Goal: Transaction & Acquisition: Purchase product/service

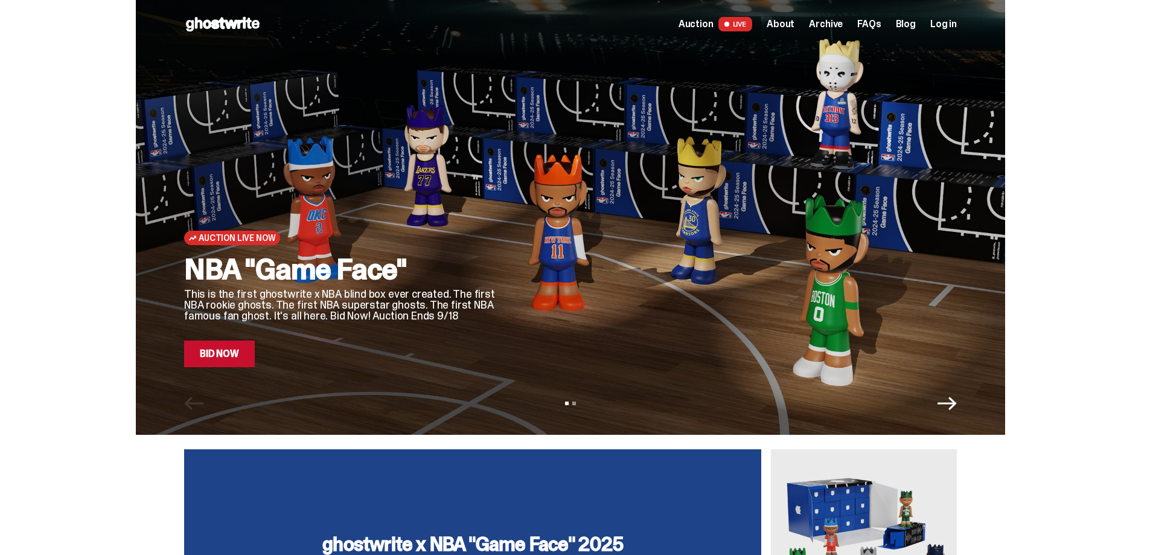
click at [952, 407] on icon "Next" at bounding box center [947, 403] width 19 height 19
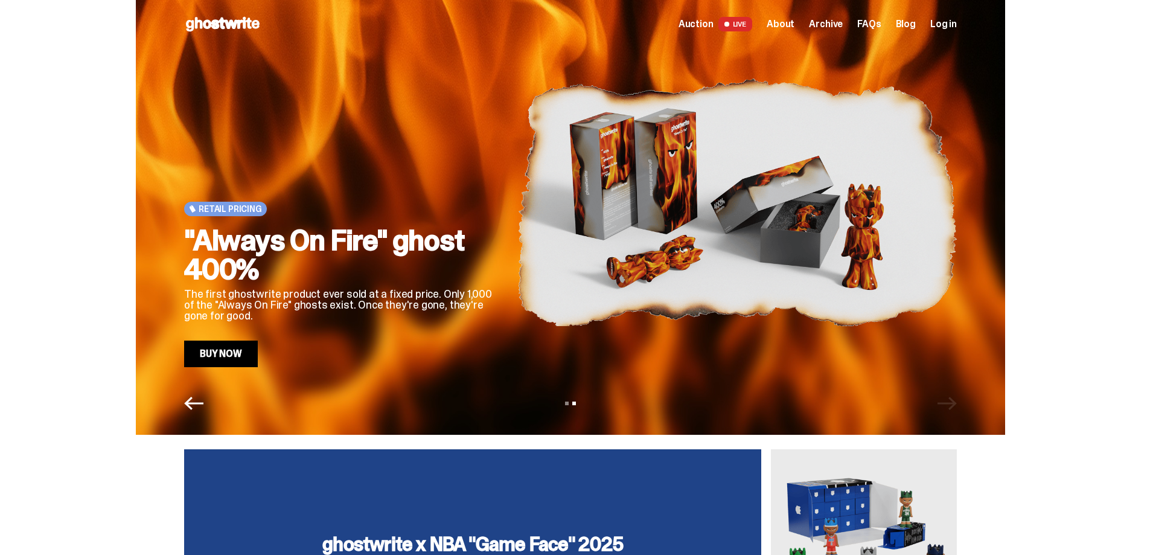
click at [231, 353] on link "Buy Now" at bounding box center [221, 354] width 74 height 27
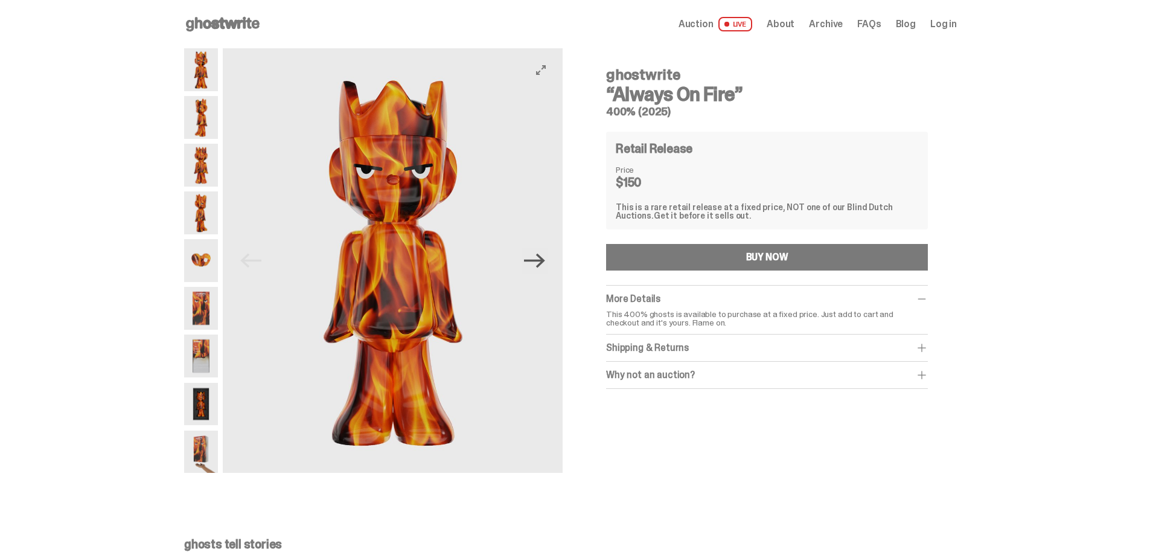
click at [542, 261] on icon "Next" at bounding box center [534, 261] width 21 height 14
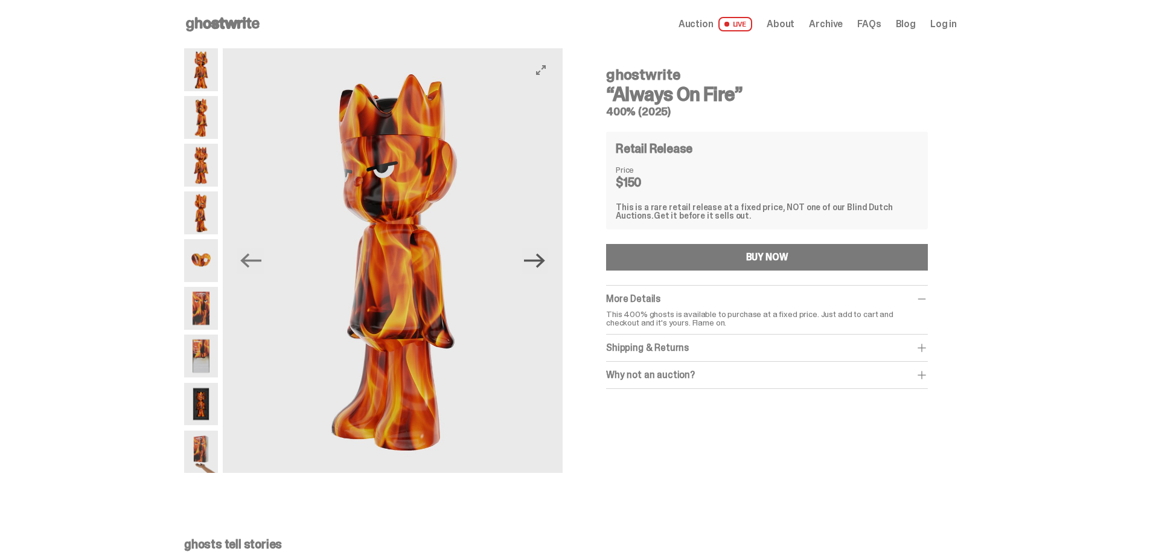
click at [542, 261] on icon "Next" at bounding box center [534, 261] width 21 height 14
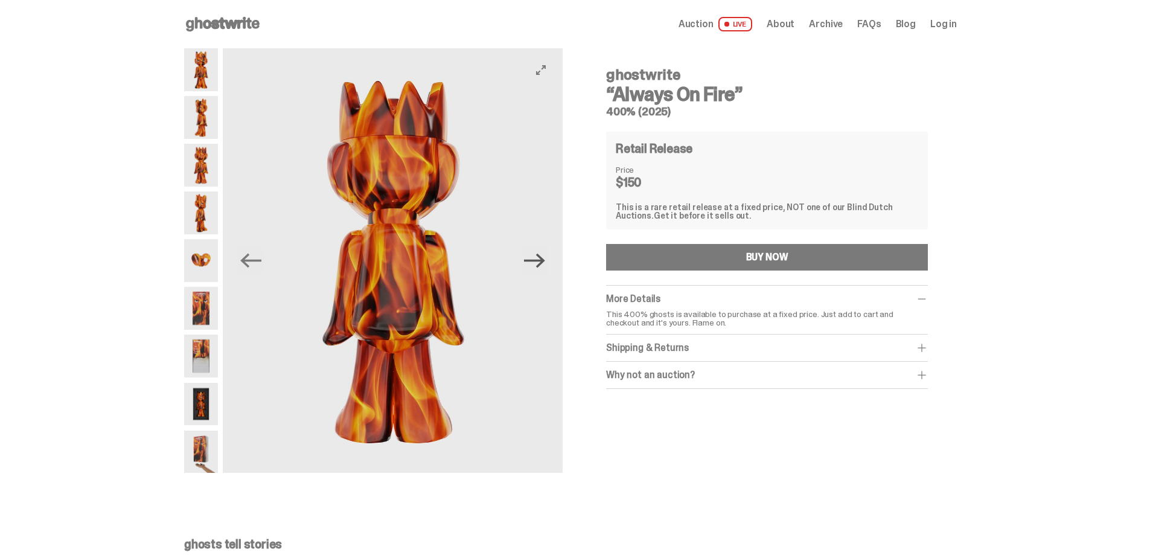
click at [542, 261] on icon "Next" at bounding box center [534, 261] width 21 height 14
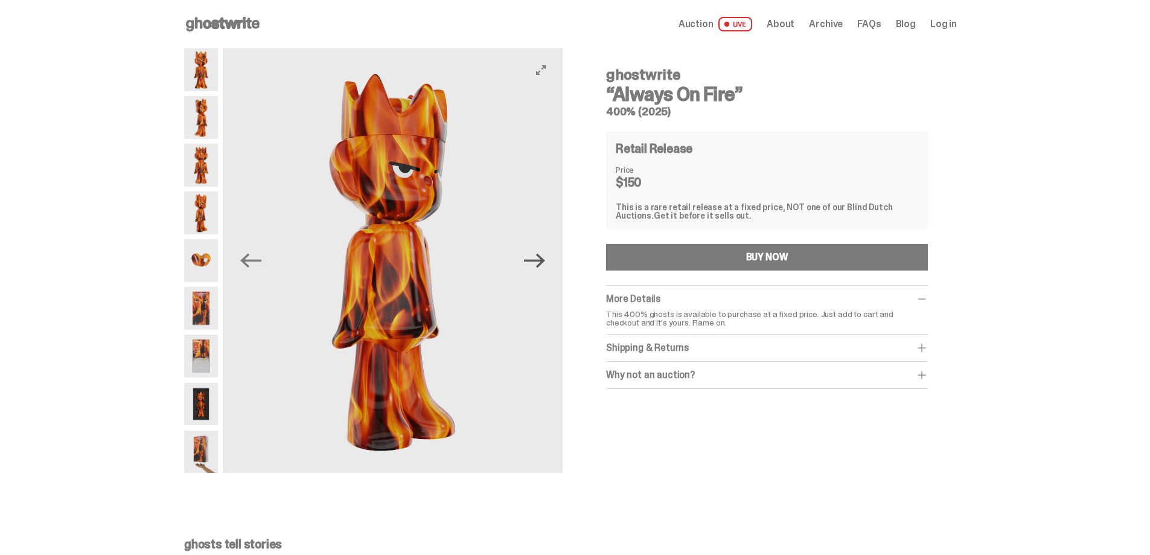
click at [542, 261] on icon "Next" at bounding box center [534, 261] width 21 height 14
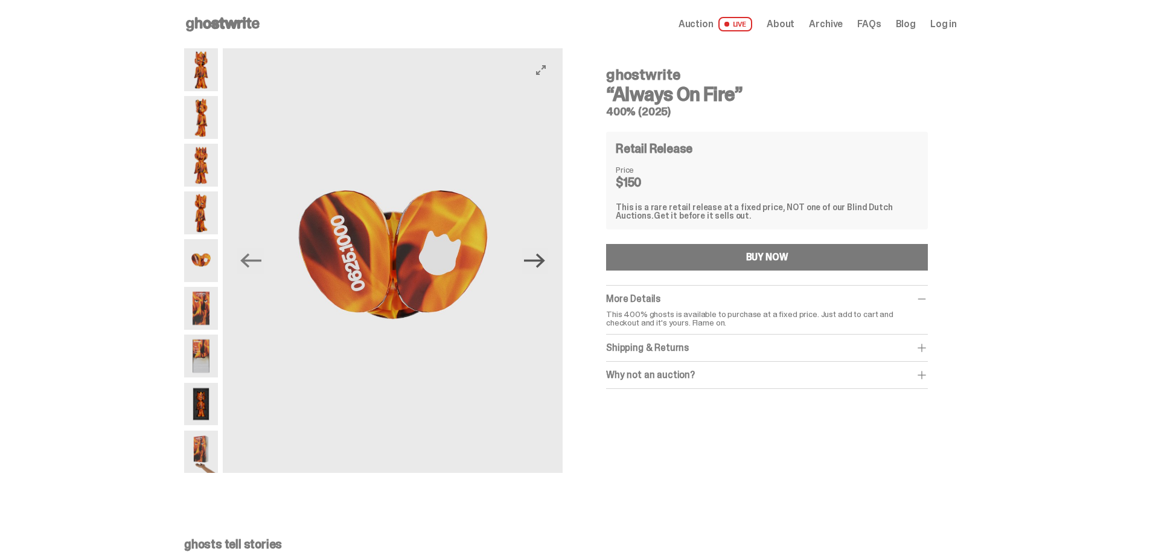
click at [542, 261] on icon "Next" at bounding box center [534, 261] width 21 height 14
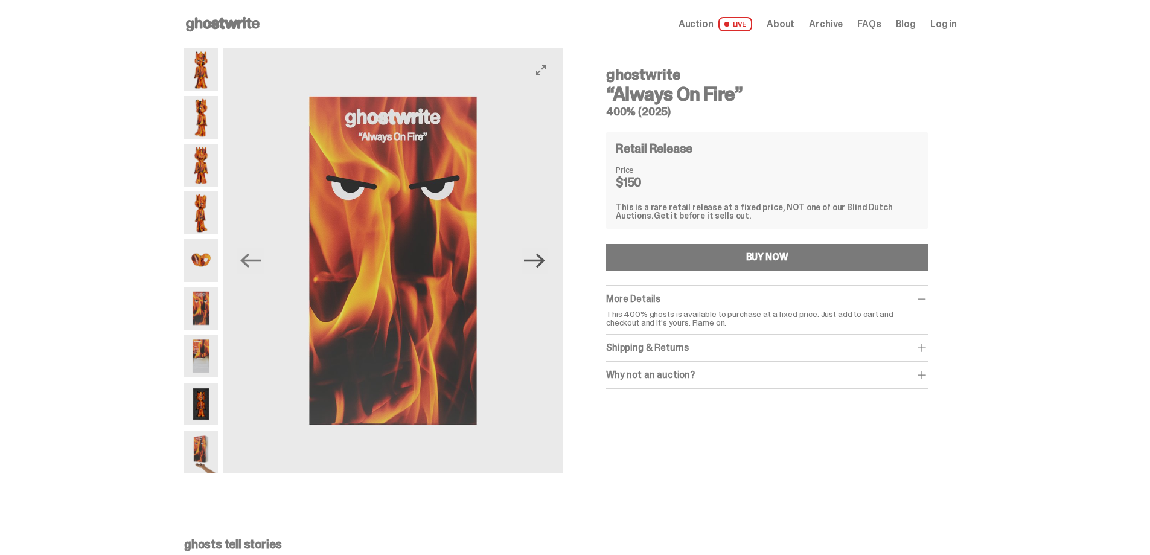
click at [542, 261] on icon "Next" at bounding box center [534, 261] width 21 height 14
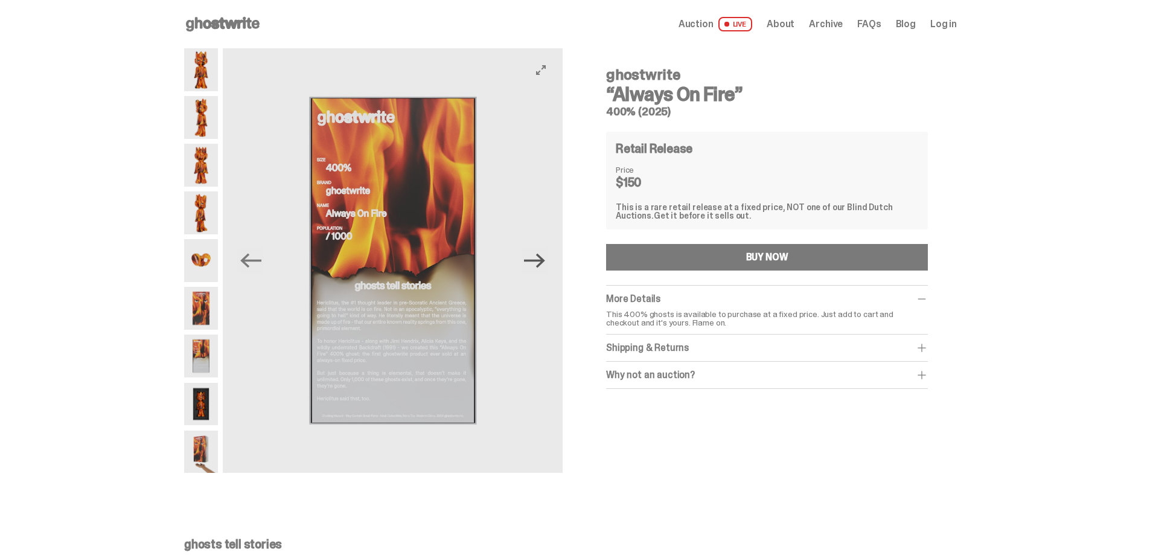
click at [542, 261] on icon "Next" at bounding box center [534, 261] width 21 height 14
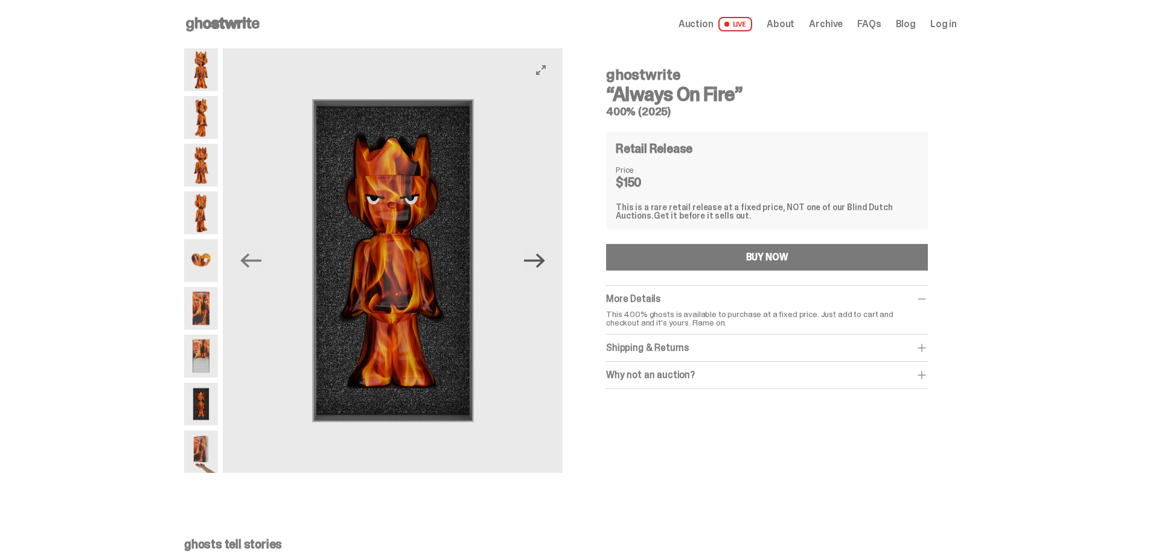
click at [542, 261] on icon "Next" at bounding box center [534, 261] width 21 height 14
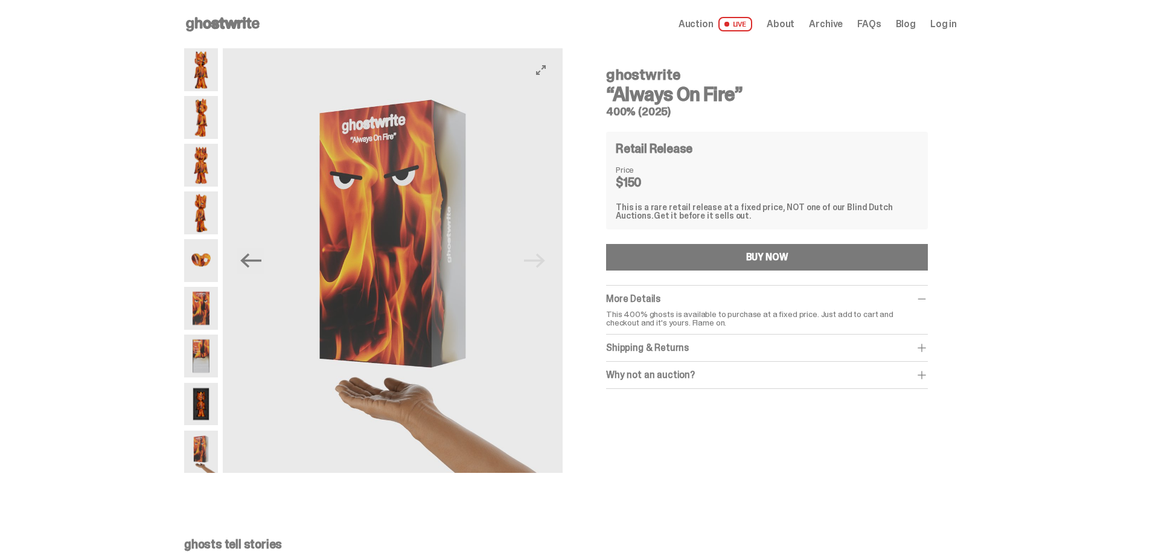
click at [542, 261] on img at bounding box center [393, 260] width 340 height 424
click at [920, 341] on div "Shipping & Returns $20 shipping fee per item. 1-2 Weeks Shipping. No returns. F…" at bounding box center [767, 347] width 322 height 27
click at [927, 372] on span at bounding box center [922, 375] width 12 height 12
click at [928, 348] on span at bounding box center [922, 348] width 12 height 12
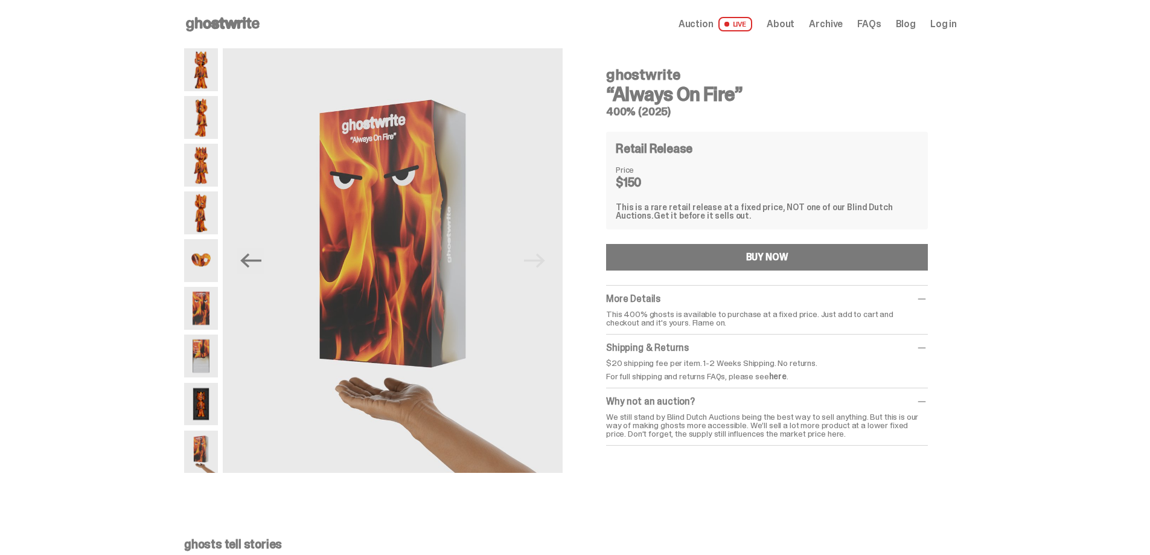
click at [928, 348] on span at bounding box center [922, 348] width 12 height 12
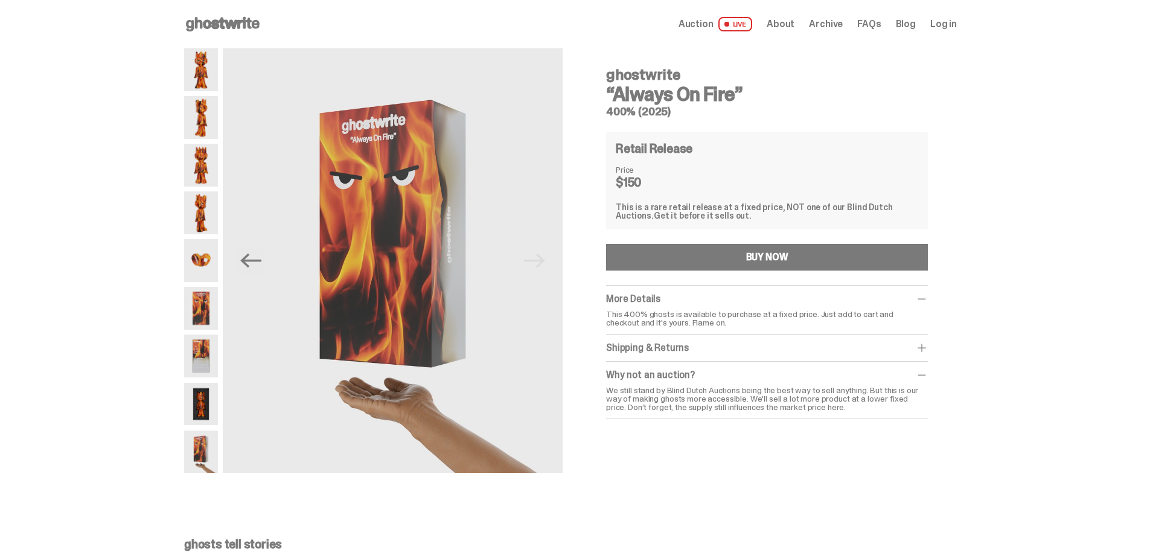
click at [709, 26] on span "Auction" at bounding box center [696, 24] width 35 height 10
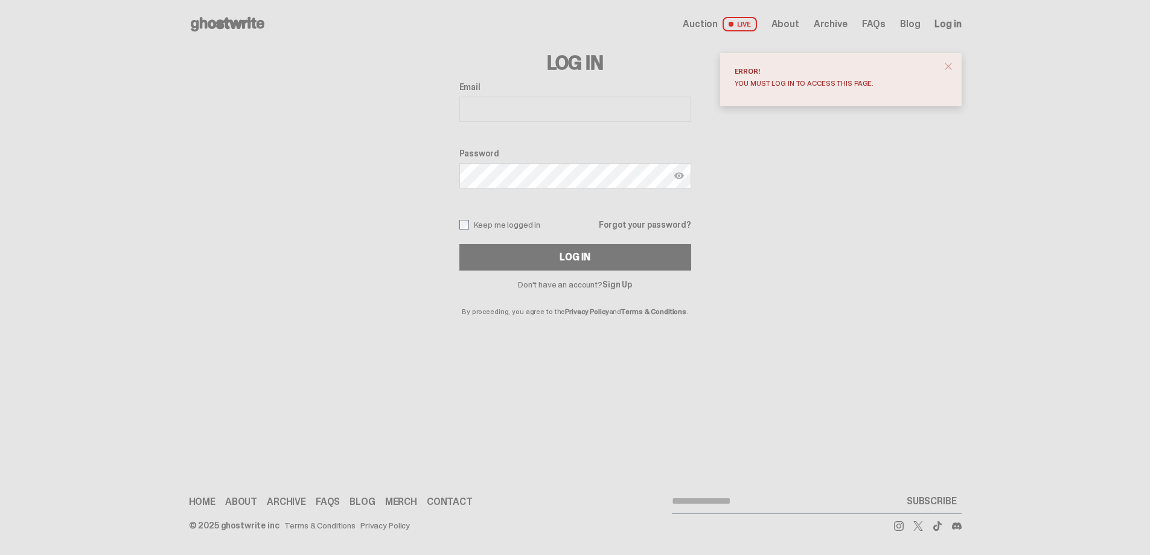
click at [572, 115] on input "Email" at bounding box center [575, 109] width 232 height 25
click at [613, 283] on link "Sign Up" at bounding box center [618, 284] width 30 height 11
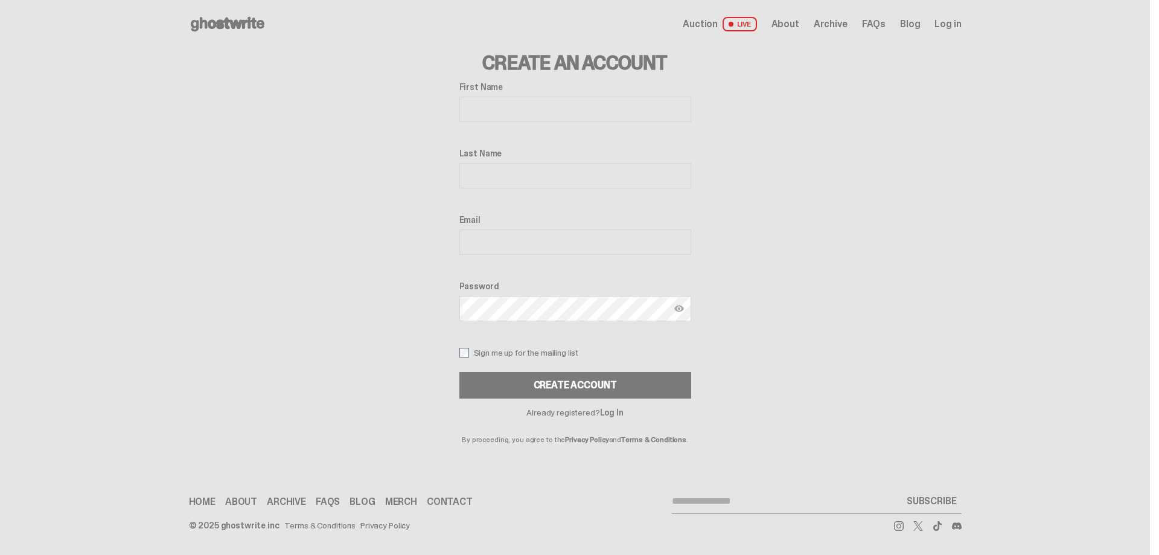
click at [574, 118] on input "First Name" at bounding box center [575, 109] width 232 height 25
type input "*****"
type input "******"
type input "**********"
click at [572, 380] on div "Create Account" at bounding box center [575, 385] width 83 height 10
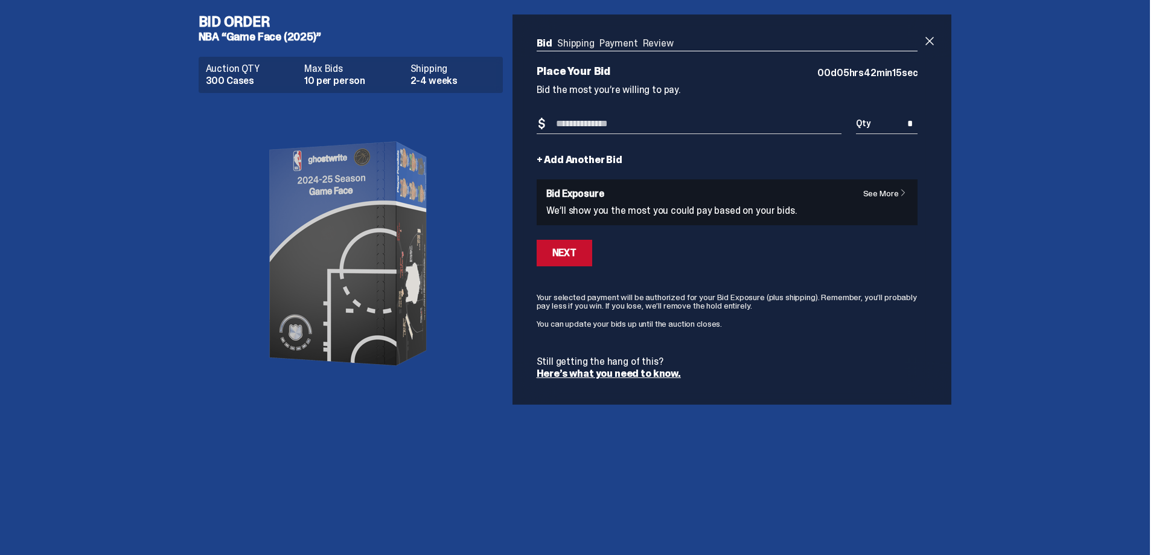
click at [891, 194] on link "See More" at bounding box center [888, 193] width 50 height 8
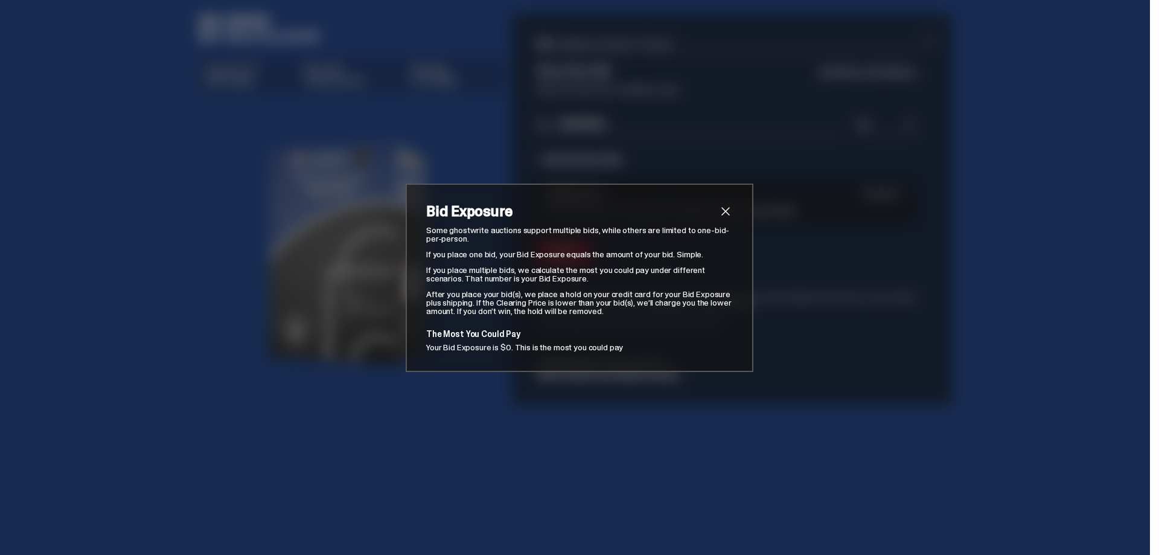
click at [721, 214] on span "close" at bounding box center [725, 211] width 14 height 14
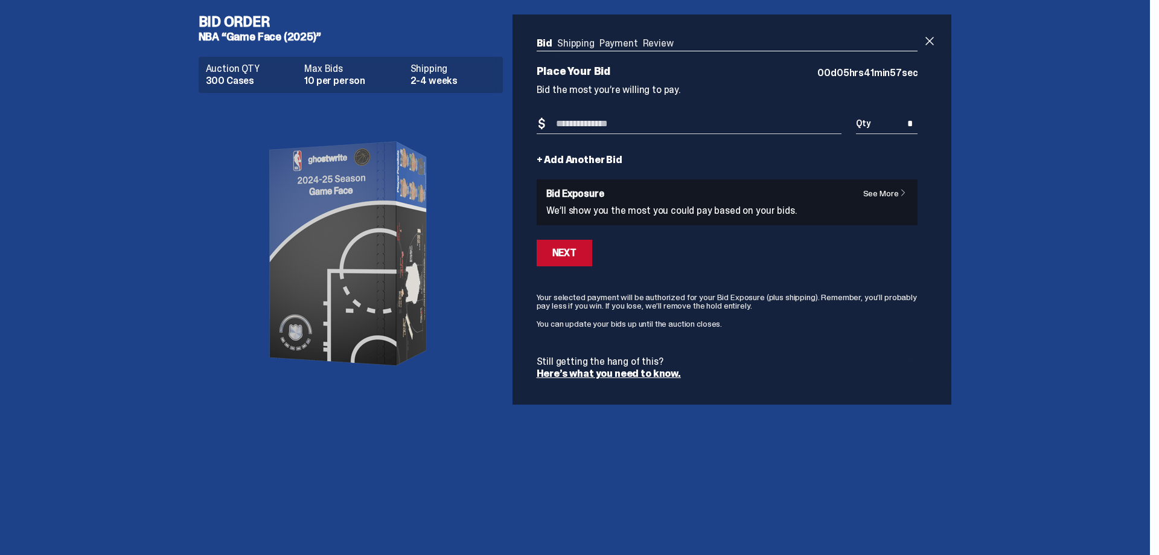
click at [682, 127] on input "Bid Amount" at bounding box center [689, 124] width 305 height 20
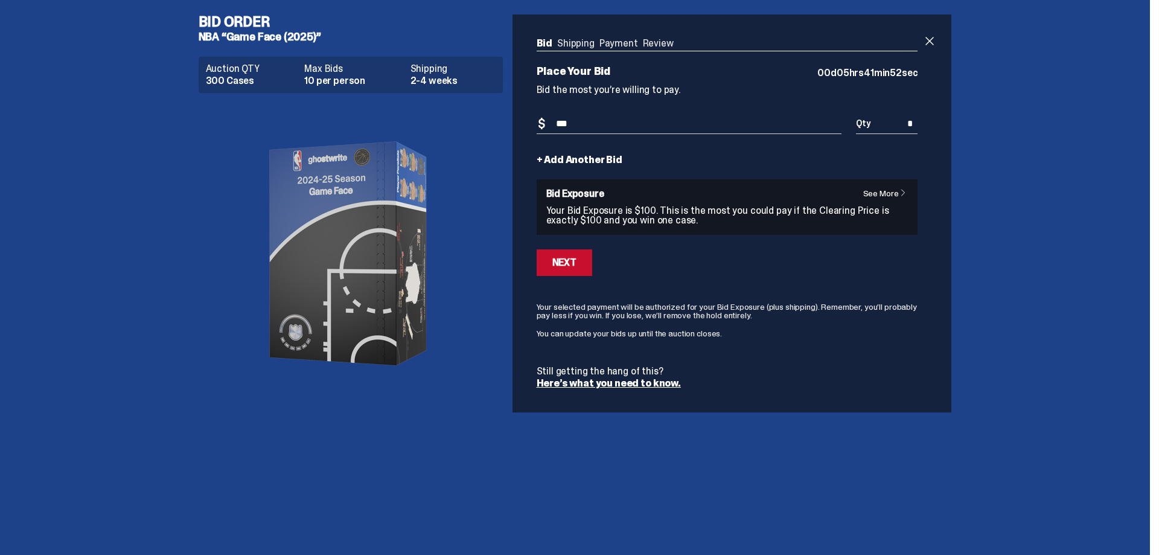
type input "***"
click at [889, 194] on link "See More" at bounding box center [888, 193] width 50 height 8
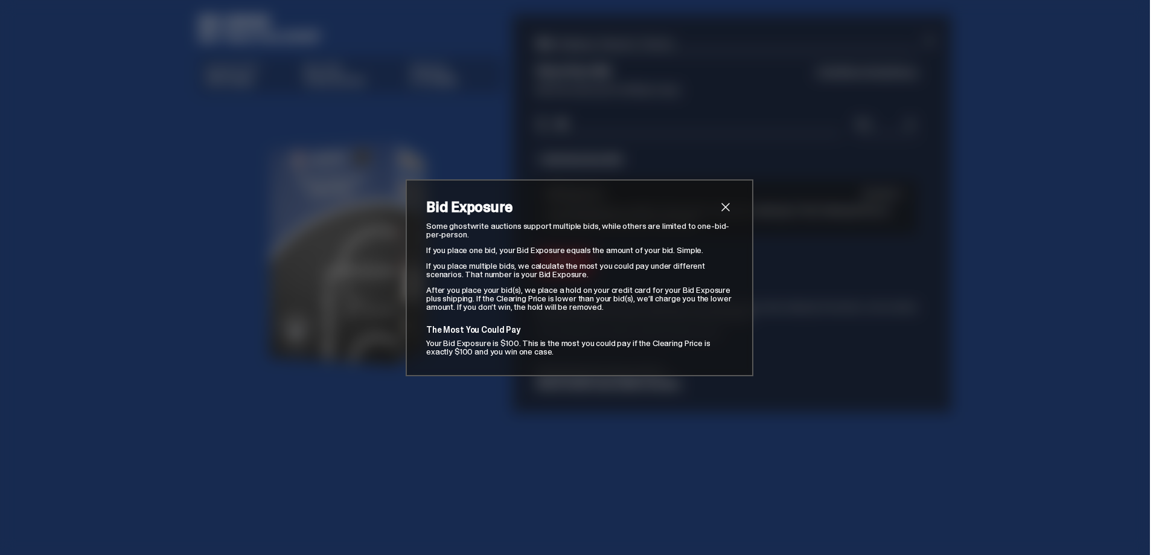
click at [721, 200] on span "close" at bounding box center [725, 207] width 14 height 14
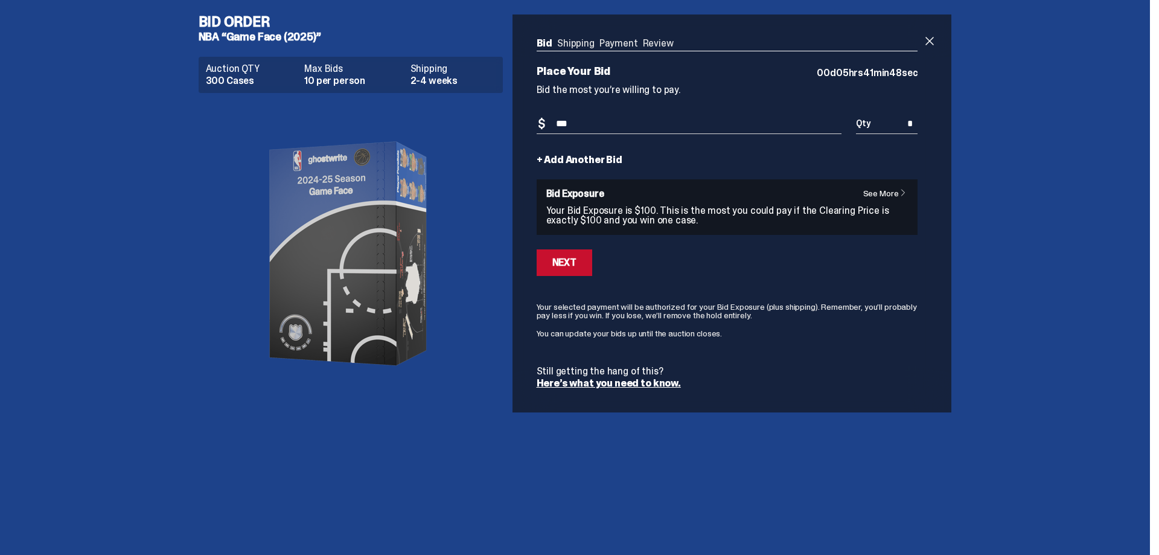
click at [604, 156] on link "+ Add Another Bid" at bounding box center [580, 160] width 86 height 10
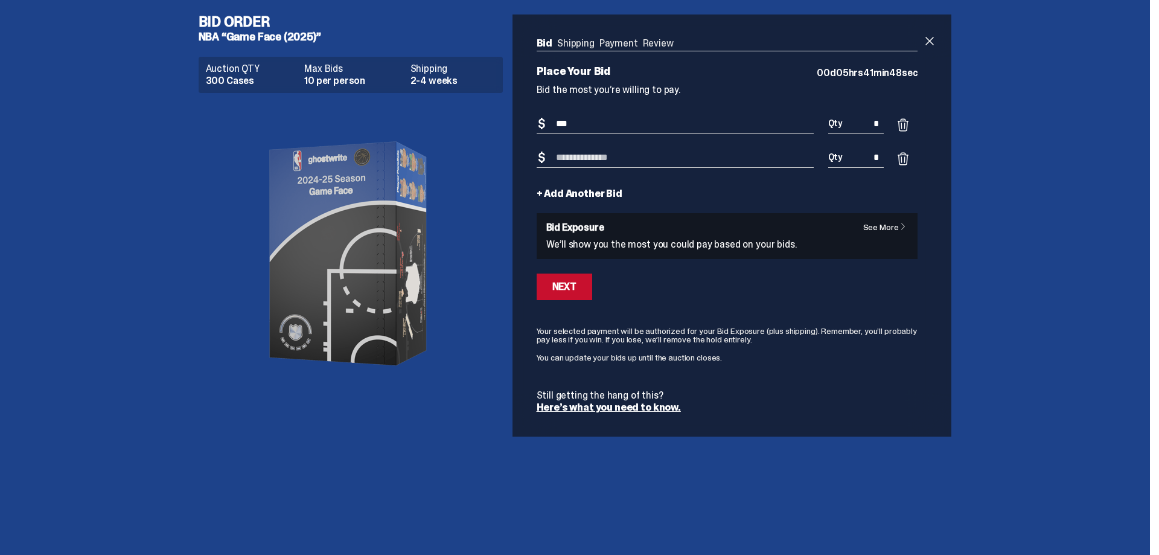
click at [660, 161] on input "Bid Amount" at bounding box center [675, 158] width 277 height 20
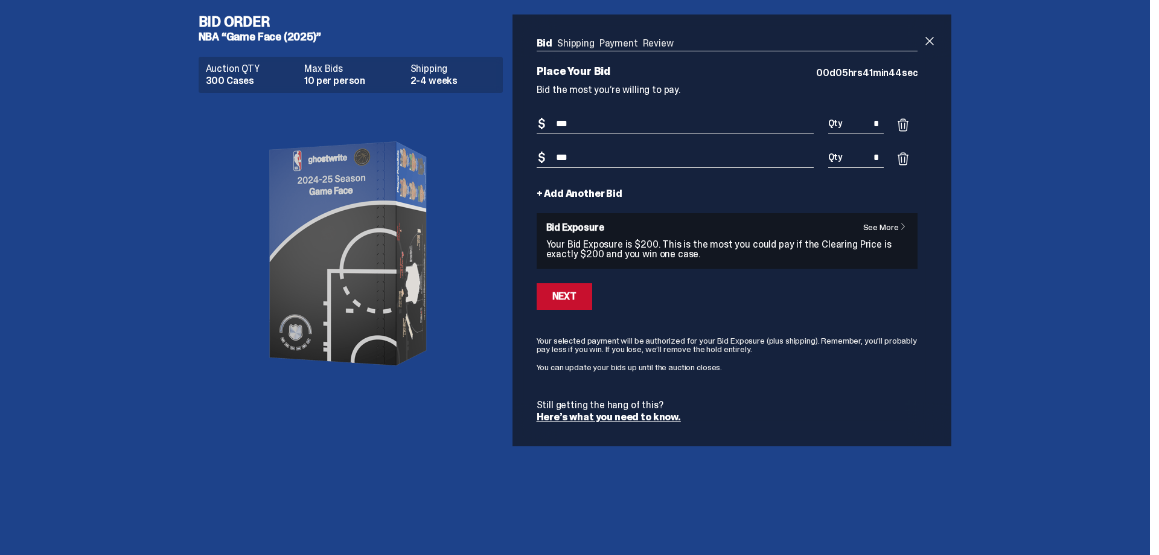
type input "***"
click at [871, 155] on input "*" at bounding box center [856, 158] width 56 height 20
click at [877, 156] on input "*" at bounding box center [856, 158] width 56 height 20
click at [597, 192] on link "+ Add Another Bid" at bounding box center [580, 194] width 86 height 10
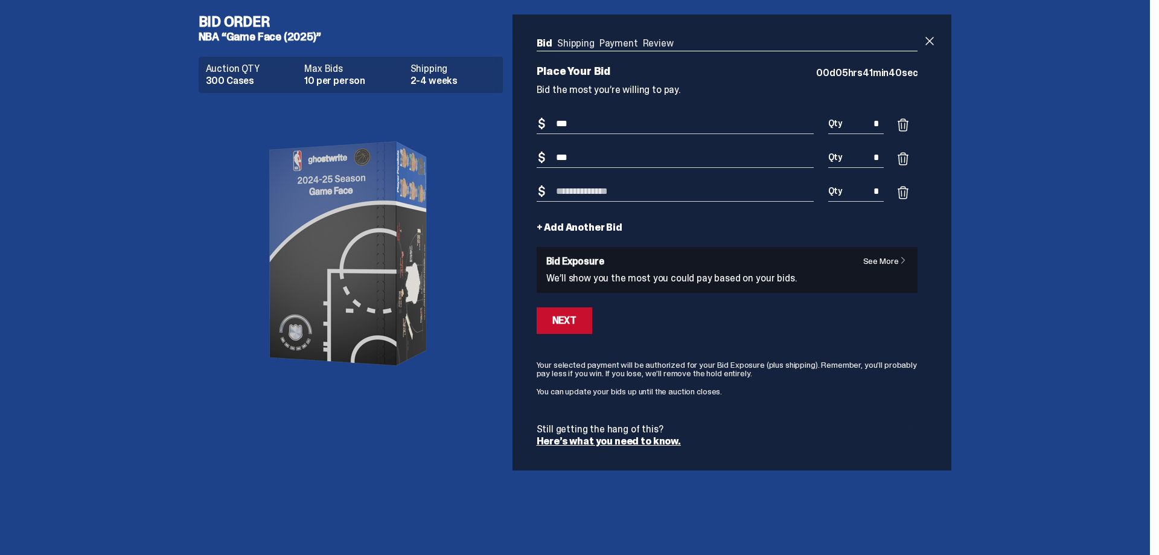
drag, startPoint x: 880, startPoint y: 154, endPoint x: 873, endPoint y: 156, distance: 6.9
click at [873, 156] on input "*" at bounding box center [856, 158] width 56 height 20
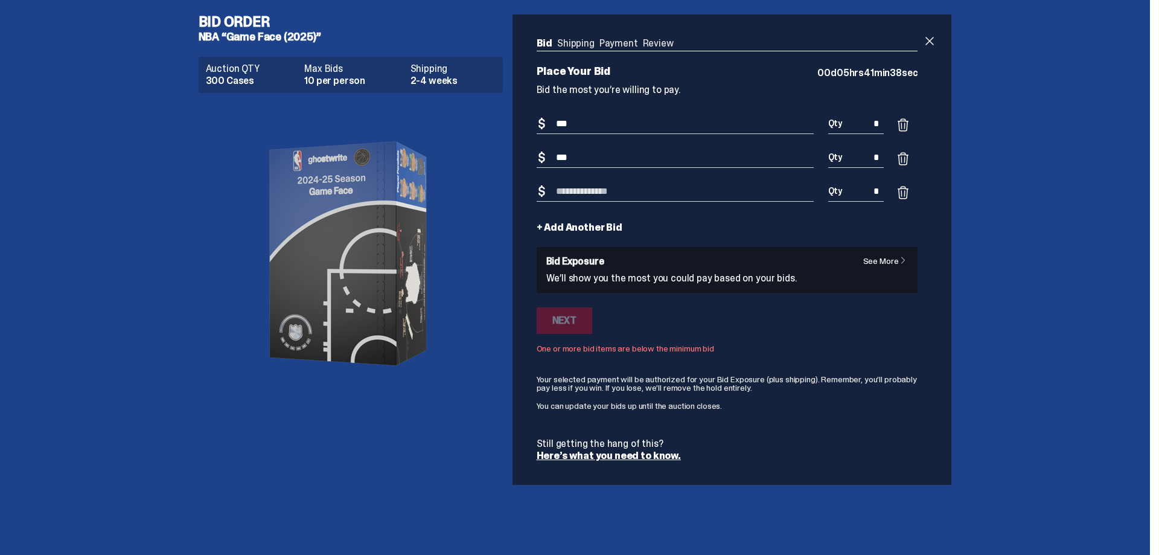
type input "*"
click at [701, 198] on input "Bid Amount" at bounding box center [675, 192] width 277 height 20
click at [897, 124] on span at bounding box center [903, 125] width 14 height 14
type input "***"
type input "*"
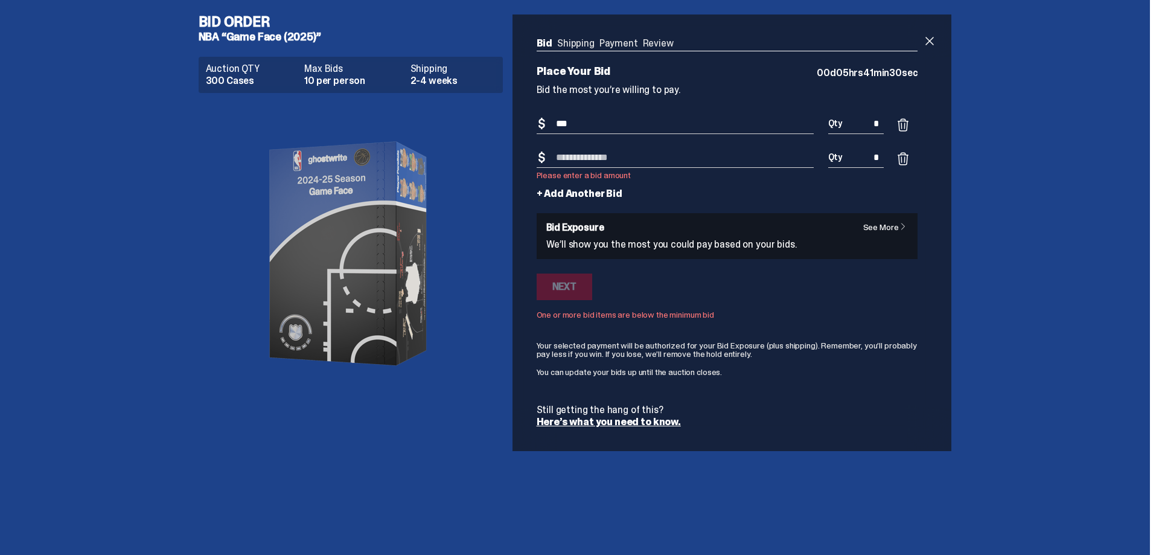
click at [738, 166] on input "Bid Amount" at bounding box center [675, 158] width 277 height 20
click at [903, 126] on span at bounding box center [903, 125] width 14 height 14
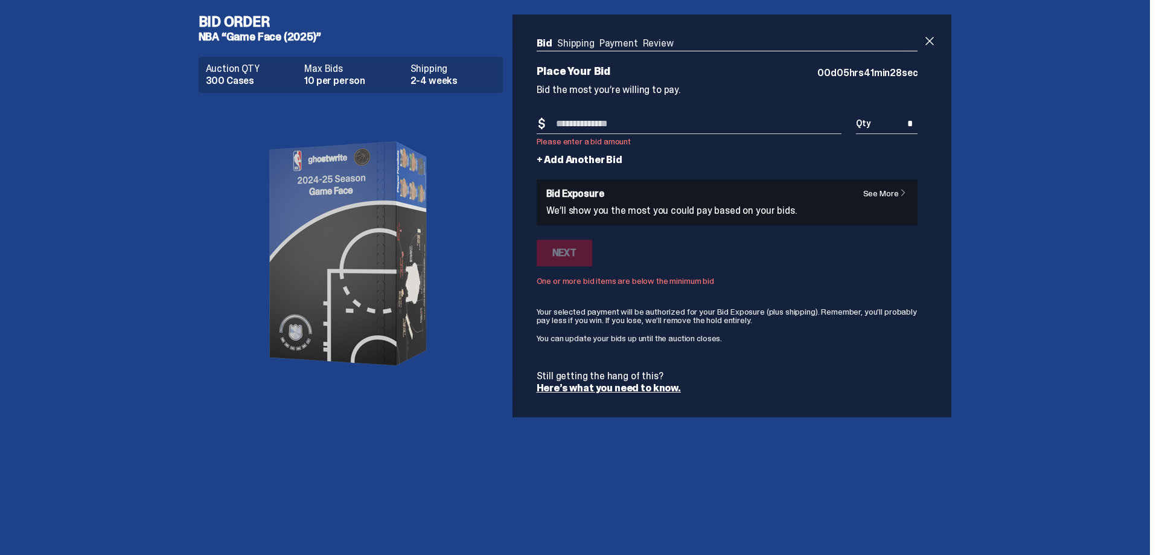
click at [720, 123] on input "Bid Amount" at bounding box center [689, 124] width 305 height 20
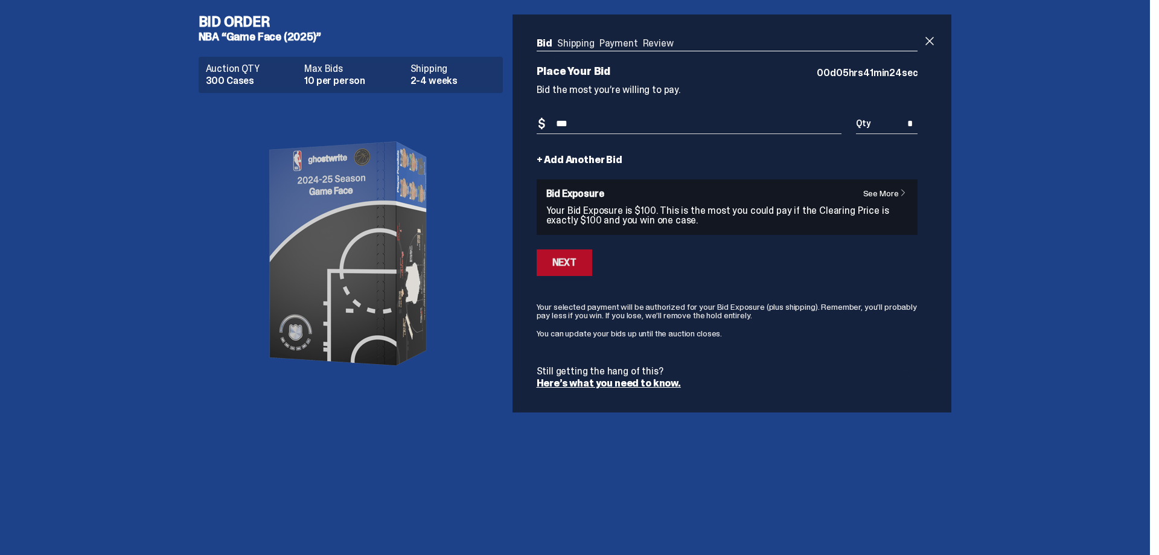
type input "***"
click at [578, 259] on button "Next" at bounding box center [565, 262] width 56 height 27
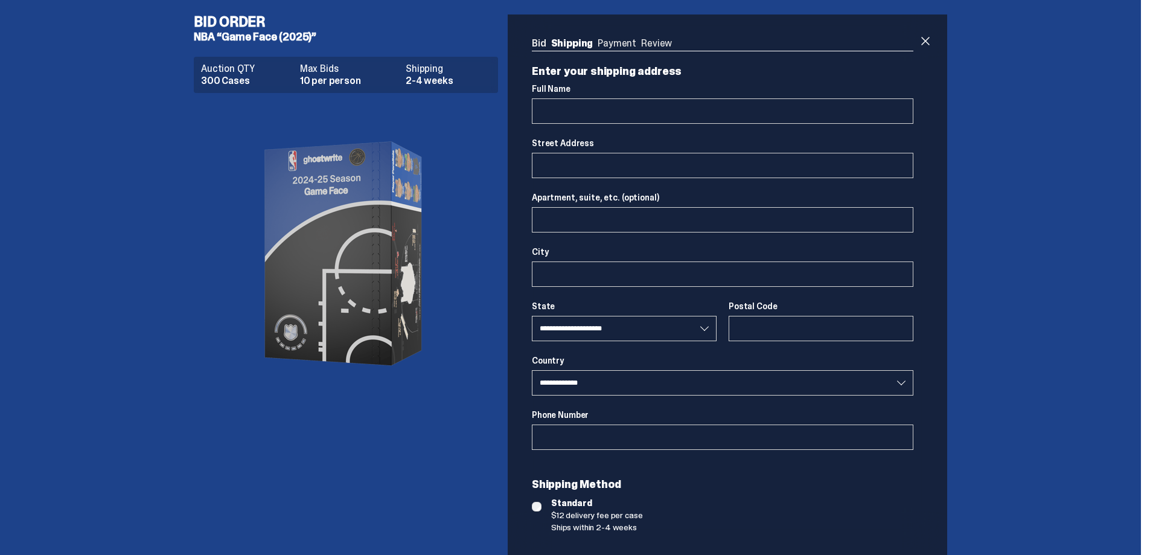
click at [546, 39] on link "Bid" at bounding box center [539, 43] width 14 height 13
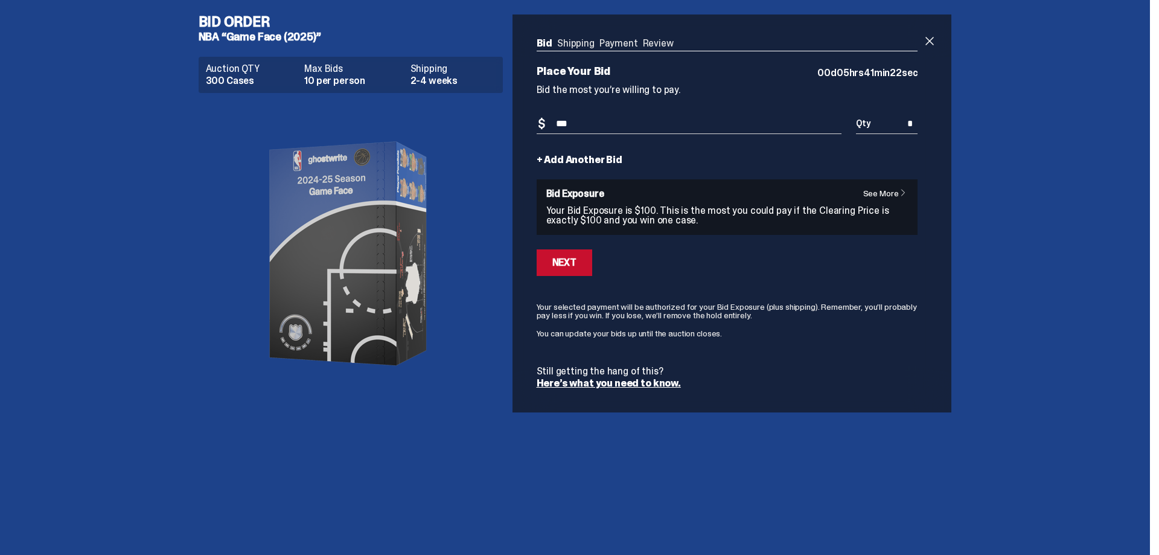
click at [582, 158] on link "+ Add Another Bid" at bounding box center [580, 160] width 86 height 10
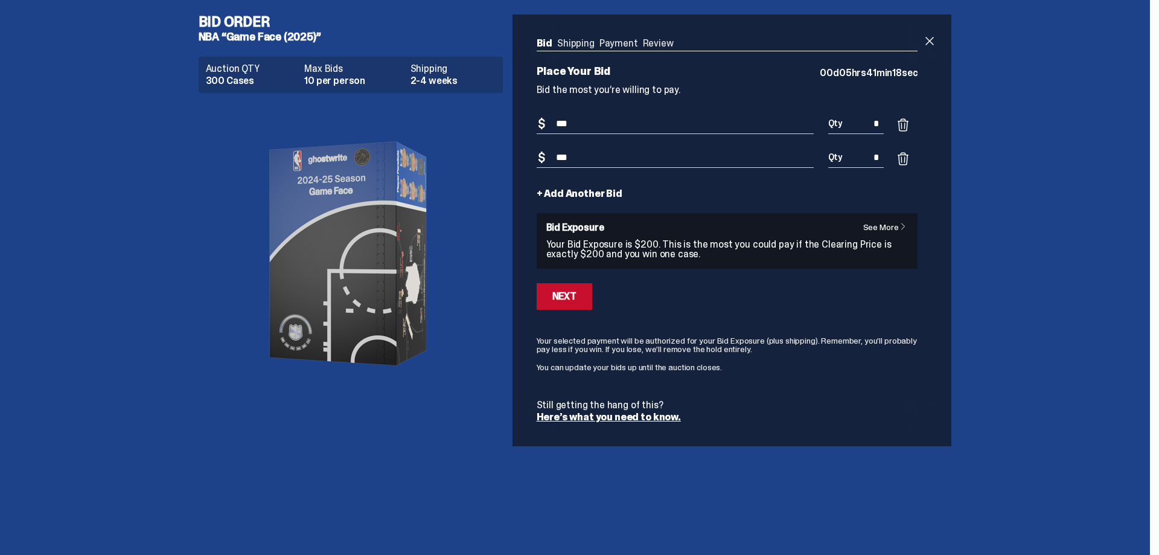
type input "***"
click at [878, 161] on input "*" at bounding box center [856, 158] width 56 height 20
type input "*"
click at [872, 287] on div "Next" at bounding box center [728, 296] width 382 height 27
click at [880, 160] on input "*" at bounding box center [856, 158] width 56 height 20
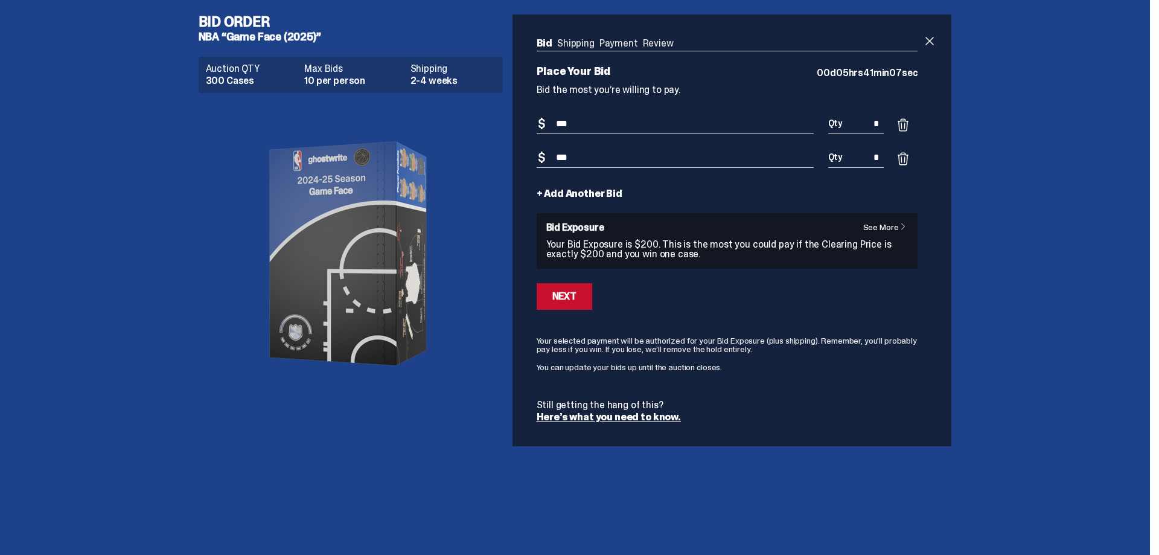
type input "*"
click at [785, 289] on div "Next" at bounding box center [728, 296] width 382 height 27
click at [874, 231] on link "See More" at bounding box center [888, 227] width 50 height 8
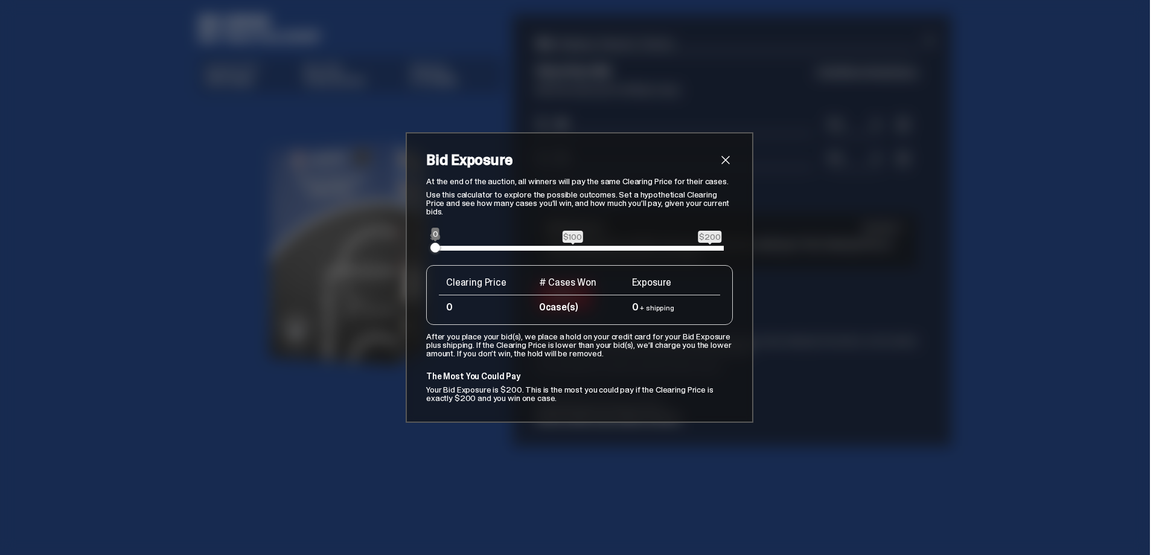
click at [705, 237] on span "$200" at bounding box center [710, 237] width 24 height 12
click at [568, 231] on span "$100" at bounding box center [572, 237] width 21 height 12
click at [567, 245] on div "At the end of the auction, all winners will pay the same Clearing Price for the…" at bounding box center [579, 289] width 307 height 225
drag, startPoint x: 435, startPoint y: 246, endPoint x: 519, endPoint y: 252, distance: 84.8
click at [519, 252] on div "$62" at bounding box center [520, 248] width 10 height 10
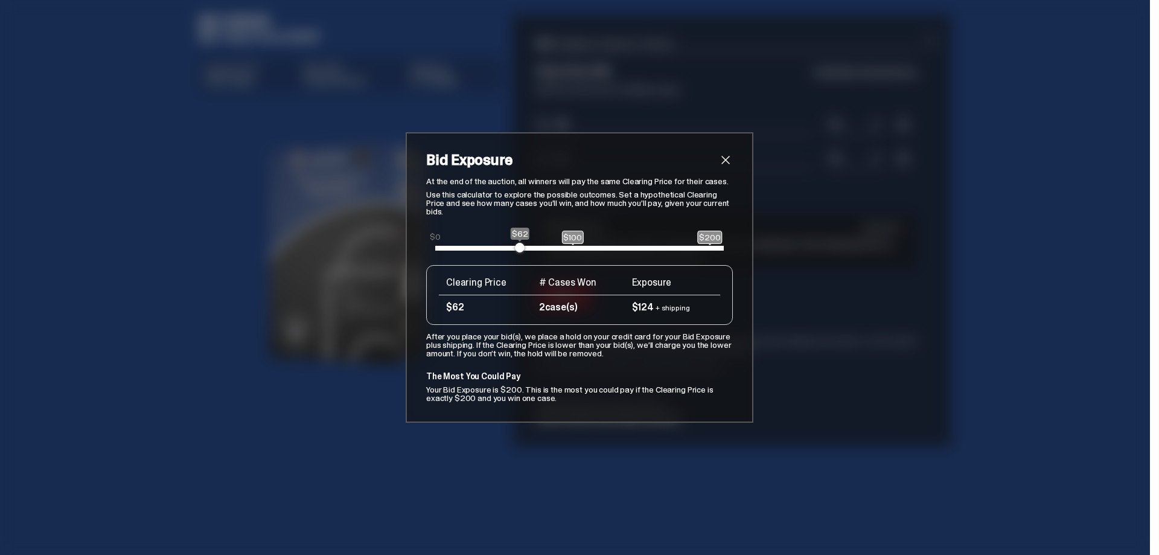
click at [719, 157] on span "close" at bounding box center [725, 160] width 14 height 14
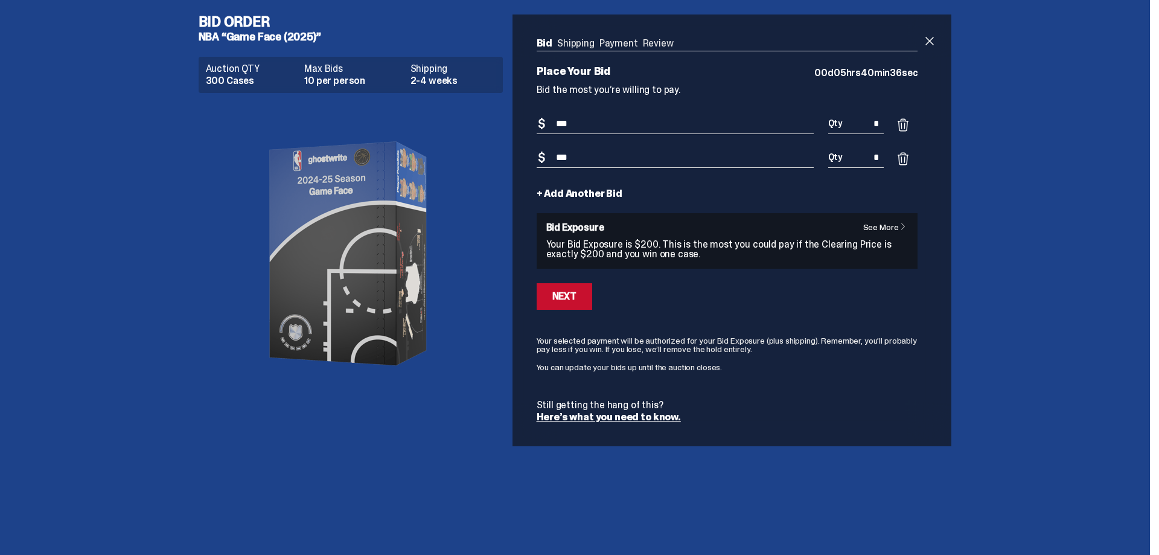
click at [743, 254] on p "Your Bid Exposure is $200. This is the most you could pay if the Clearing Price…" at bounding box center [727, 249] width 362 height 19
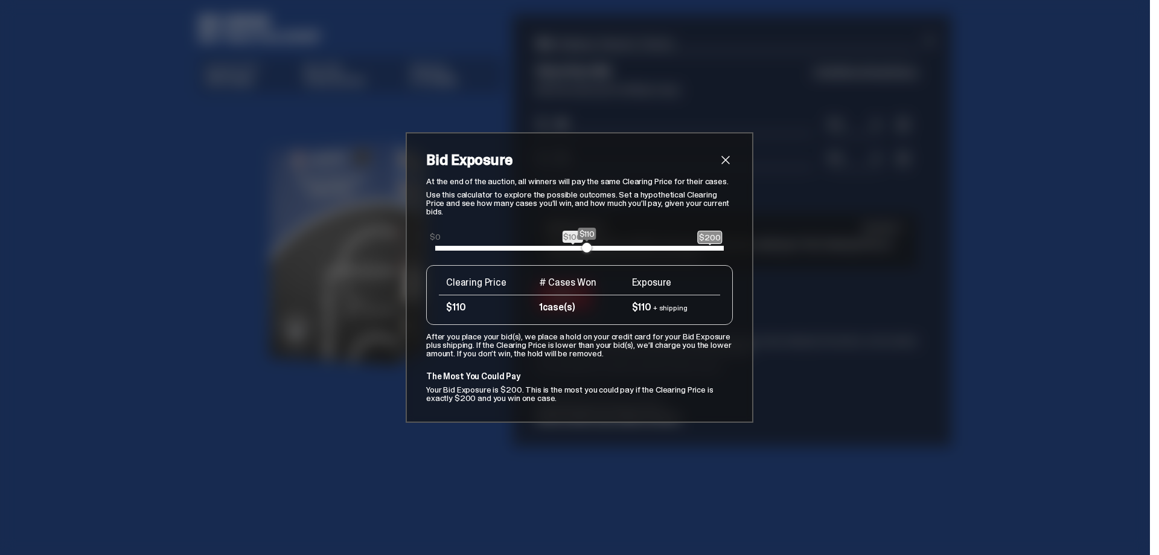
drag, startPoint x: 517, startPoint y: 247, endPoint x: 586, endPoint y: 246, distance: 68.8
click at [586, 246] on span at bounding box center [587, 248] width 10 height 10
click at [721, 162] on span "close" at bounding box center [725, 160] width 14 height 14
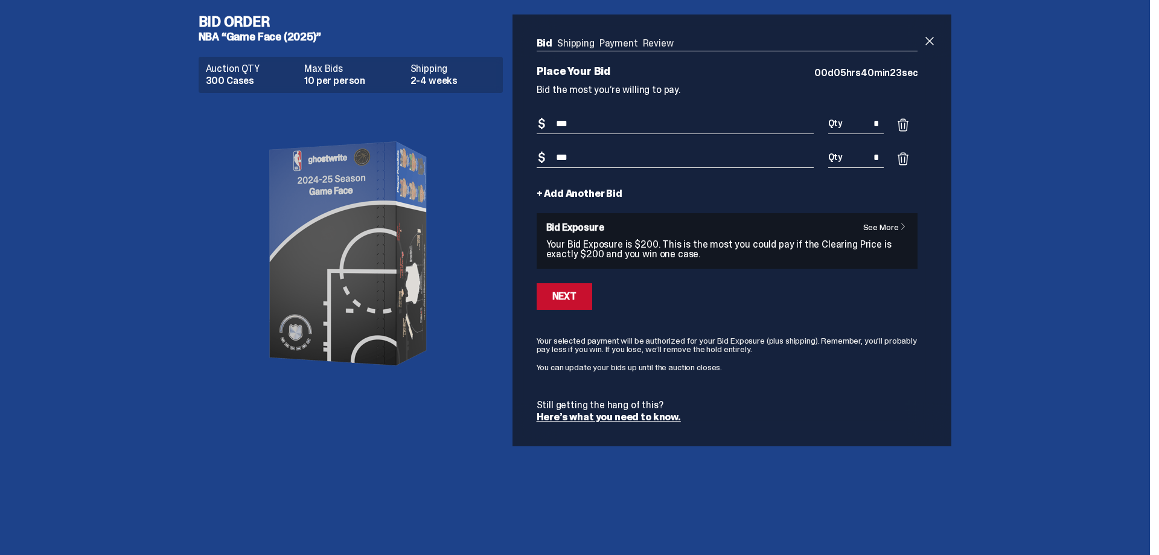
click at [627, 420] on link "Here’s what you need to know." at bounding box center [609, 417] width 144 height 13
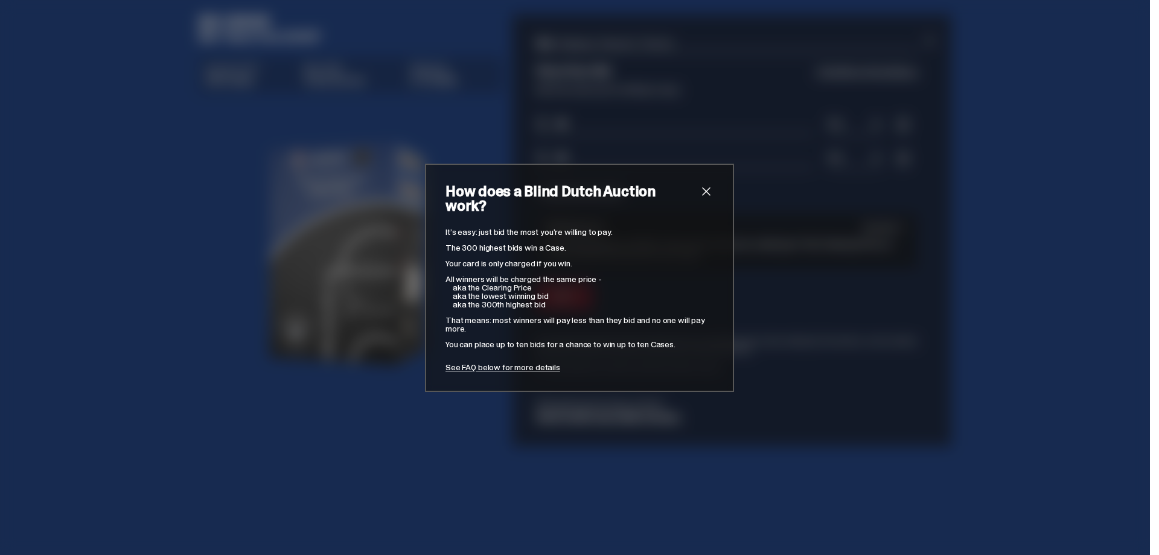
click at [702, 199] on span "close" at bounding box center [706, 191] width 14 height 14
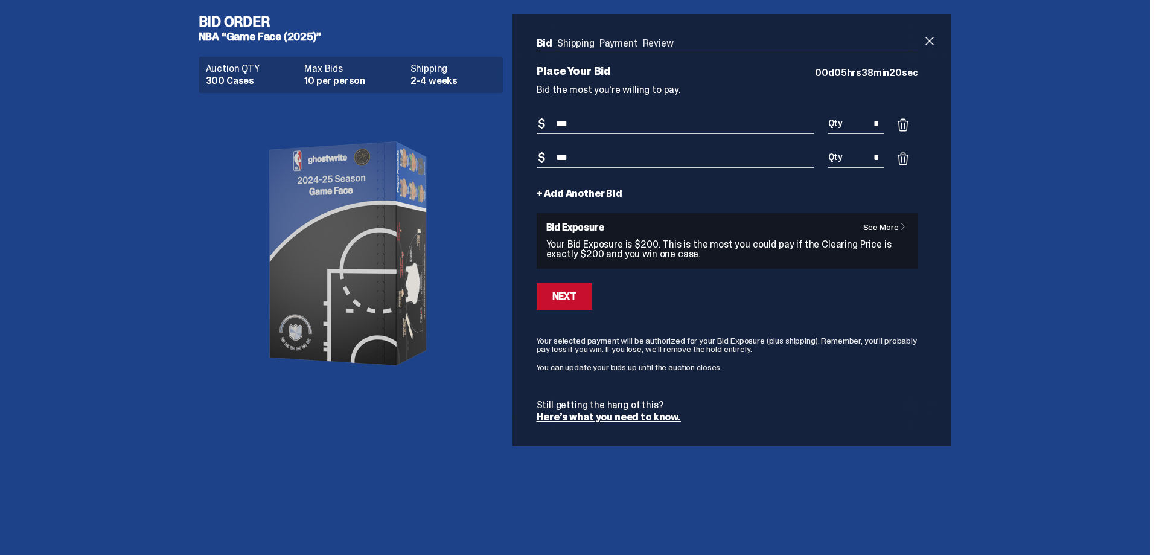
drag, startPoint x: 592, startPoint y: 127, endPoint x: 563, endPoint y: 125, distance: 29.6
click at [563, 125] on input "***" at bounding box center [675, 124] width 277 height 20
click at [582, 195] on link "+ Add Another Bid" at bounding box center [580, 194] width 86 height 10
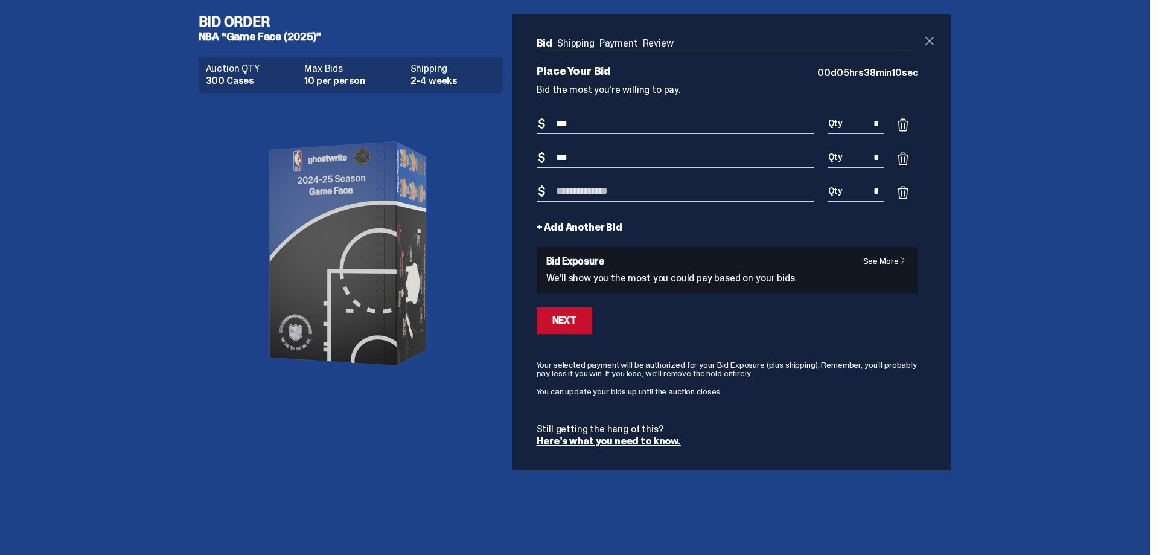
click at [928, 42] on span at bounding box center [929, 41] width 14 height 14
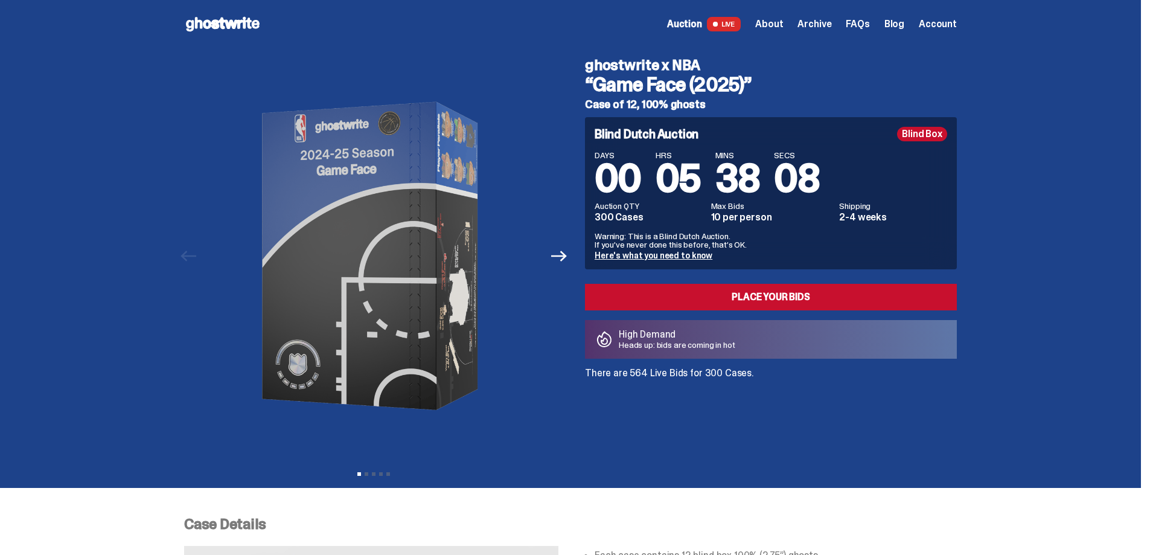
click at [820, 23] on span "Archive" at bounding box center [815, 24] width 34 height 10
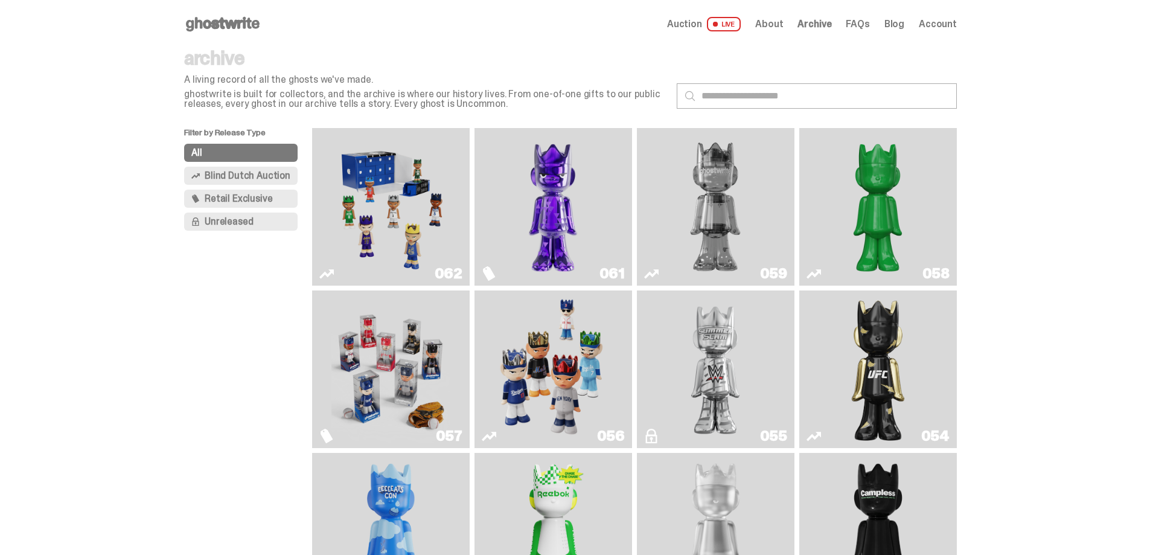
click at [411, 207] on img "Game Face (2025)" at bounding box center [390, 207] width 118 height 148
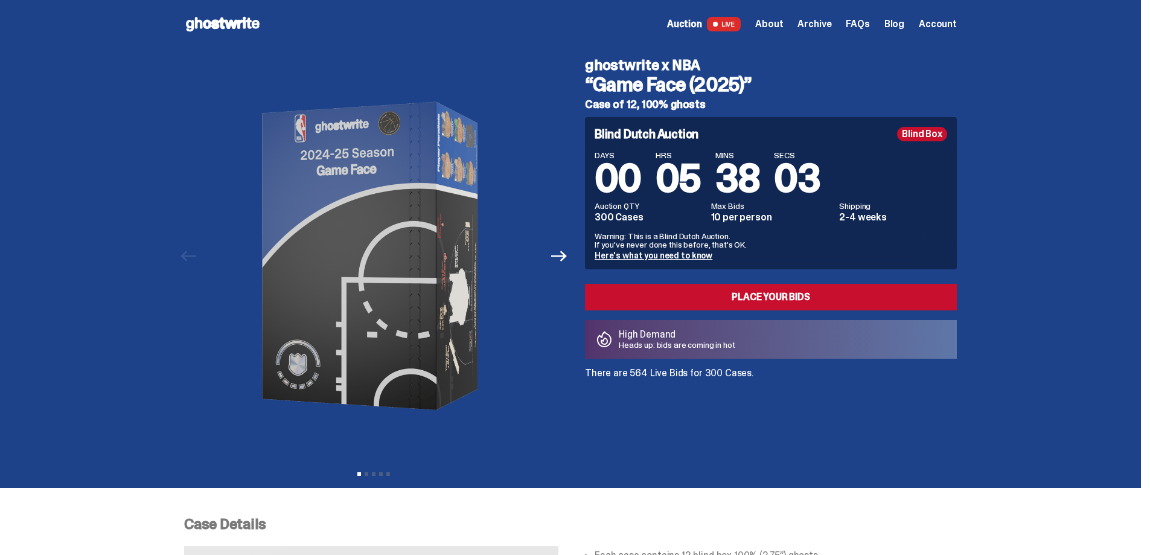
click at [819, 22] on span "Archive" at bounding box center [815, 24] width 34 height 10
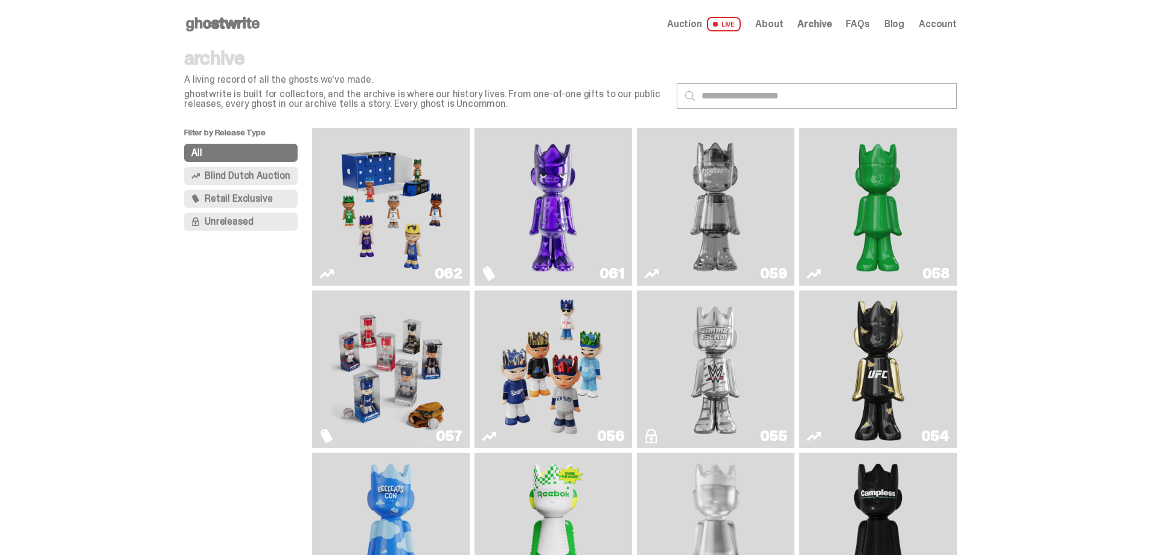
click at [410, 366] on img "Game Face (2025)" at bounding box center [390, 369] width 118 height 148
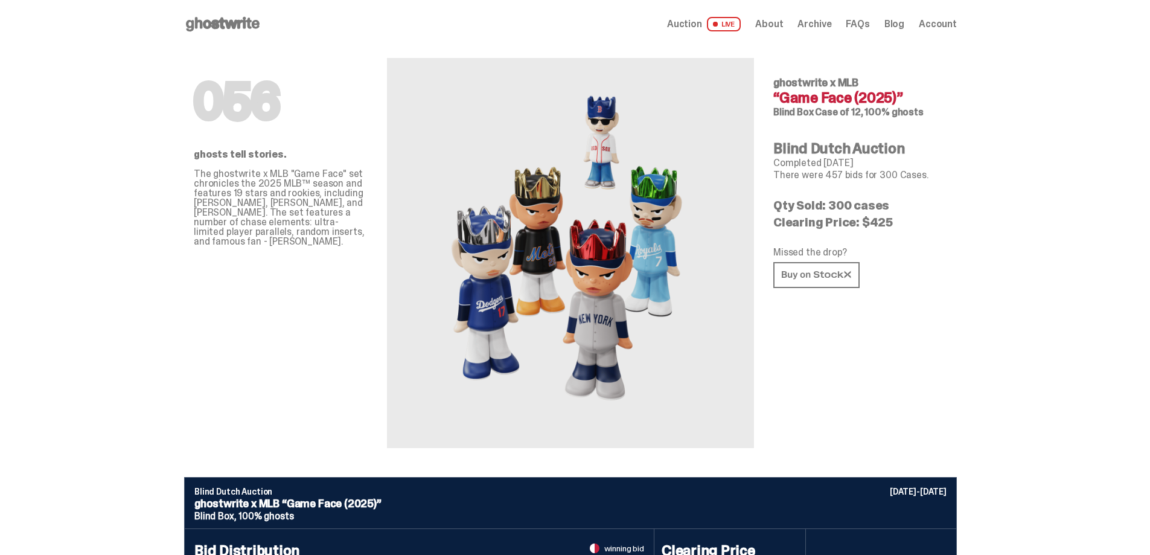
click at [807, 25] on span "Archive" at bounding box center [815, 24] width 34 height 10
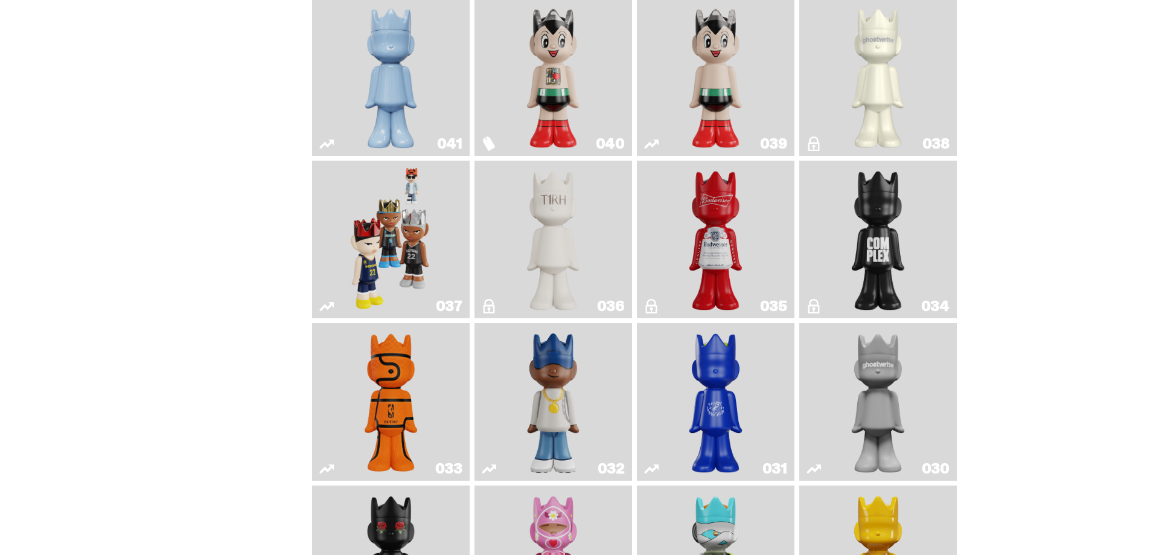
scroll to position [966, 0]
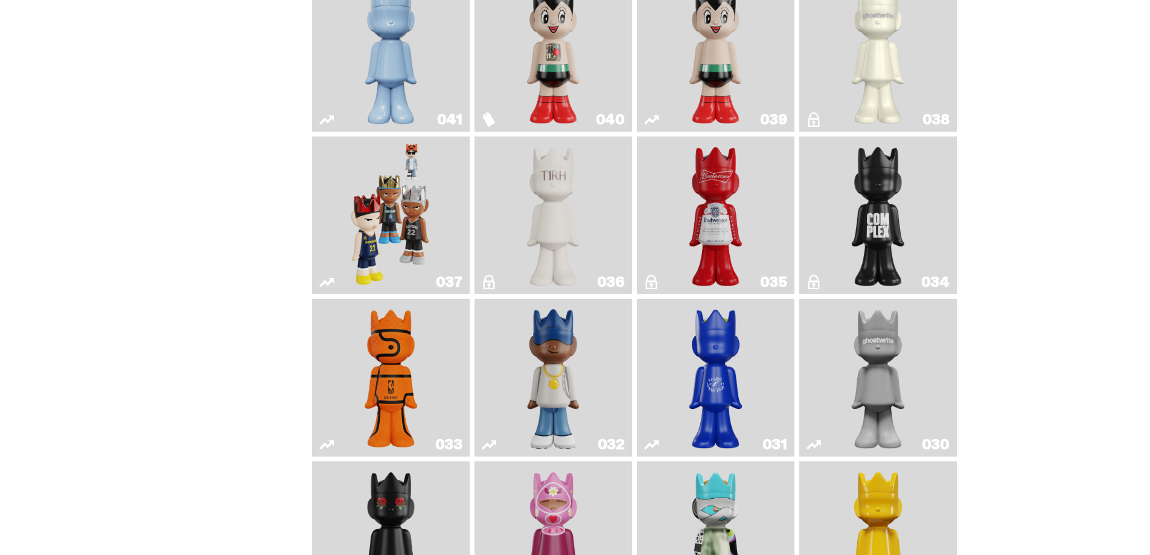
click at [385, 224] on img "Game Face (2024)" at bounding box center [391, 215] width 83 height 148
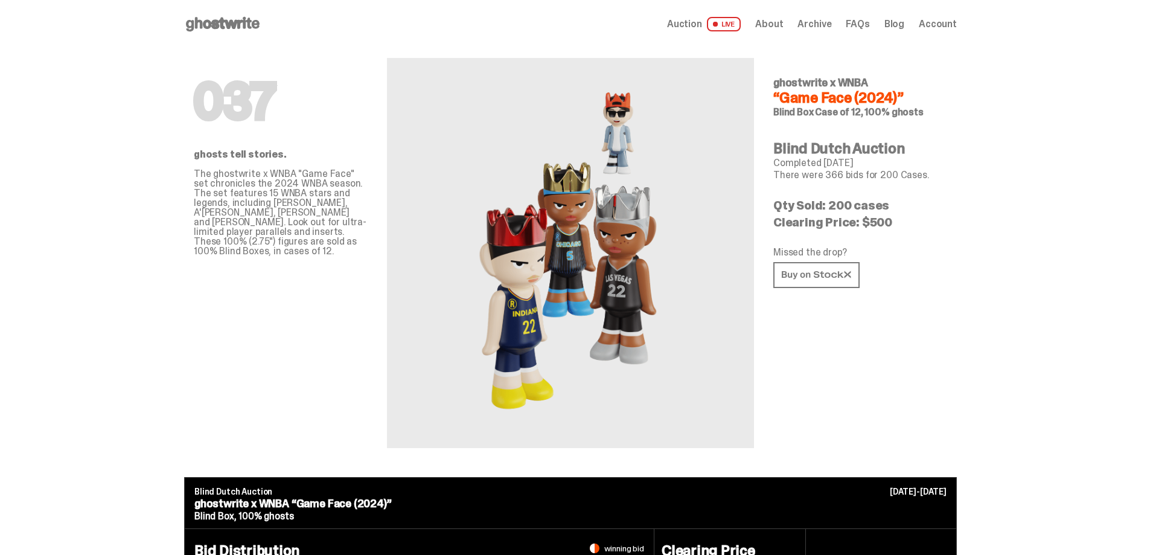
click at [810, 21] on span "Archive" at bounding box center [815, 24] width 34 height 10
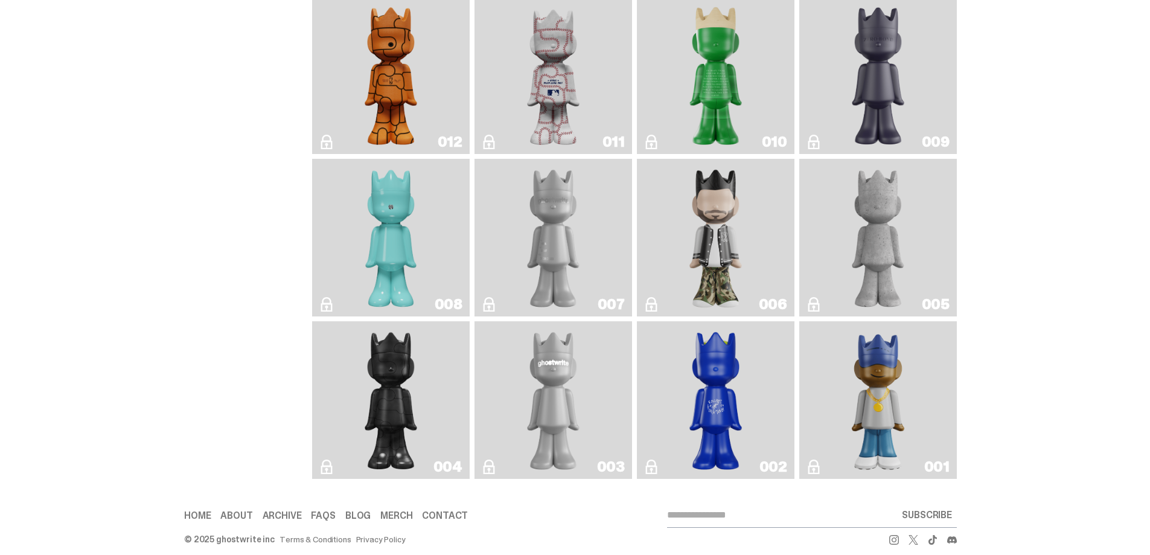
scroll to position [2112, 0]
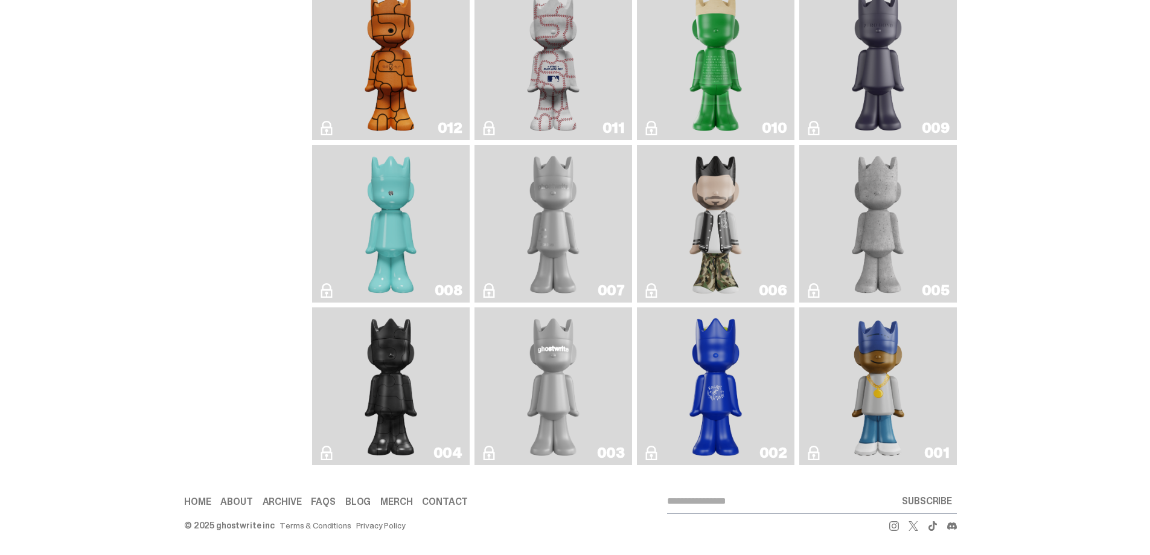
click at [889, 361] on img "Eastside Golf" at bounding box center [877, 386] width 63 height 148
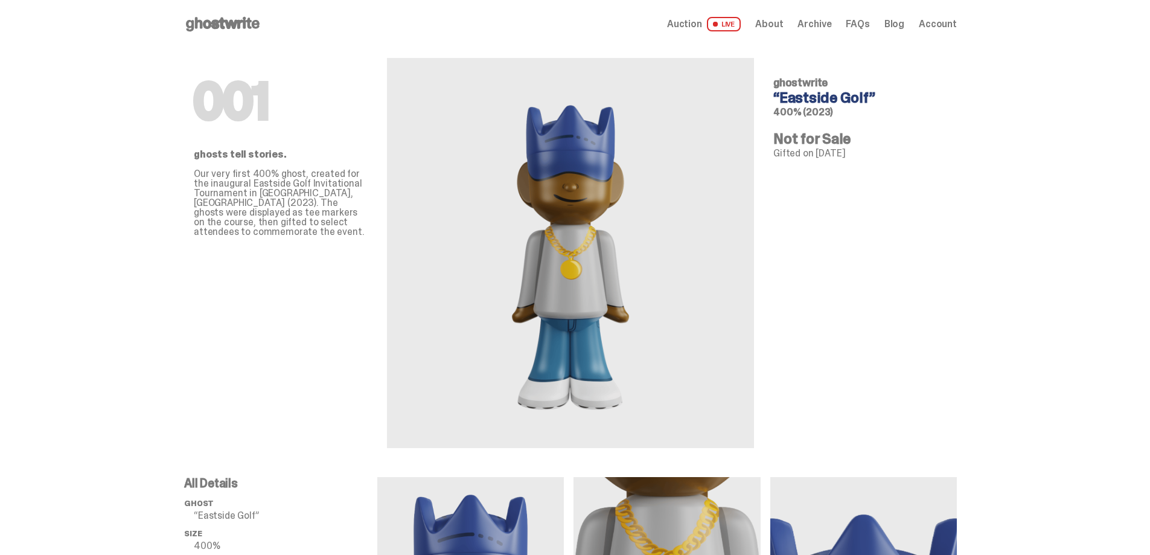
click at [783, 26] on span "About" at bounding box center [769, 24] width 28 height 10
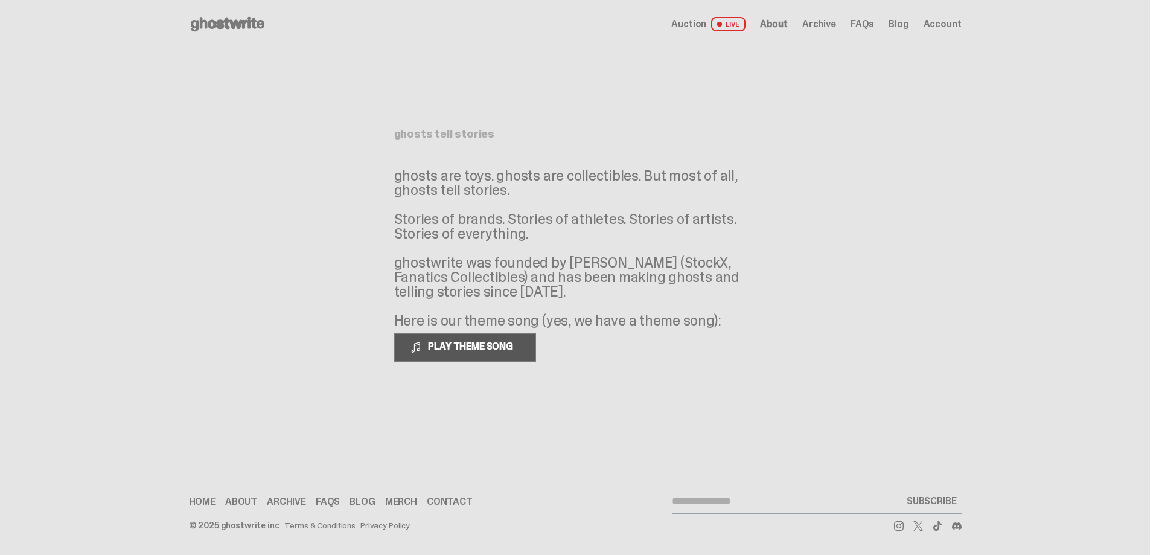
click at [488, 348] on span "PLAY THEME SONG" at bounding box center [471, 346] width 97 height 13
click at [874, 22] on span "FAQs" at bounding box center [863, 24] width 24 height 10
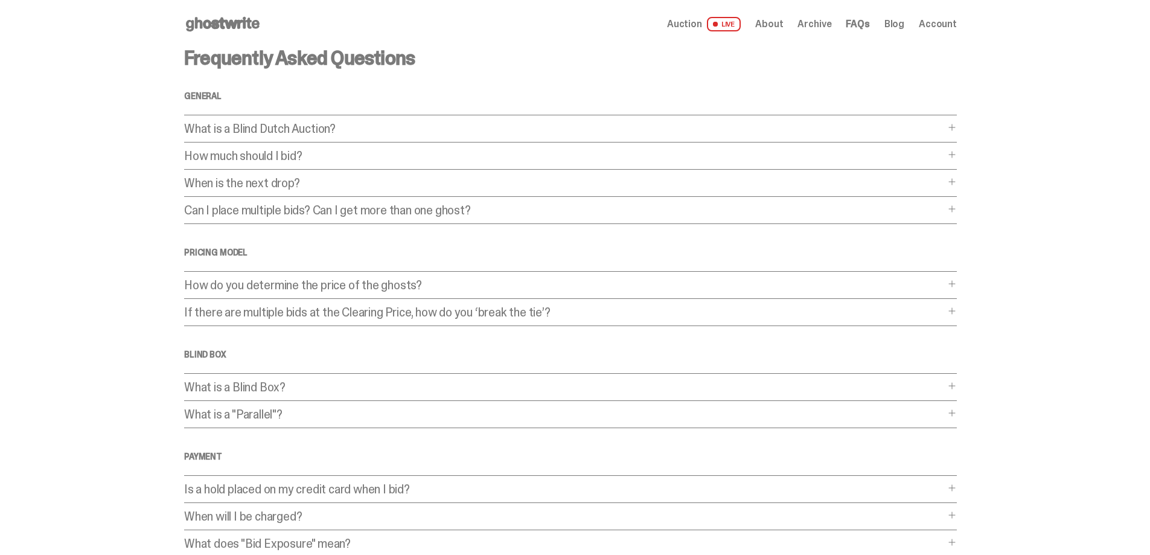
click at [495, 130] on p "What is a Blind Dutch Auction?" at bounding box center [564, 129] width 761 height 12
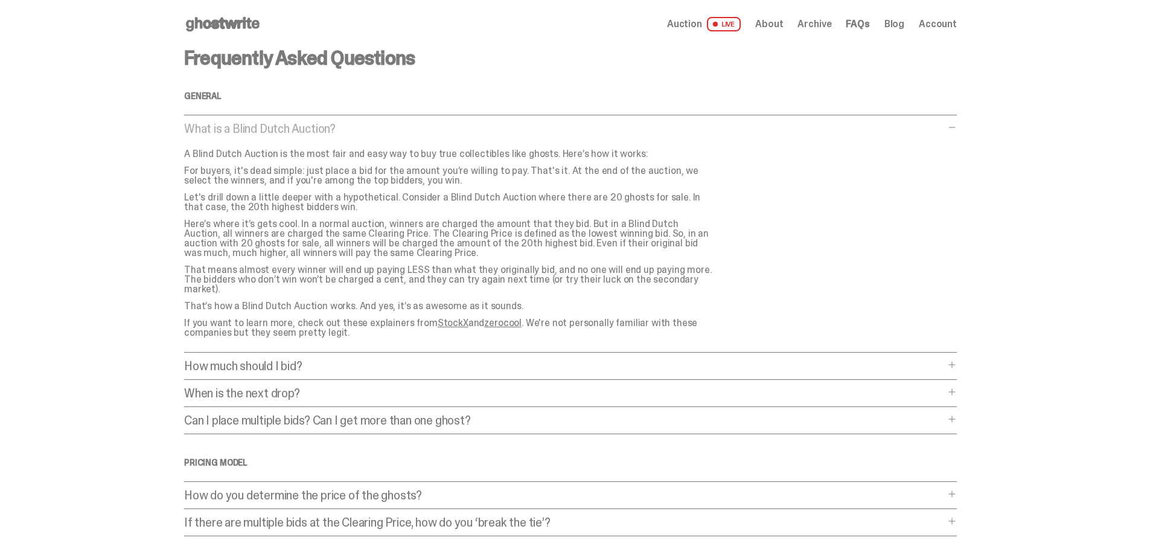
click at [495, 130] on p "What is a Blind Dutch Auction?" at bounding box center [564, 129] width 761 height 12
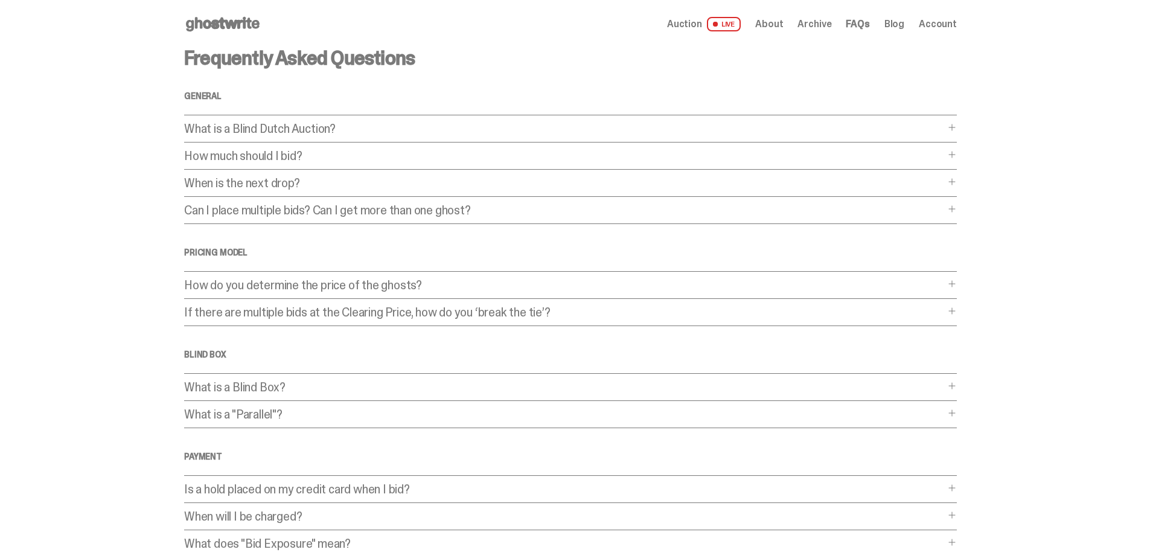
click at [502, 161] on p "How much should I bid?" at bounding box center [564, 156] width 761 height 12
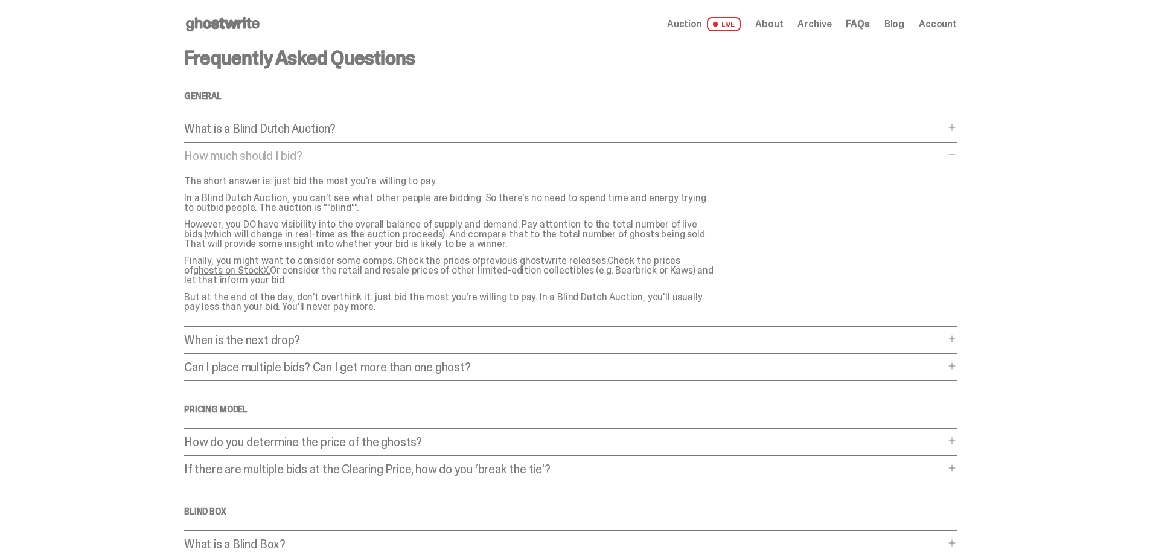
click at [816, 25] on span "Archive" at bounding box center [815, 24] width 34 height 10
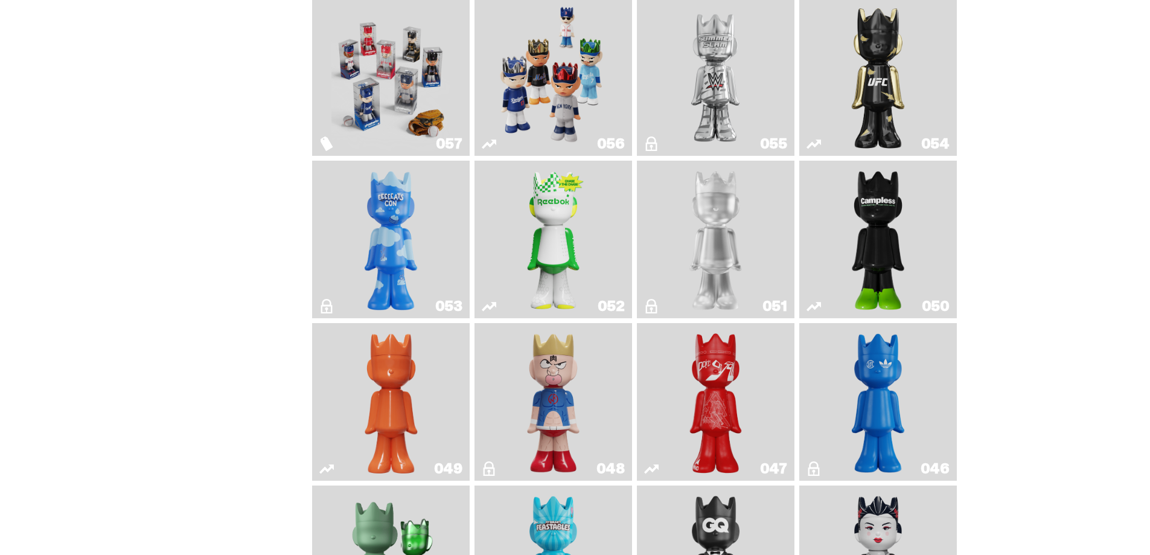
scroll to position [302, 0]
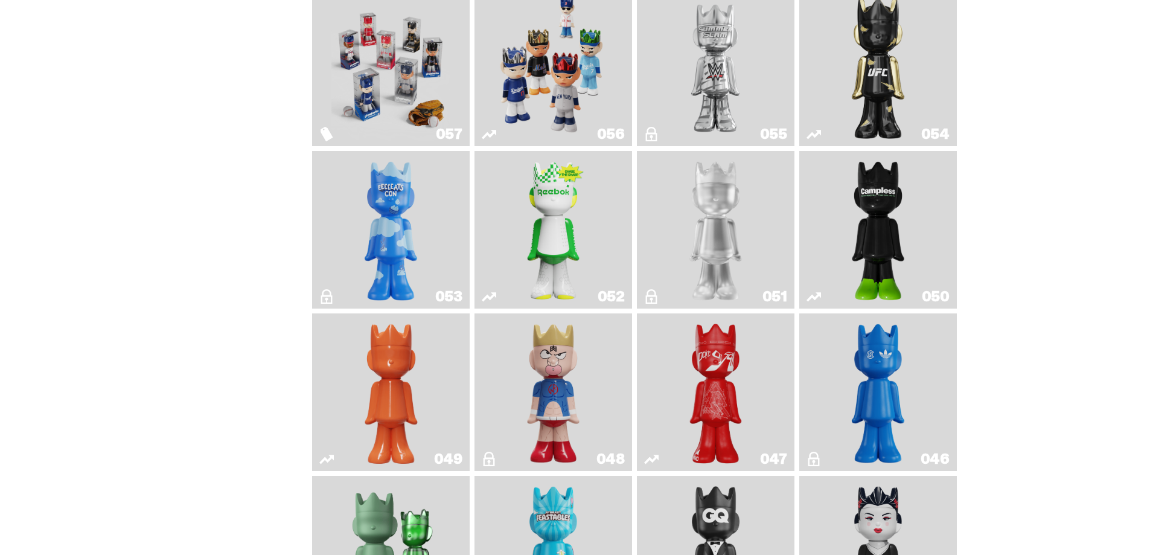
click at [564, 94] on img "Game Face (2025)" at bounding box center [553, 67] width 118 height 148
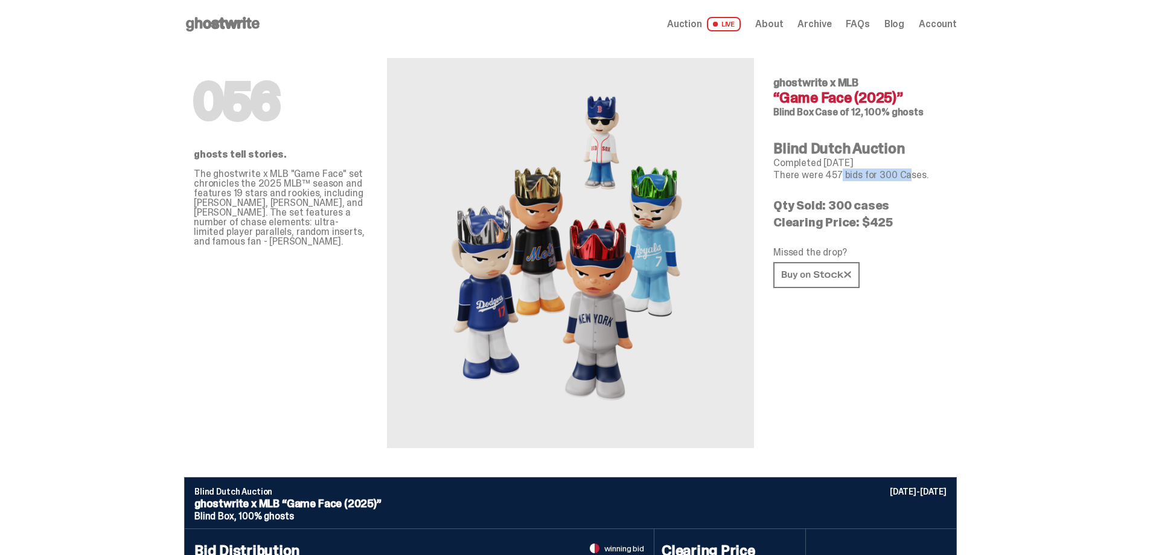
drag, startPoint x: 828, startPoint y: 177, endPoint x: 894, endPoint y: 176, distance: 66.4
click at [894, 176] on p "There were 457 bids for 300 Cases." at bounding box center [860, 175] width 174 height 10
click at [839, 179] on p "There were 457 bids for 300 Cases." at bounding box center [860, 175] width 174 height 10
click at [783, 27] on span "About" at bounding box center [769, 24] width 28 height 10
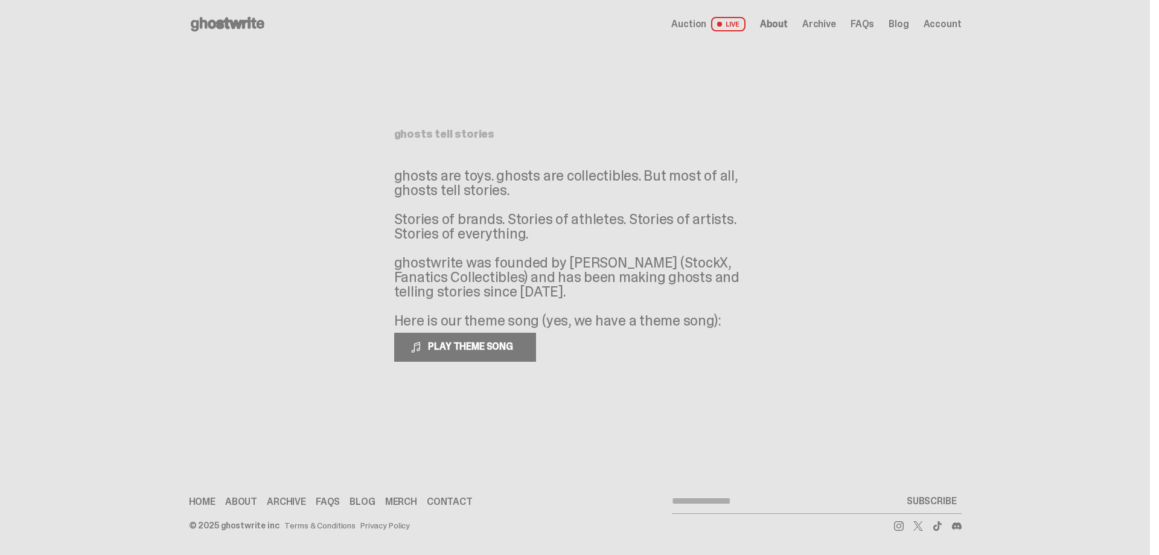
click at [818, 20] on span "Archive" at bounding box center [819, 24] width 34 height 10
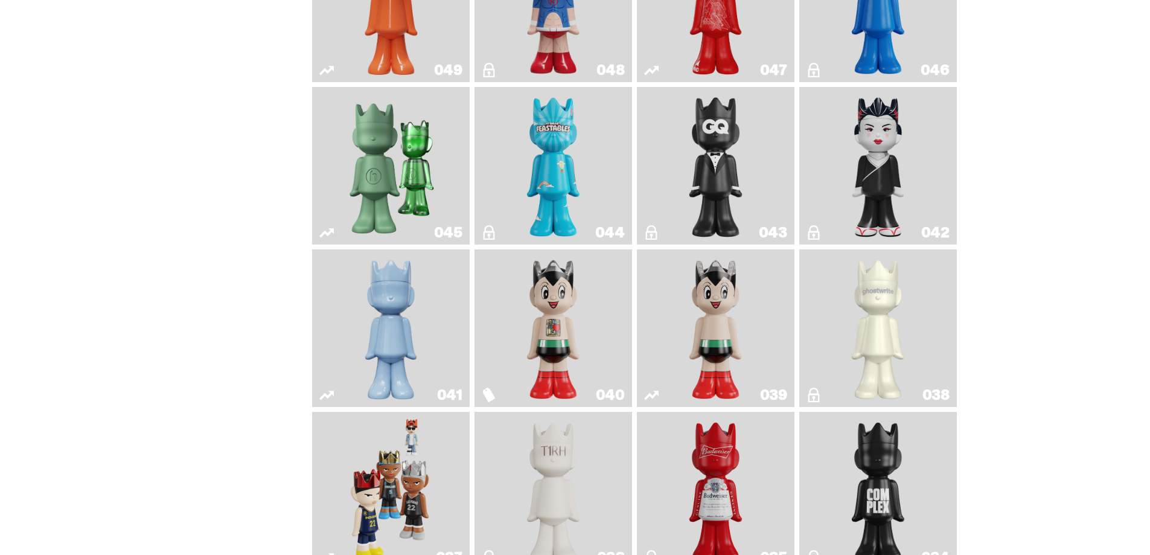
scroll to position [845, 0]
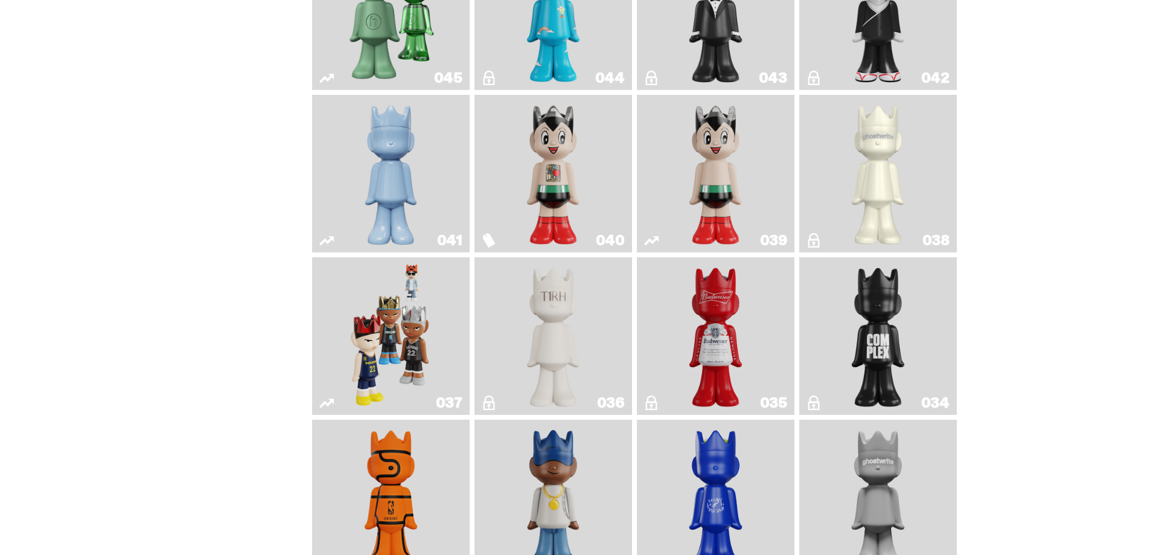
click at [419, 322] on img "Game Face (2024)" at bounding box center [391, 336] width 83 height 148
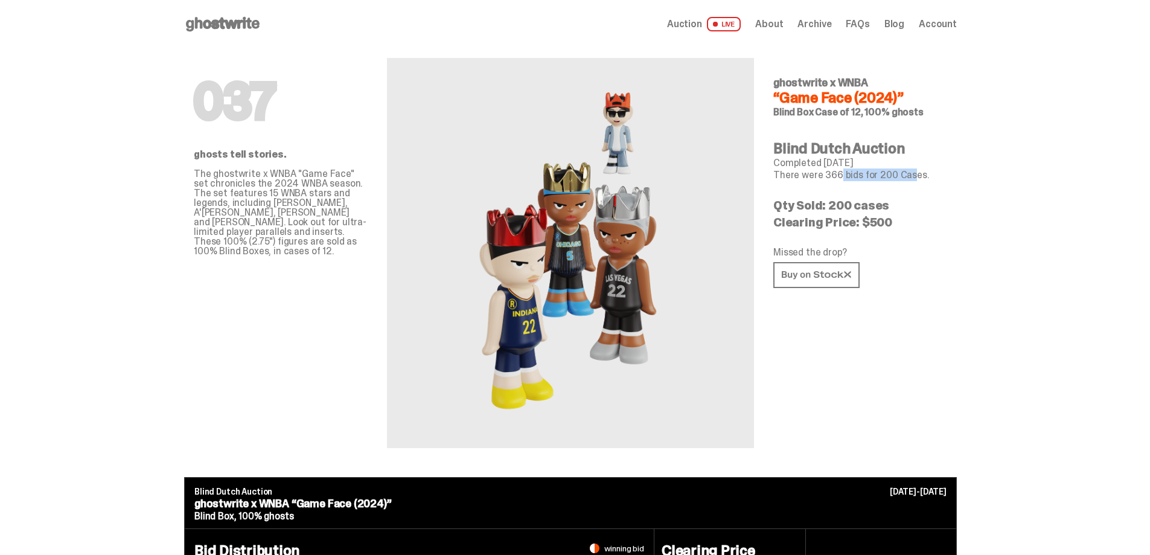
drag, startPoint x: 828, startPoint y: 179, endPoint x: 898, endPoint y: 176, distance: 70.7
click at [898, 176] on p "There were 366 bids for 200 Cases." at bounding box center [860, 175] width 174 height 10
click at [865, 224] on p "Clearing Price: $500" at bounding box center [860, 222] width 174 height 12
click at [697, 25] on span "Auction" at bounding box center [684, 24] width 35 height 10
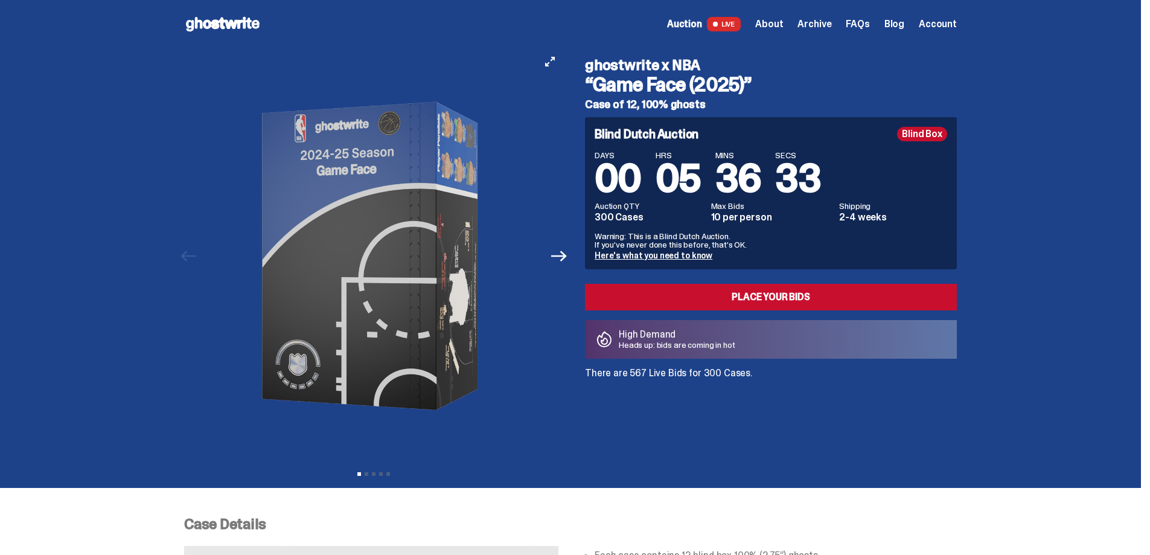
click at [572, 263] on button "Next" at bounding box center [559, 256] width 27 height 27
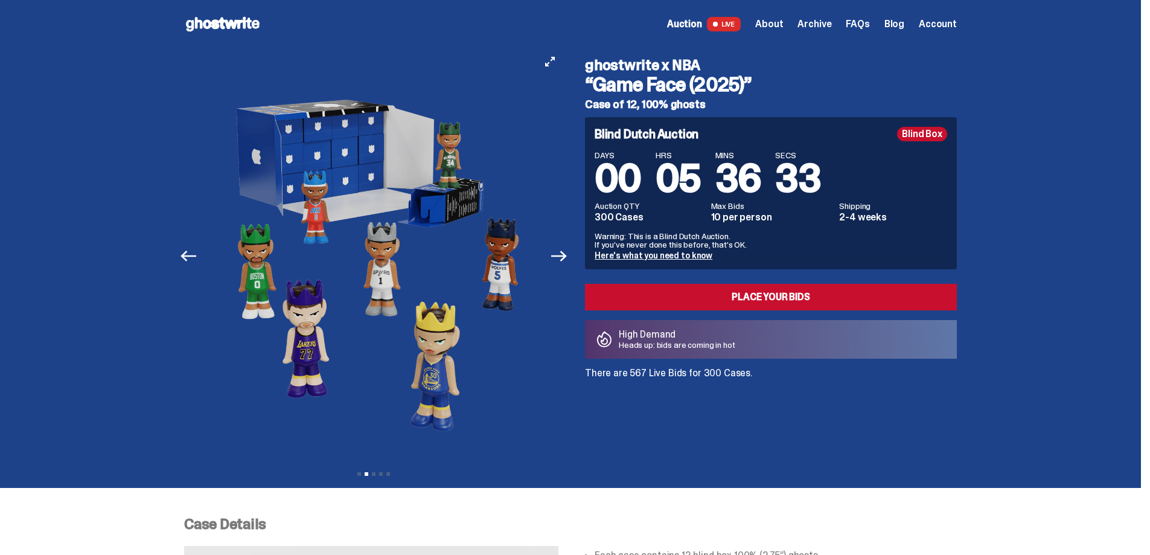
click at [572, 263] on button "Next" at bounding box center [559, 256] width 27 height 27
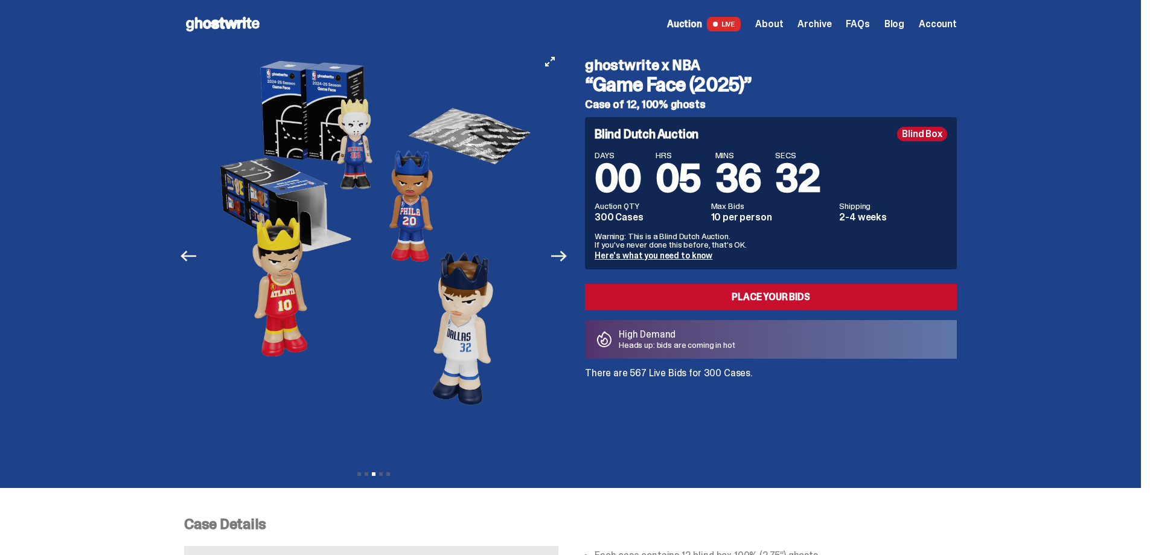
click at [572, 263] on button "Next" at bounding box center [559, 256] width 27 height 27
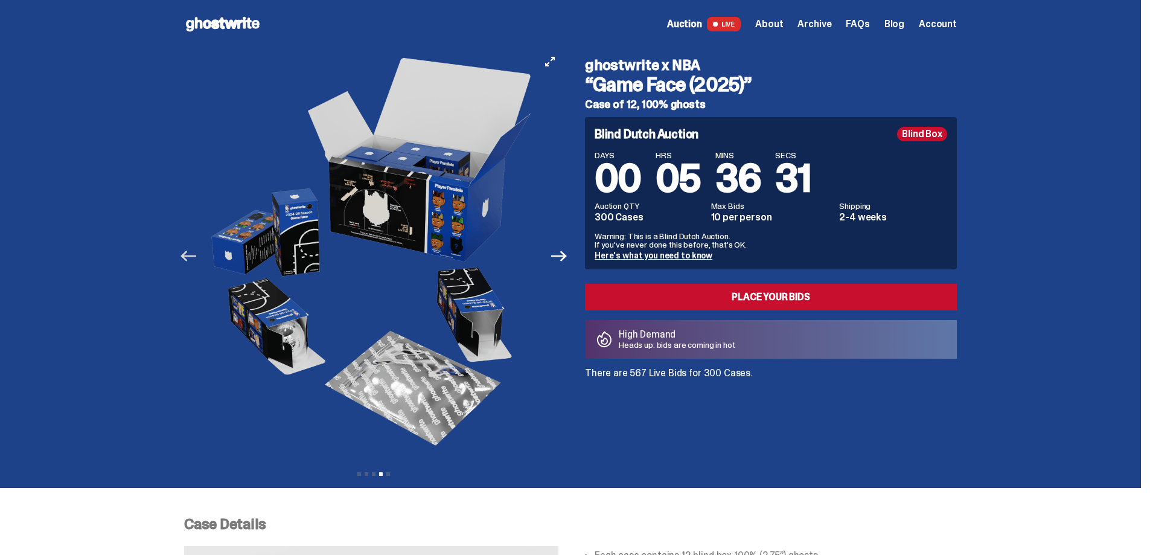
click at [190, 249] on icon "Previous" at bounding box center [189, 256] width 16 height 16
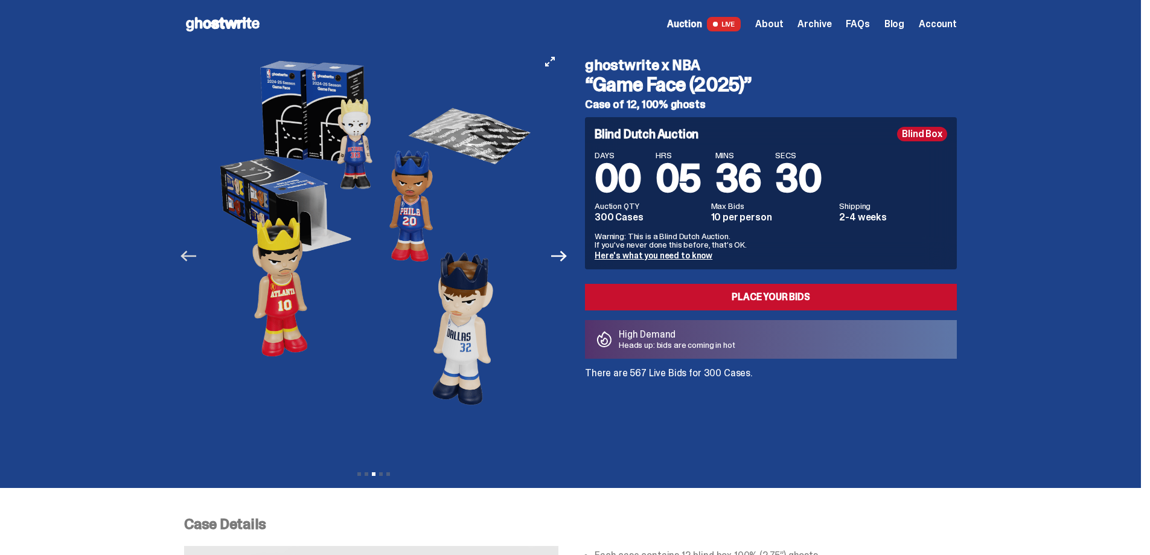
click at [190, 249] on icon "Previous" at bounding box center [189, 256] width 16 height 16
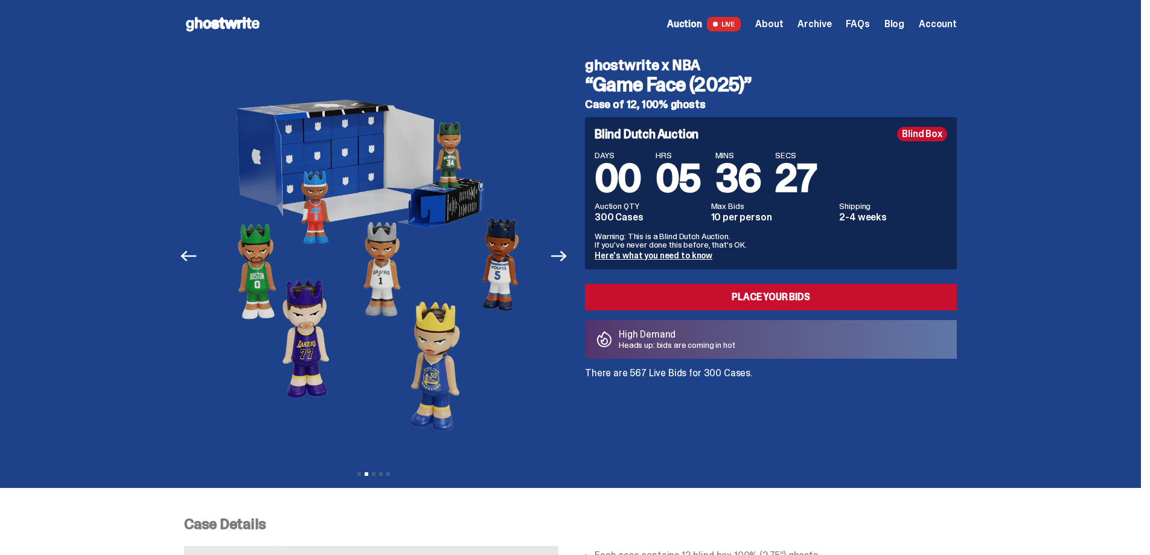
click at [868, 28] on span "FAQs" at bounding box center [858, 24] width 24 height 10
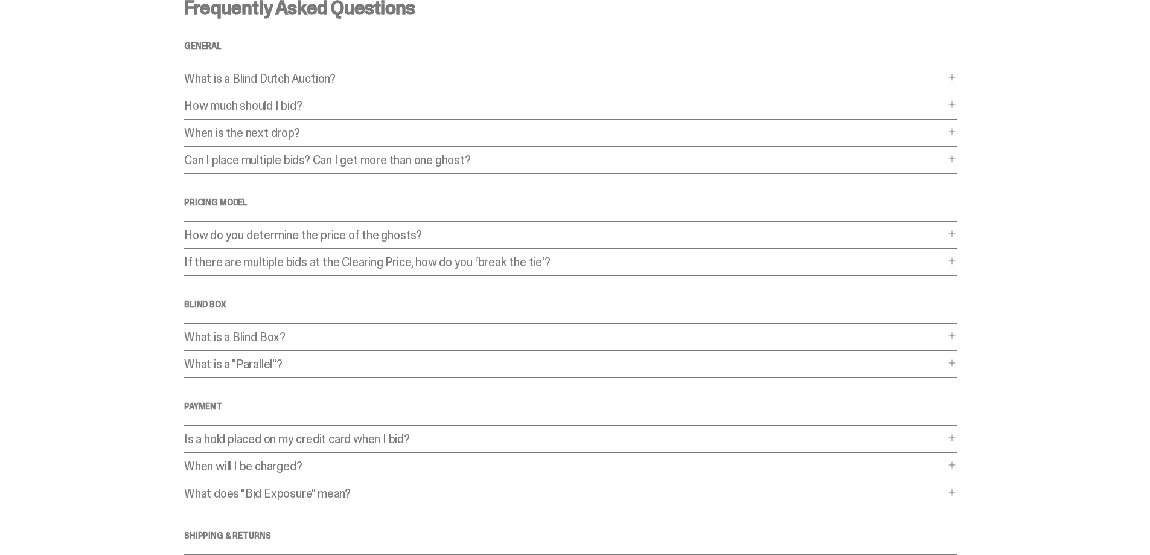
scroll to position [60, 0]
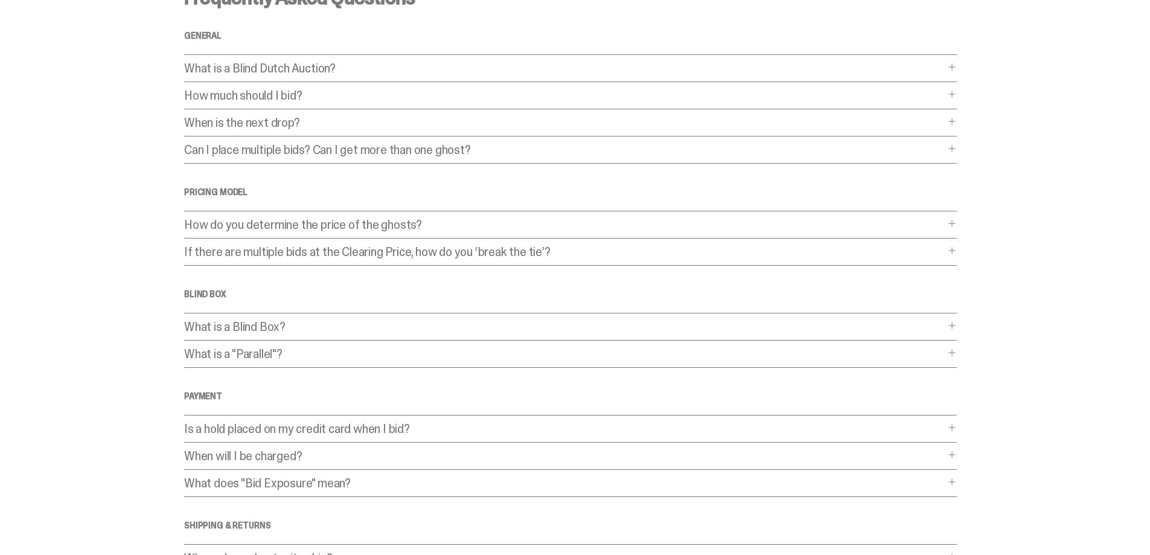
click at [546, 237] on div "How do you determine the price of the ghosts? How do you determine the price of…" at bounding box center [570, 229] width 773 height 20
click at [547, 228] on p "How do you determine the price of the ghosts?" at bounding box center [564, 225] width 761 height 12
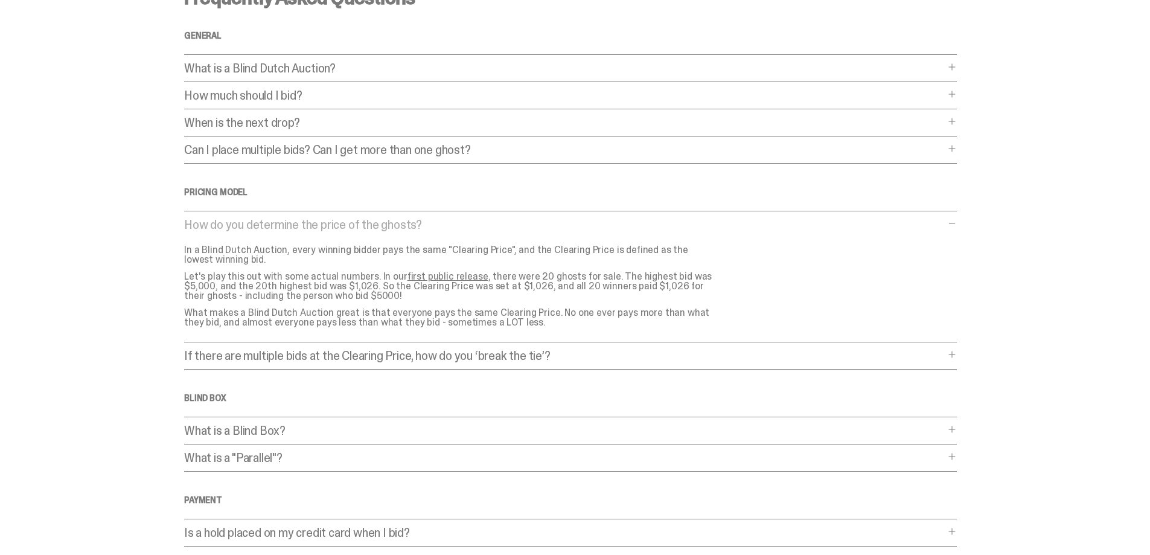
click at [547, 228] on p "How do you determine the price of the ghosts?" at bounding box center [564, 225] width 761 height 12
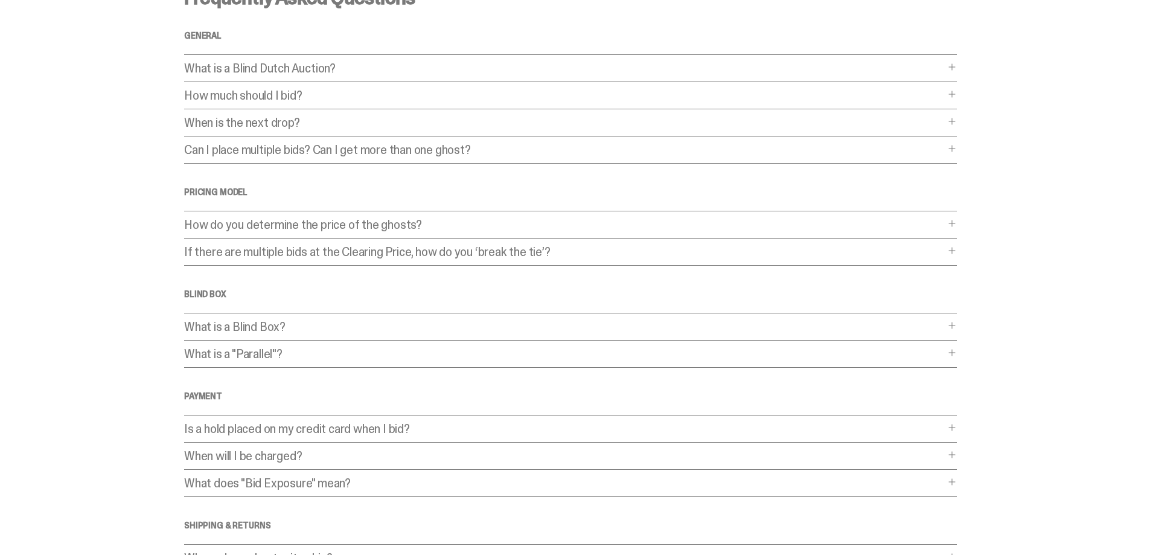
click at [558, 254] on p "If there are multiple bids at the Clearing Price, how do you ‘break the tie’?" at bounding box center [564, 252] width 761 height 12
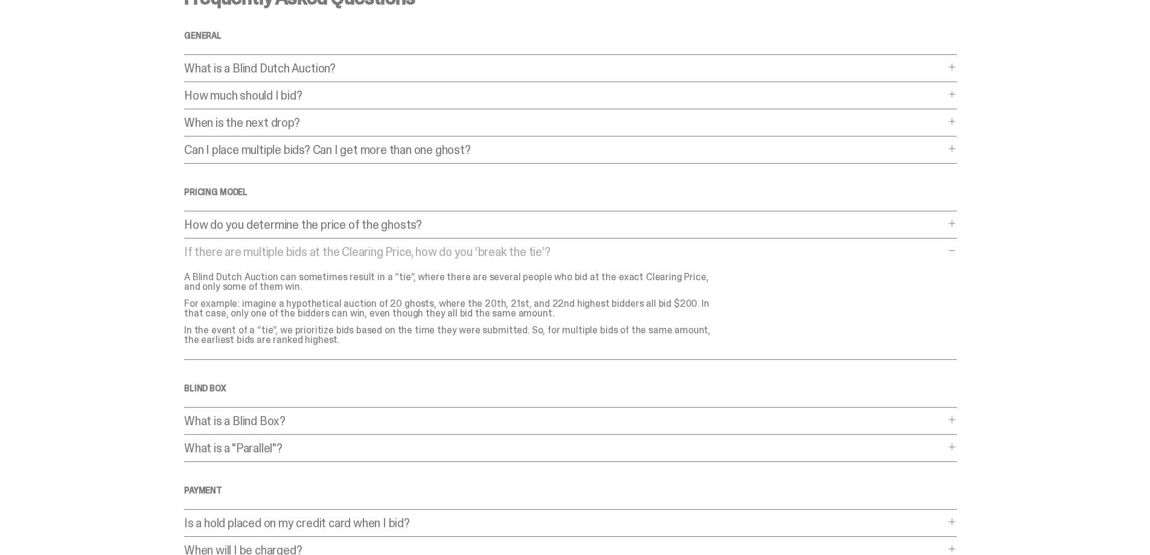
click at [558, 256] on p "If there are multiple bids at the Clearing Price, how do you ‘break the tie’?" at bounding box center [564, 252] width 761 height 12
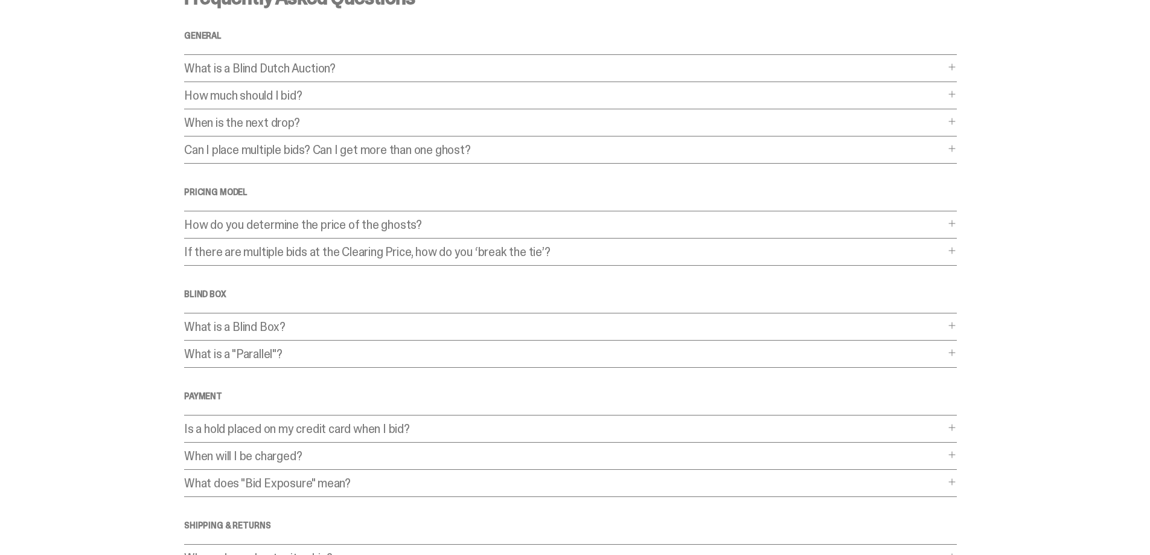
click at [589, 330] on p "What is a Blind Box?" at bounding box center [564, 327] width 761 height 12
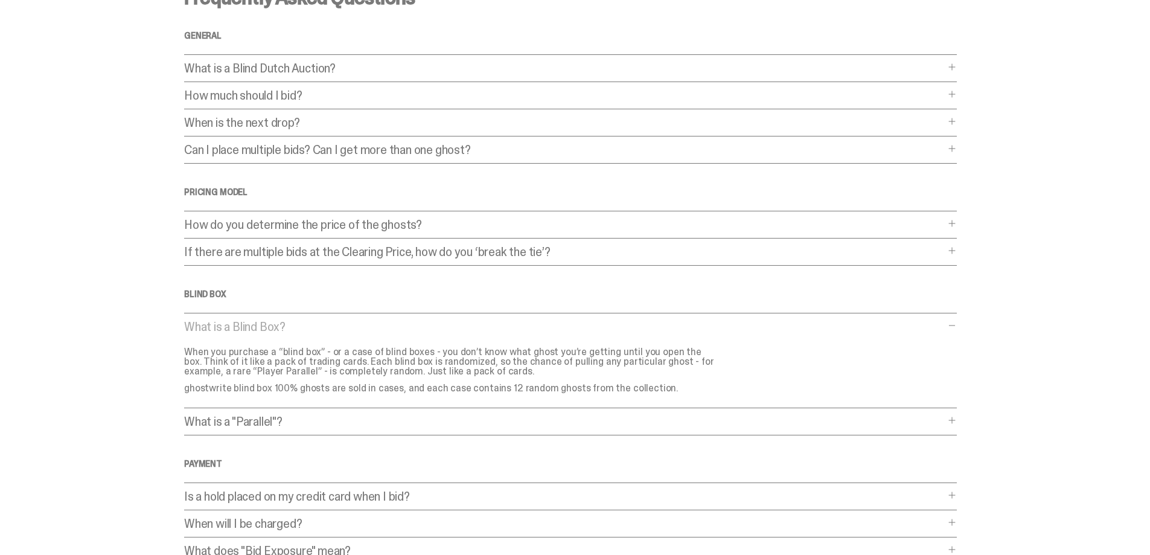
click at [589, 330] on p "What is a Blind Box?" at bounding box center [564, 327] width 761 height 12
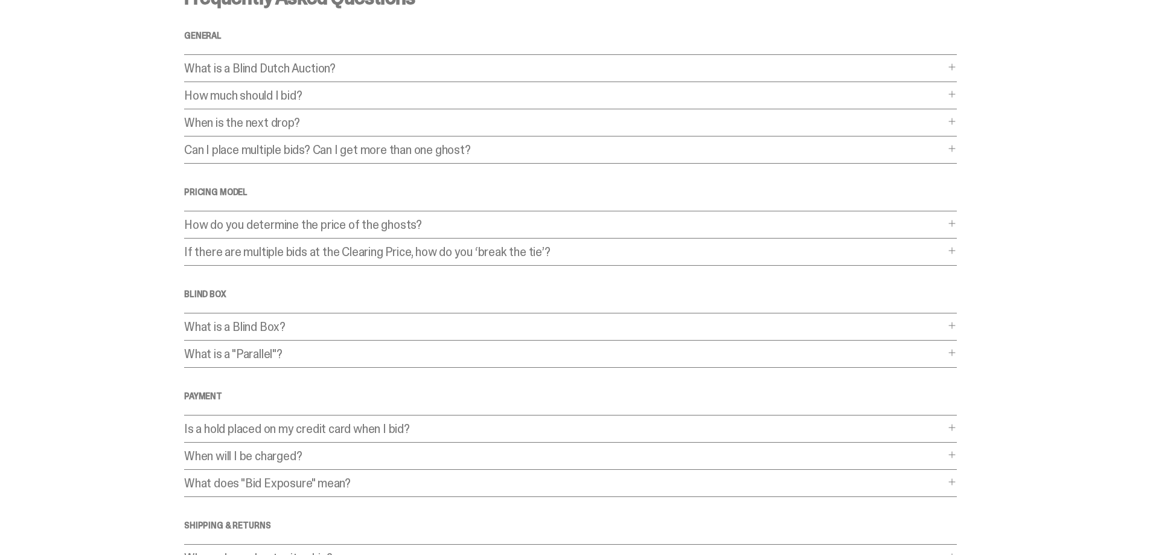
click at [582, 359] on p "What is a "Parallel"?" at bounding box center [564, 354] width 761 height 12
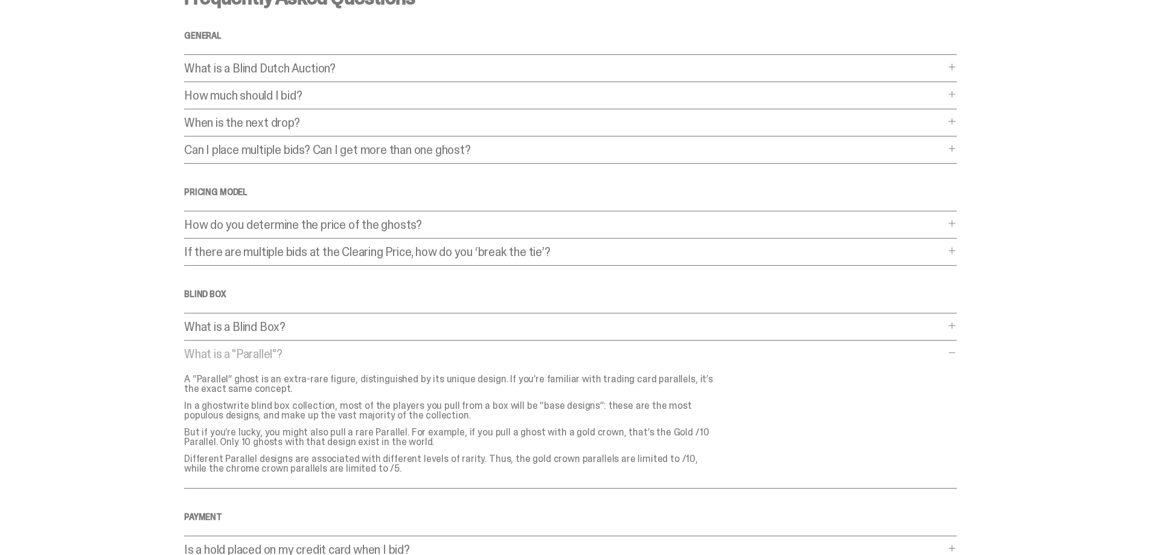
click at [587, 354] on p "What is a "Parallel"?" at bounding box center [564, 354] width 761 height 12
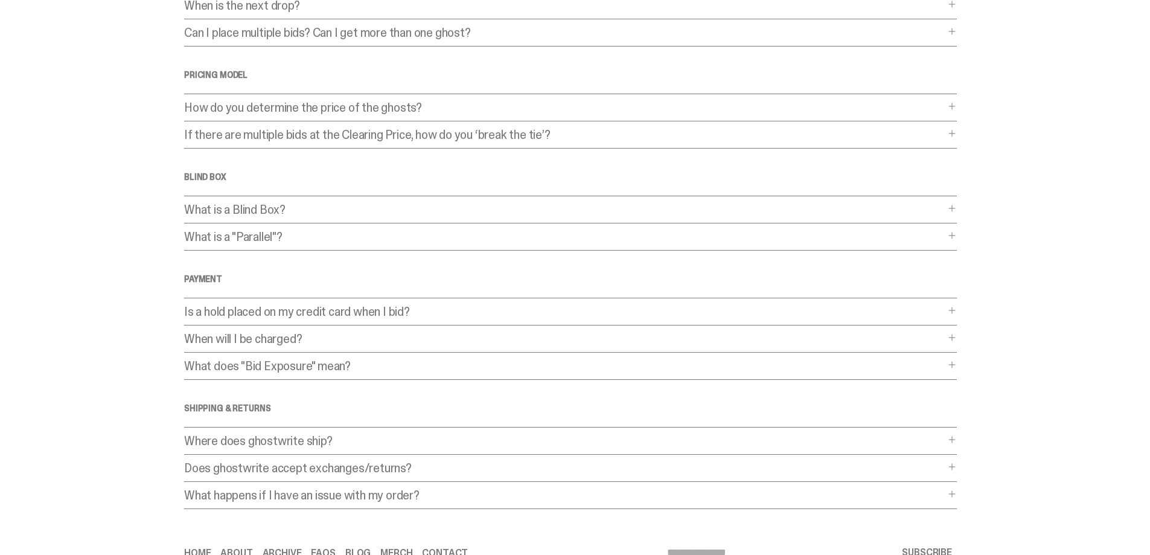
scroll to position [181, 0]
click at [580, 308] on p "Is a hold placed on my credit card when I bid?" at bounding box center [564, 308] width 761 height 12
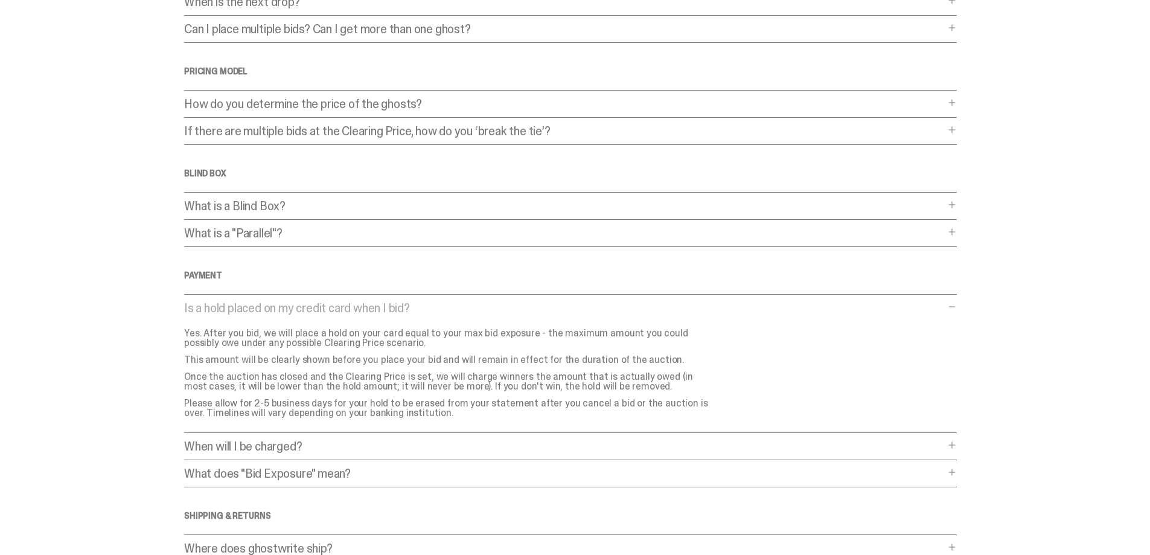
click at [577, 442] on p "When will I be charged?" at bounding box center [564, 446] width 761 height 12
click at [536, 509] on p "What does "Bid Exposure" mean?" at bounding box center [564, 514] width 761 height 12
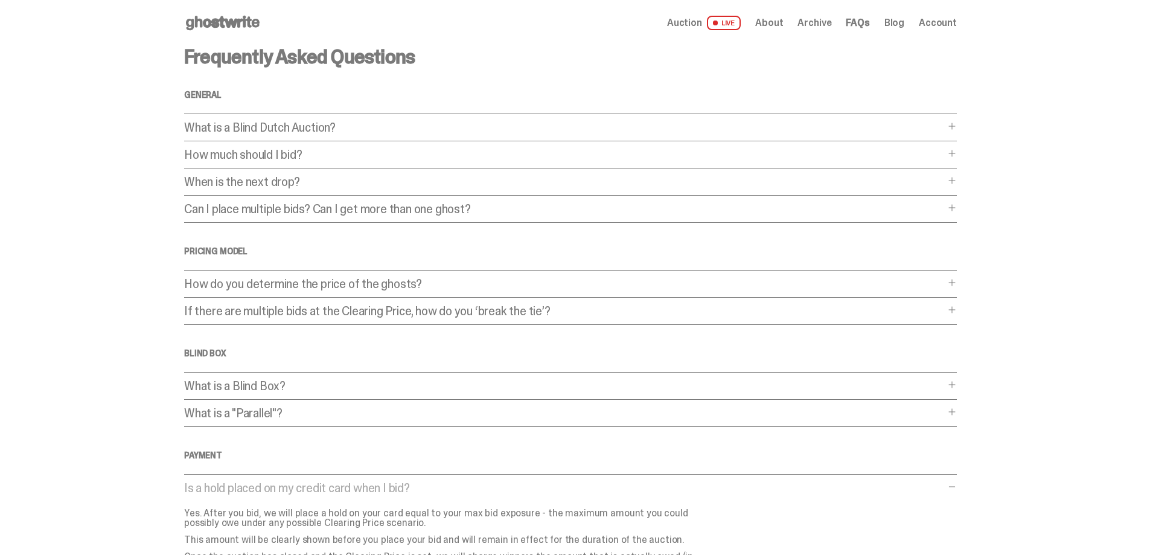
scroll to position [0, 0]
click at [702, 31] on link "Auction LIVE" at bounding box center [704, 24] width 74 height 14
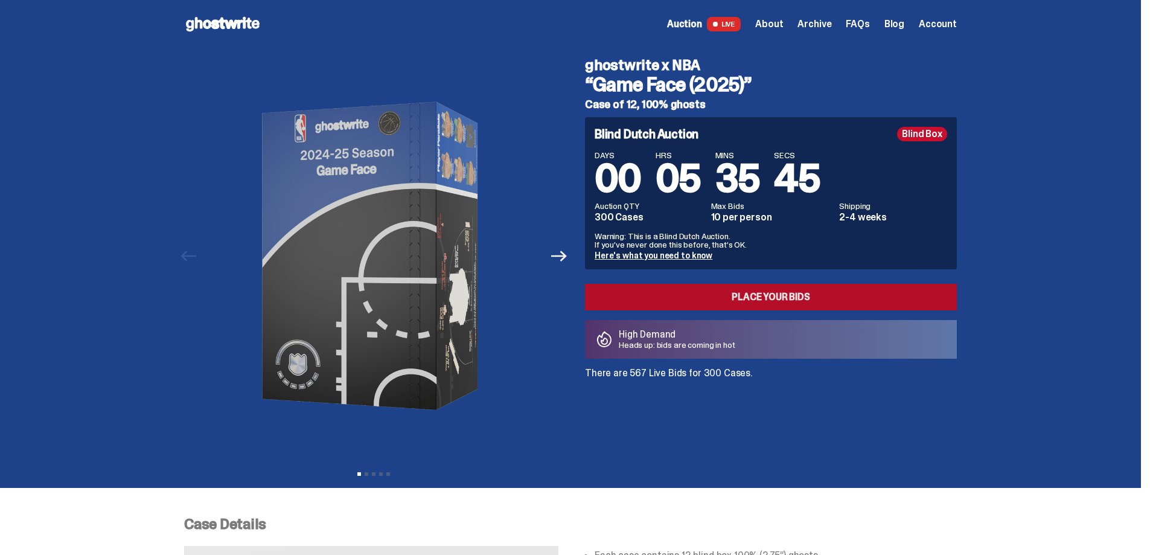
click at [744, 293] on link "Place your Bids" at bounding box center [771, 297] width 372 height 27
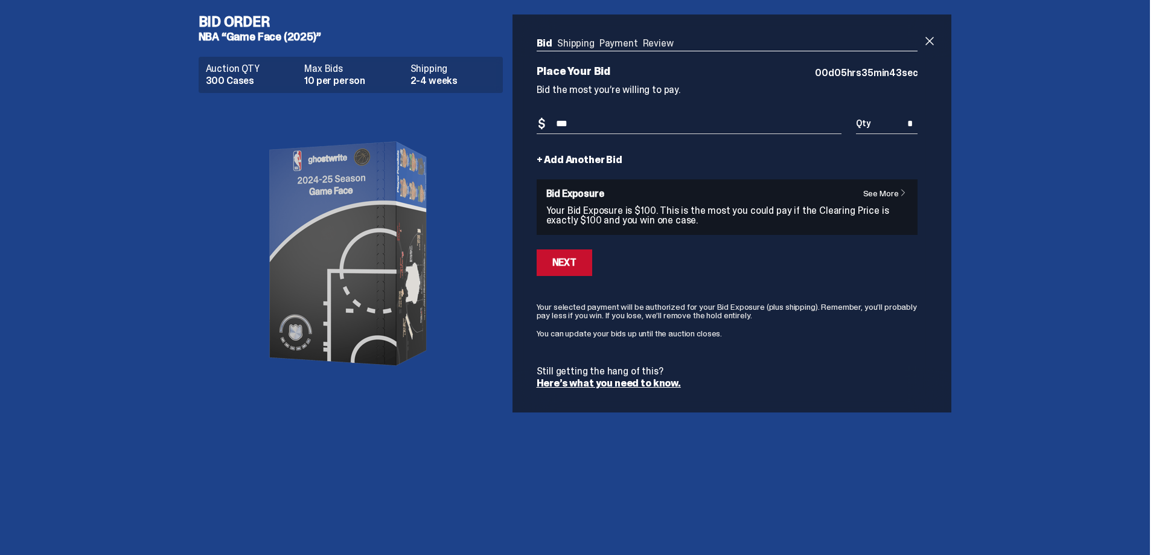
click at [597, 157] on link "+ Add Another Bid" at bounding box center [580, 160] width 86 height 10
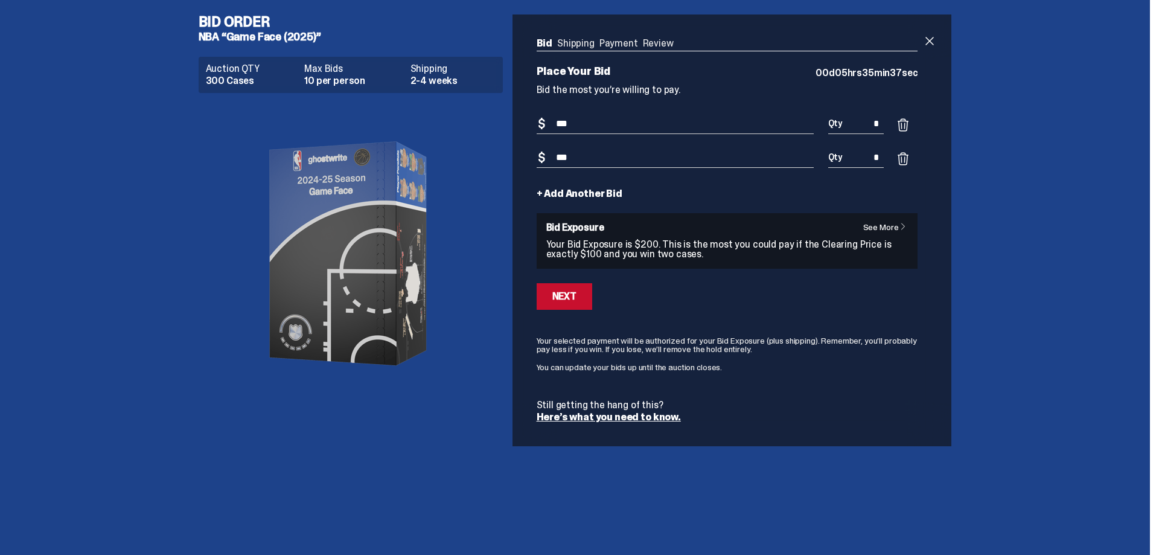
type input "***"
click at [604, 190] on link "+ Add Another Bid" at bounding box center [580, 194] width 86 height 10
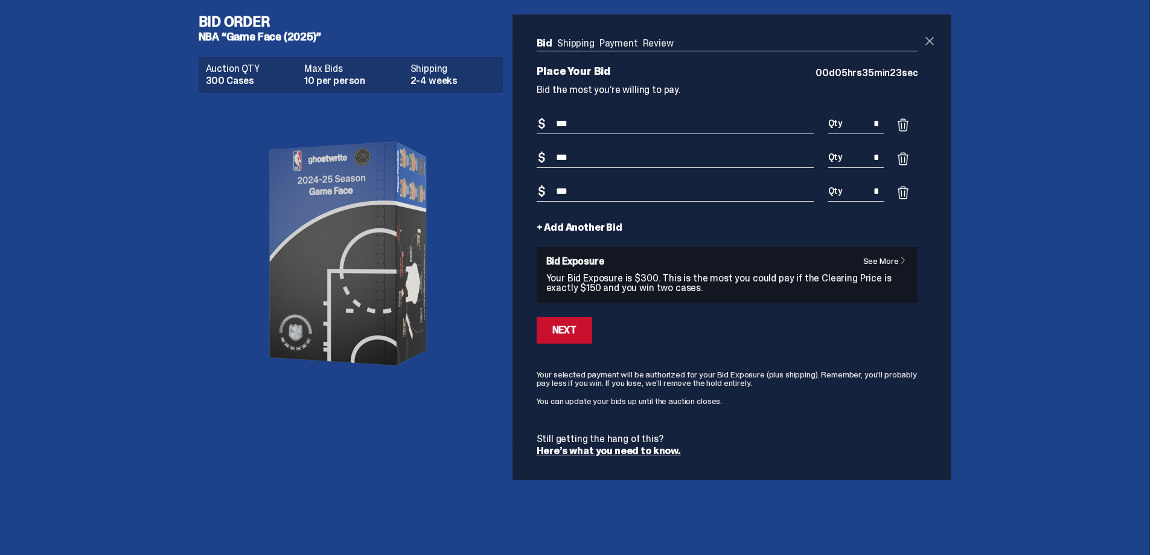
type input "***"
click at [936, 39] on span at bounding box center [929, 41] width 14 height 14
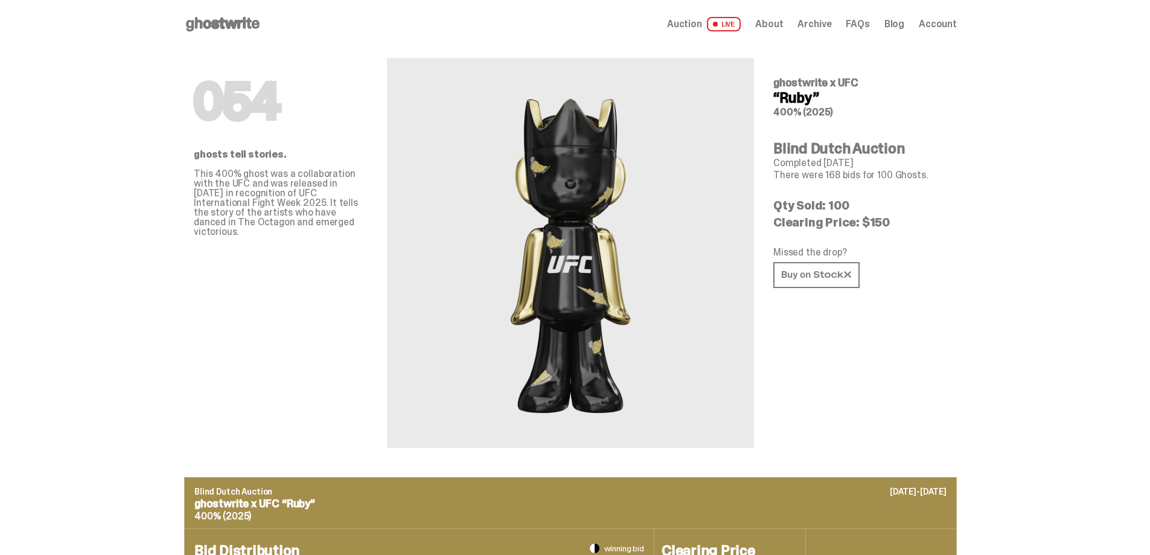
click at [781, 24] on span "About" at bounding box center [769, 24] width 28 height 10
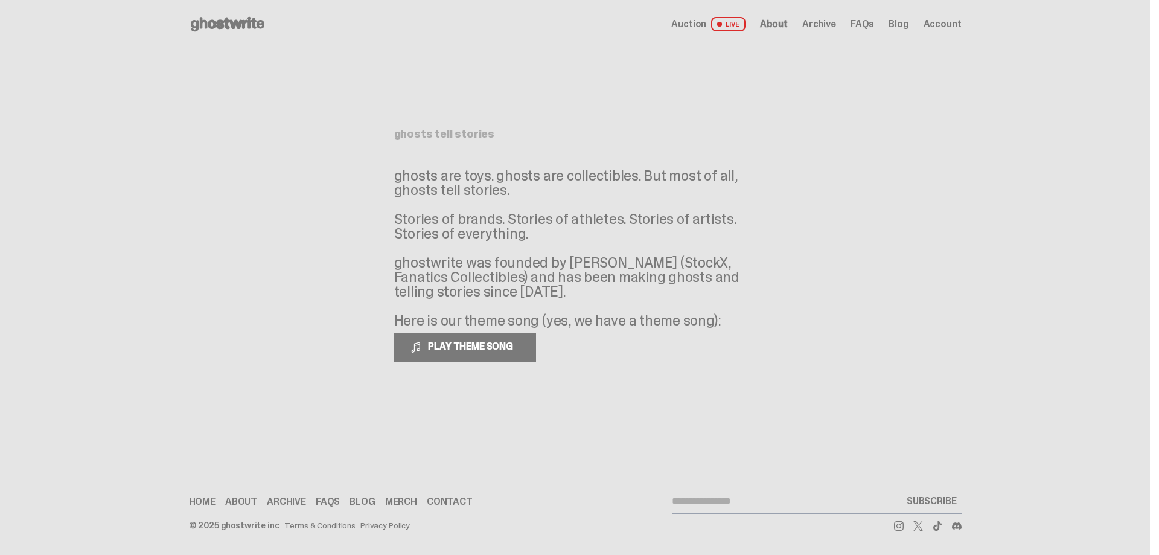
click at [820, 19] on span "Archive" at bounding box center [819, 24] width 34 height 10
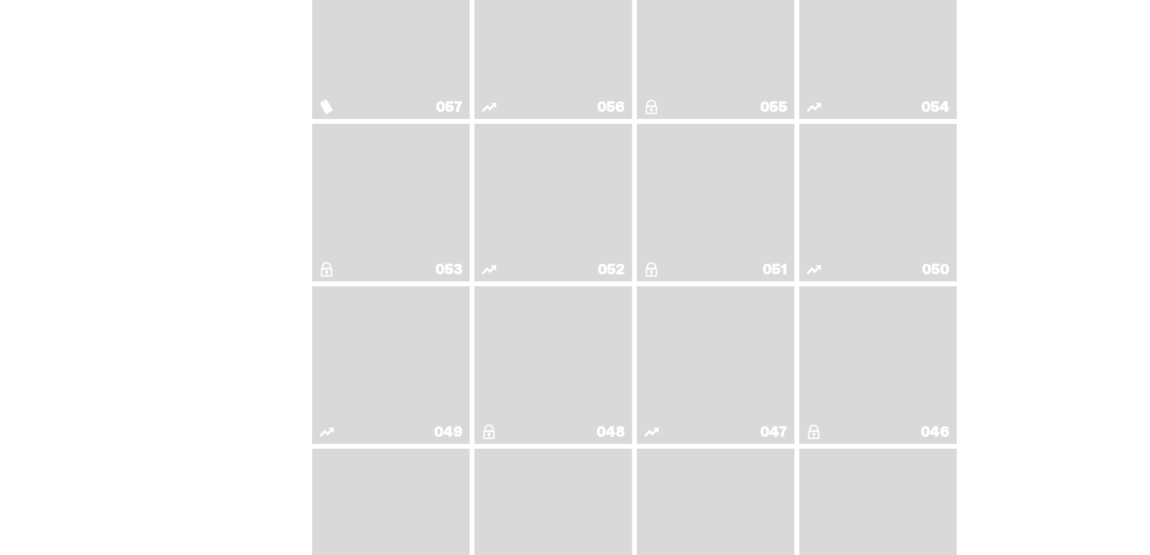
scroll to position [362, 0]
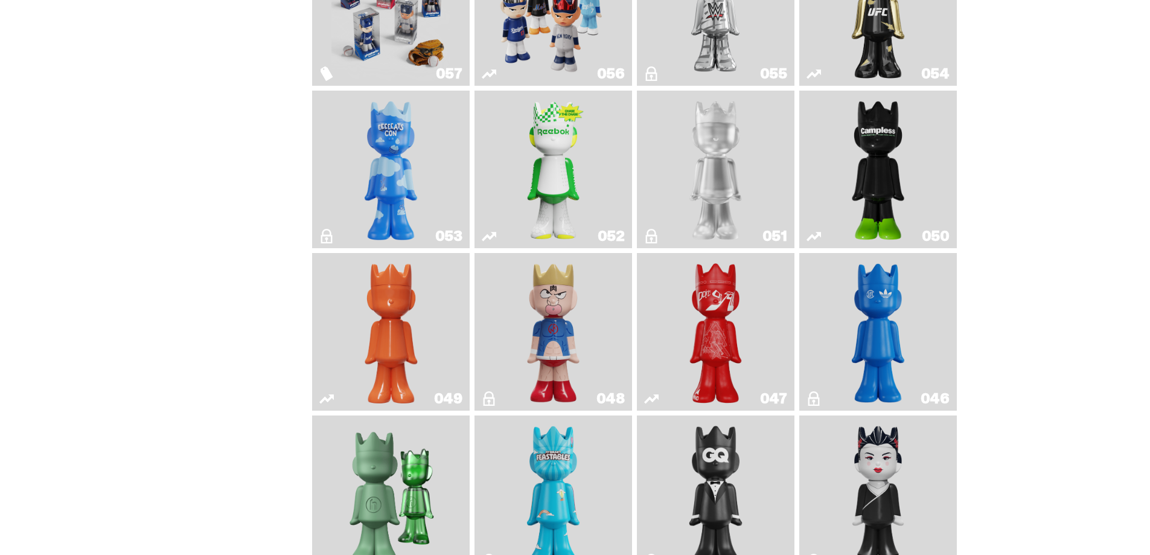
click at [399, 162] on img "ghooooost" at bounding box center [391, 169] width 64 height 148
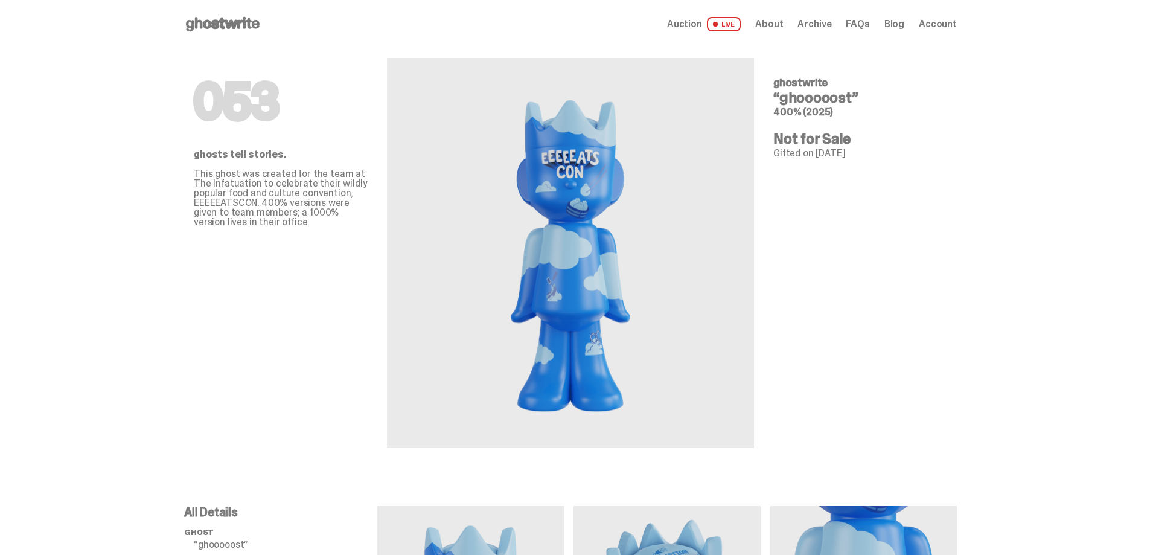
click at [783, 24] on span "About" at bounding box center [769, 24] width 28 height 10
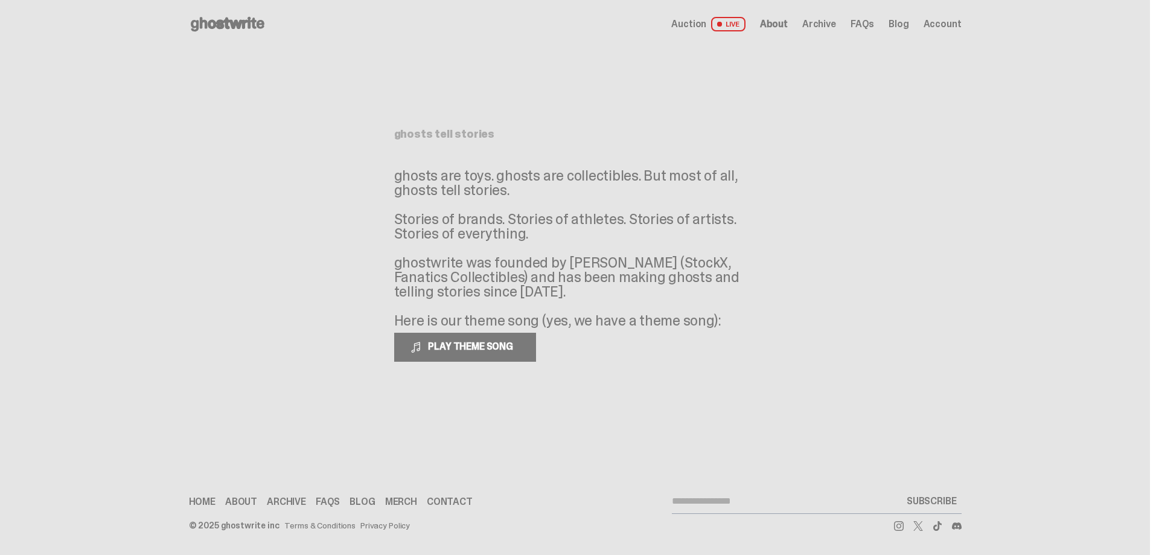
click at [836, 23] on span "Archive" at bounding box center [819, 24] width 34 height 10
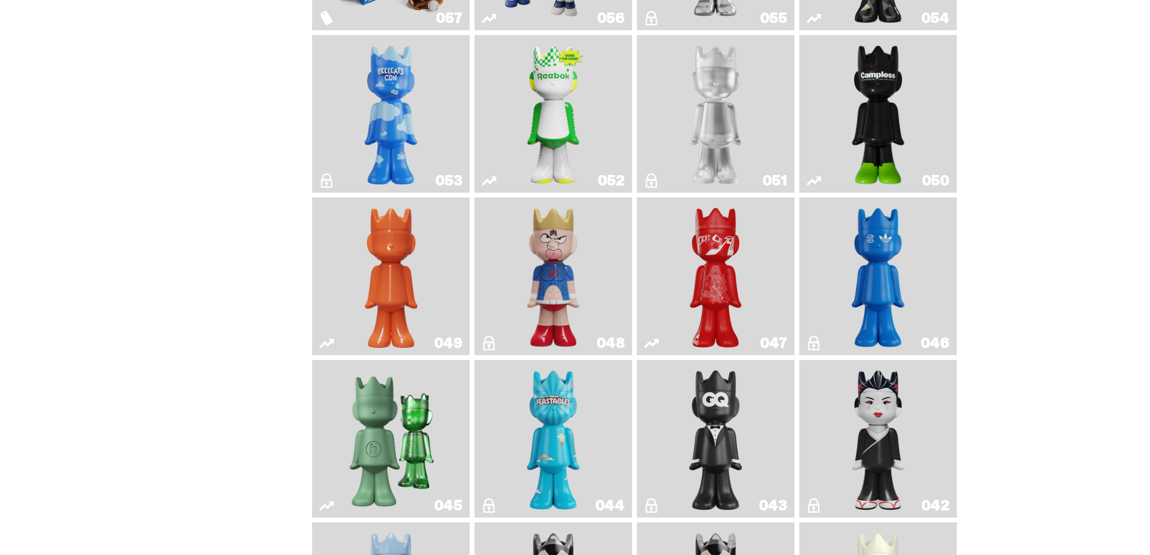
scroll to position [423, 0]
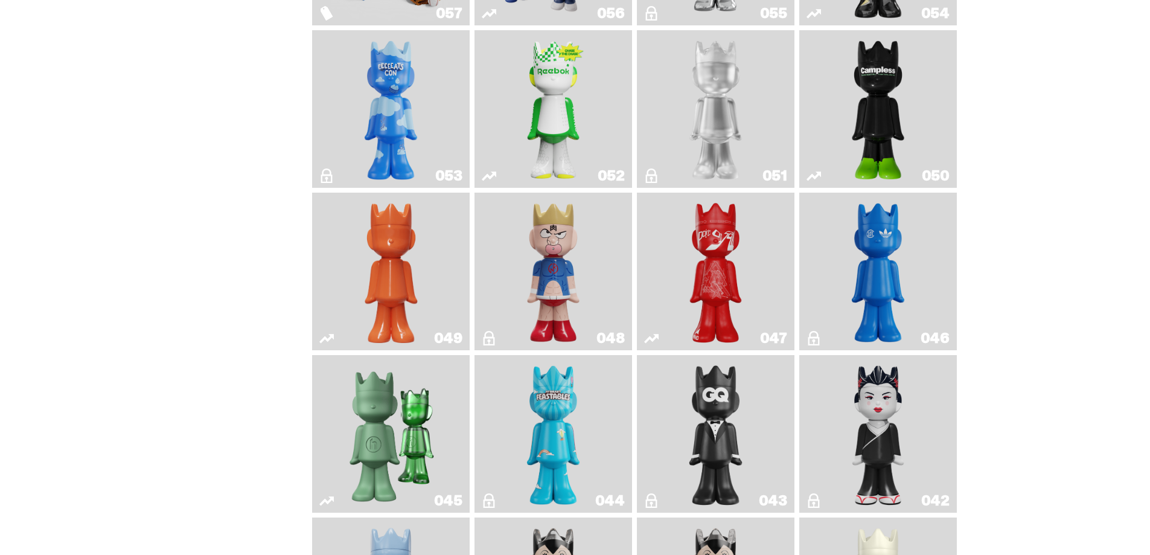
click at [580, 269] on img "Kinnikuman" at bounding box center [554, 271] width 64 height 148
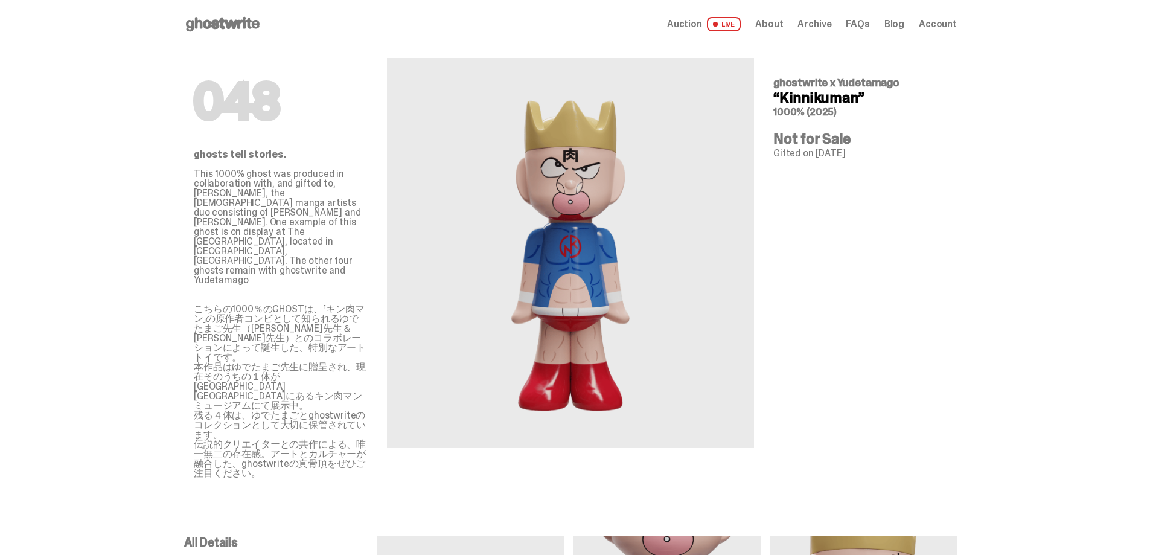
click at [822, 27] on span "Archive" at bounding box center [815, 24] width 34 height 10
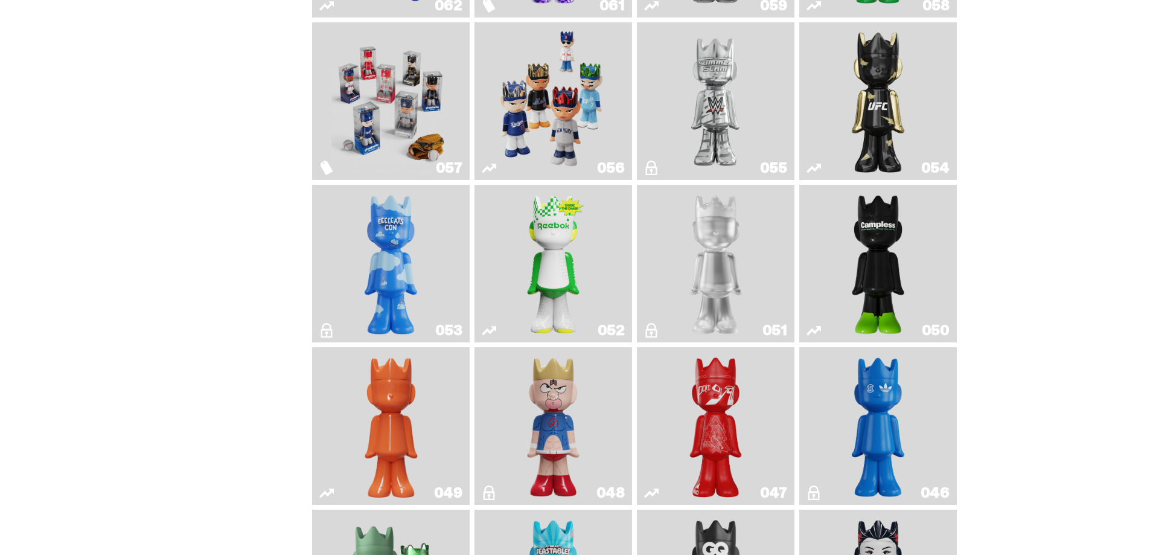
scroll to position [362, 0]
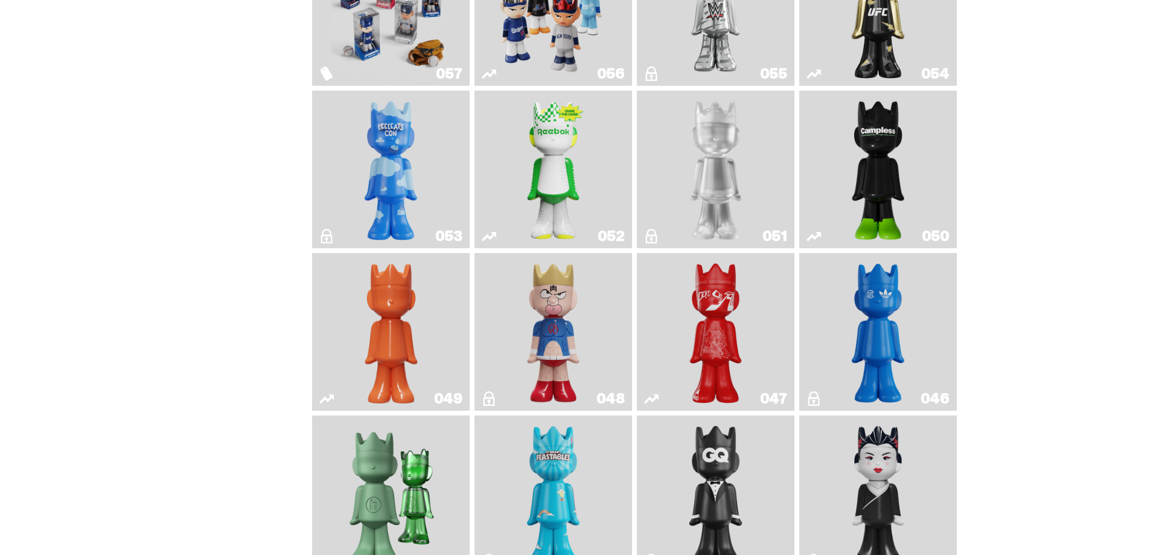
click at [766, 341] on link "047" at bounding box center [715, 332] width 143 height 148
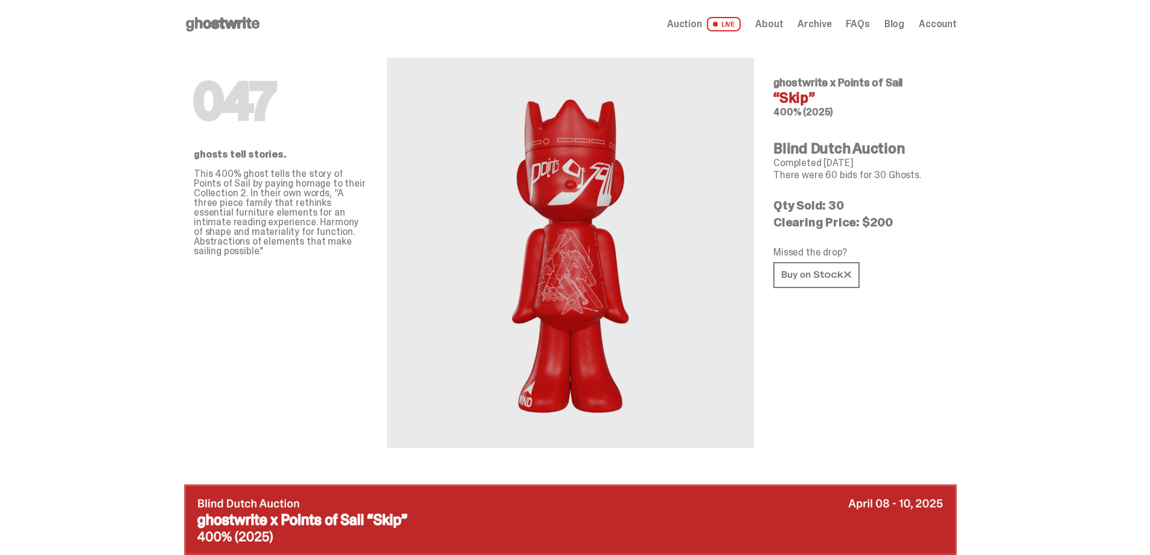
click at [817, 25] on span "Archive" at bounding box center [815, 24] width 34 height 10
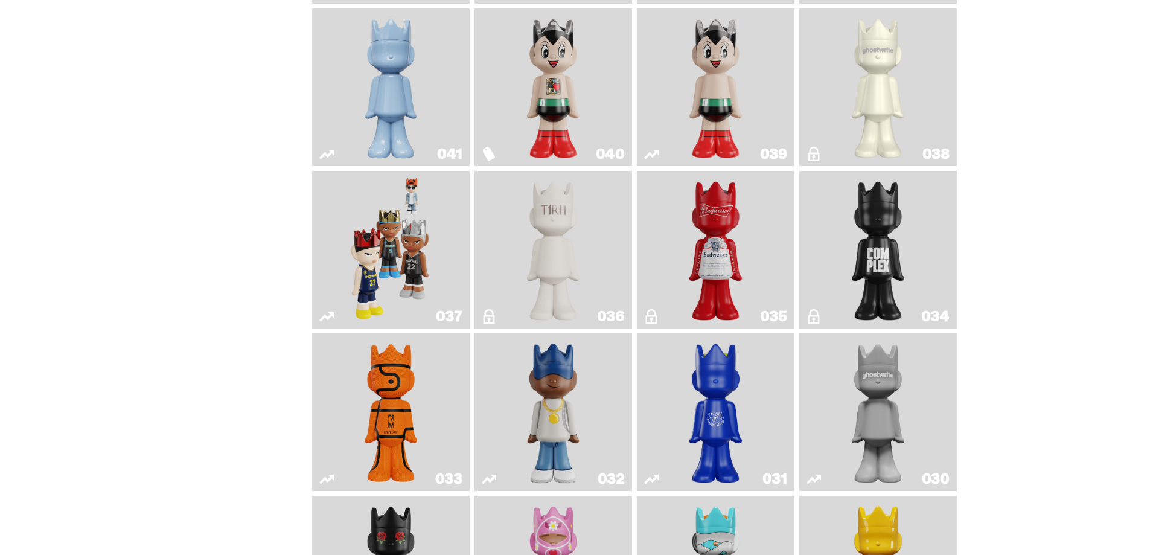
scroll to position [966, 0]
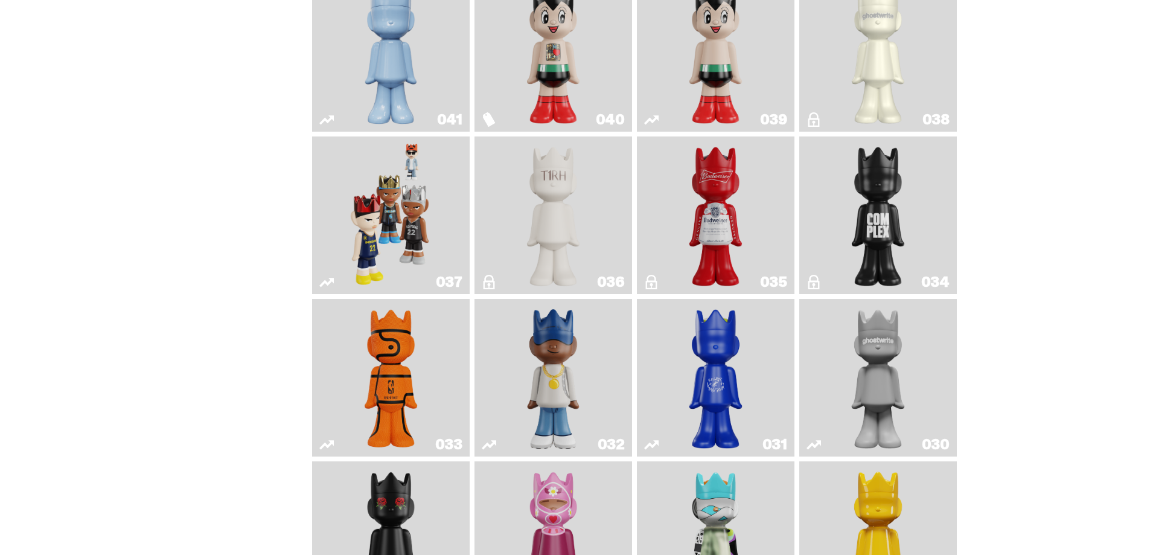
click at [793, 236] on div "035" at bounding box center [716, 215] width 158 height 158
click at [746, 226] on img "The King of ghosts" at bounding box center [716, 215] width 64 height 148
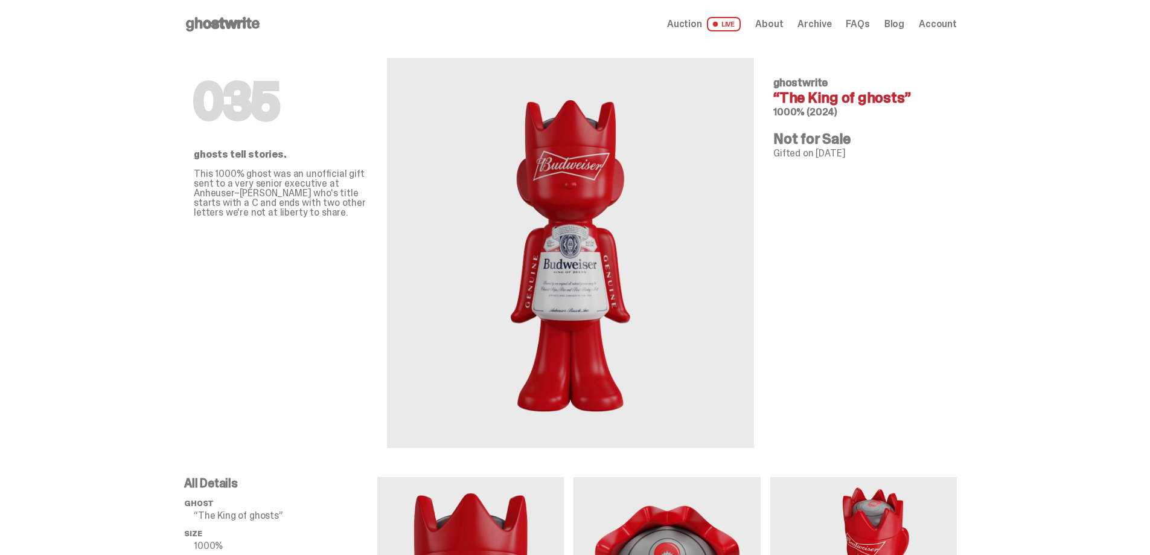
click at [831, 20] on span "Archive" at bounding box center [815, 24] width 34 height 10
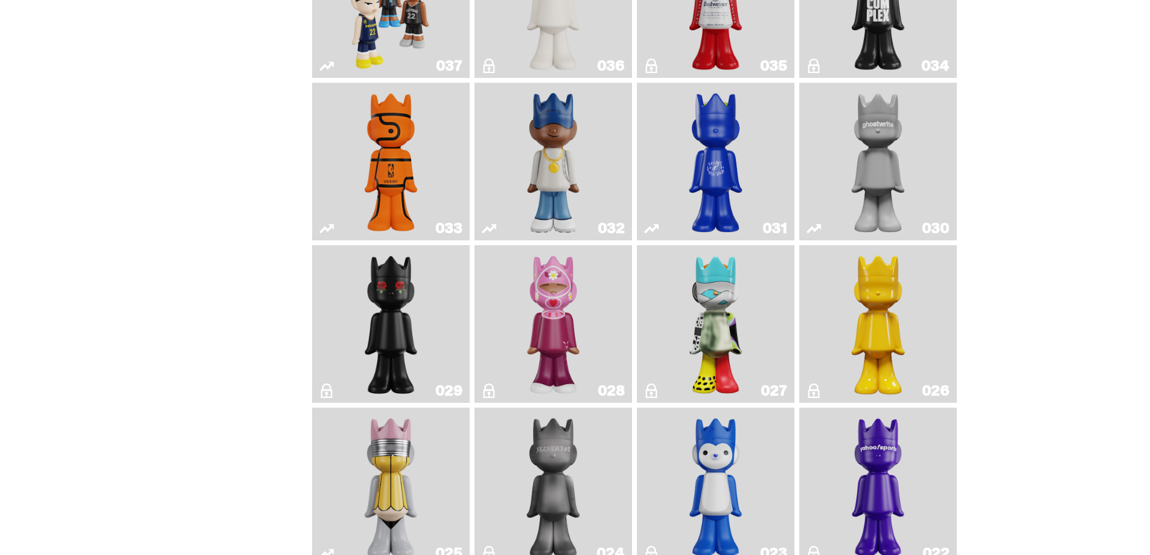
scroll to position [1268, 0]
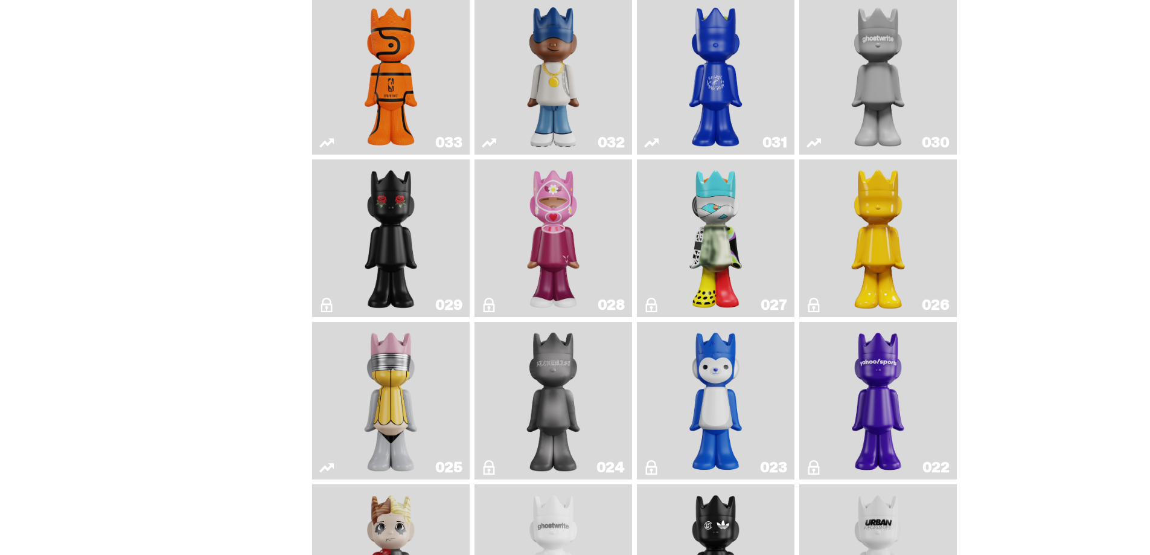
click at [894, 242] on img "Schrödinger's ghost: New Dawn" at bounding box center [878, 238] width 83 height 148
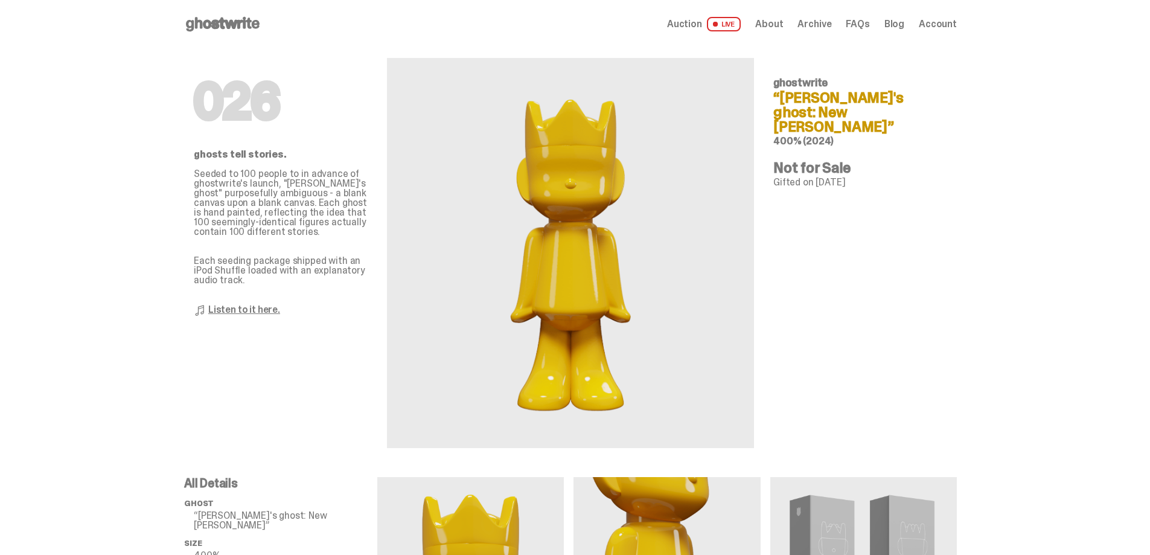
click at [810, 19] on span "Archive" at bounding box center [815, 24] width 34 height 10
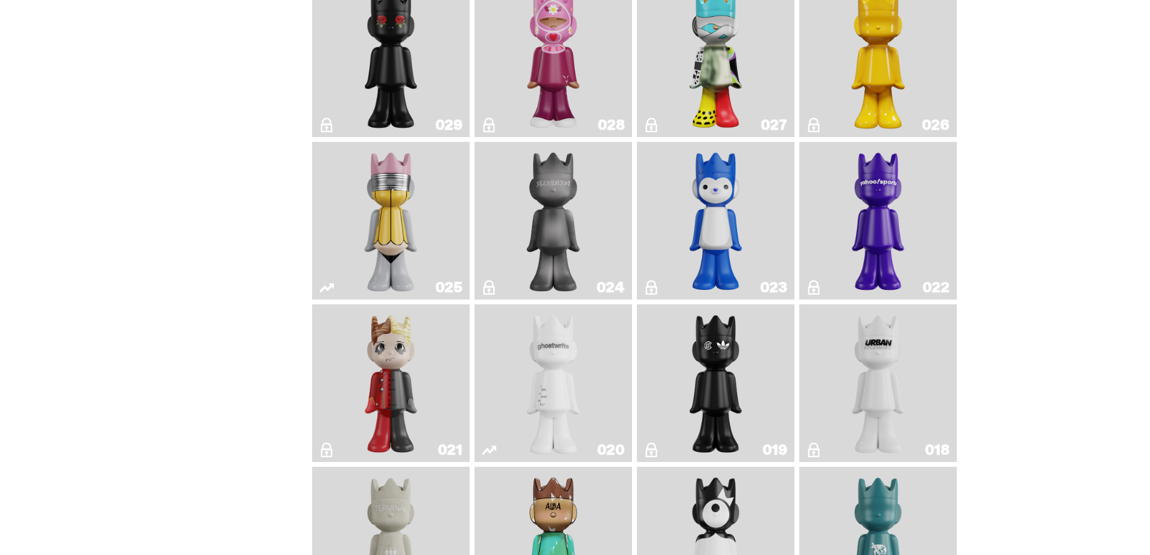
scroll to position [1449, 0]
click at [363, 217] on img "No. 2 Pencil" at bounding box center [391, 219] width 83 height 148
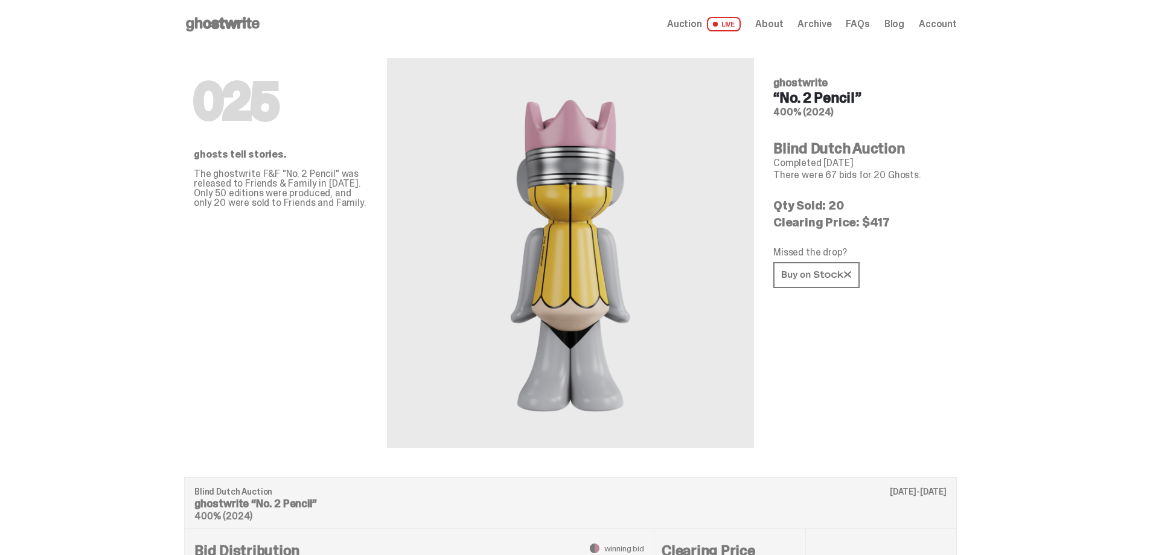
drag, startPoint x: 859, startPoint y: 221, endPoint x: 894, endPoint y: 221, distance: 34.4
click at [894, 221] on p "Clearing Price: $417" at bounding box center [860, 222] width 174 height 12
click at [877, 224] on p "Clearing Price: $417" at bounding box center [860, 222] width 174 height 12
click at [828, 28] on span "Archive" at bounding box center [815, 24] width 34 height 10
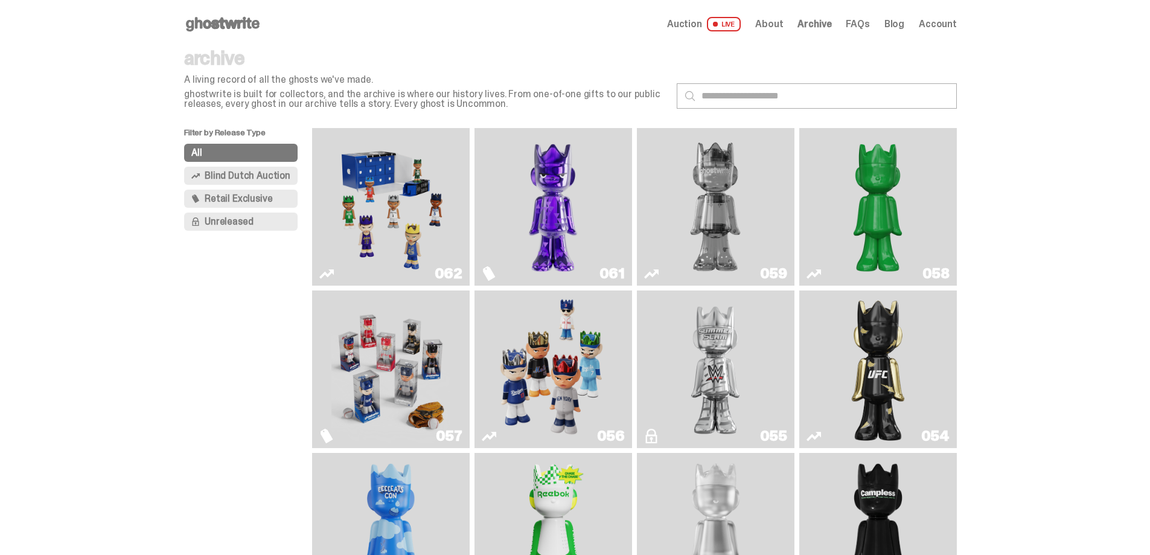
click at [590, 216] on img "Fantasy" at bounding box center [553, 207] width 118 height 148
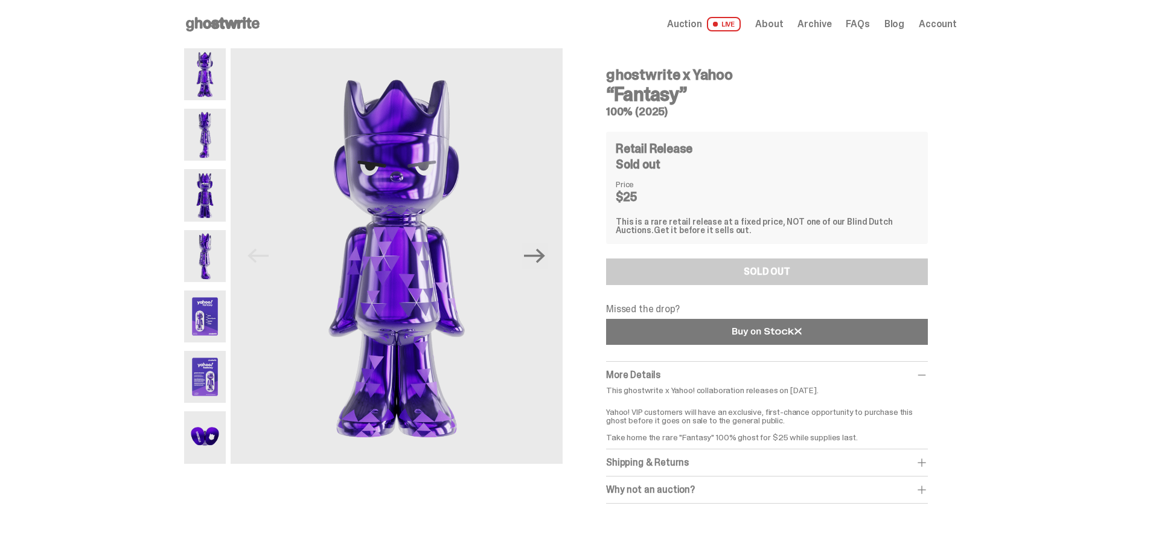
click at [782, 328] on icon at bounding box center [766, 331] width 69 height 9
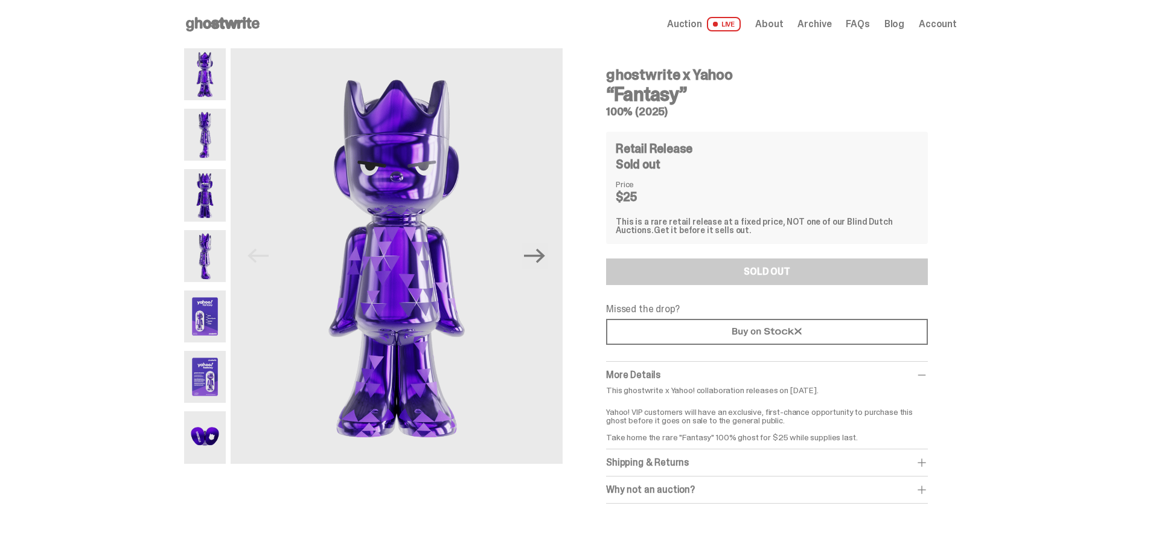
click at [823, 458] on div "Shipping & Returns" at bounding box center [767, 462] width 322 height 12
click at [830, 519] on div "Why not an auction?" at bounding box center [767, 516] width 322 height 12
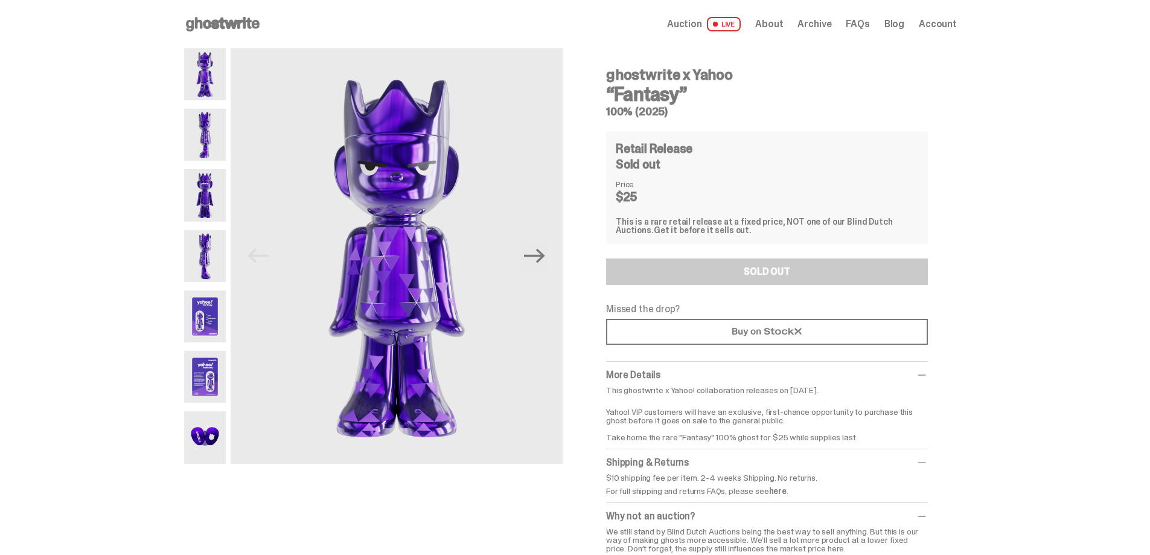
click at [217, 26] on use at bounding box center [223, 24] width 74 height 14
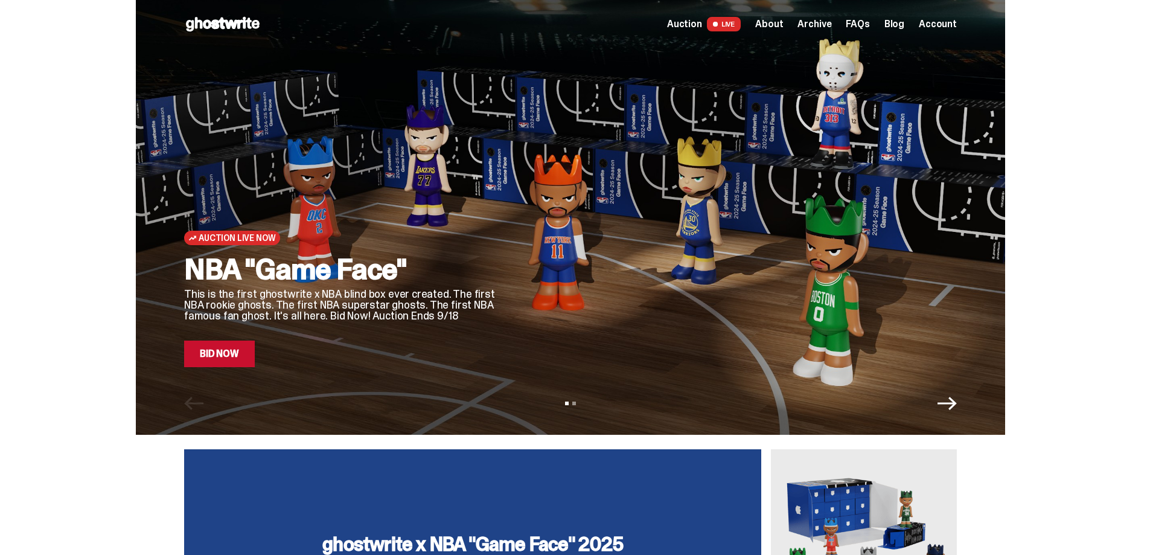
click at [831, 24] on span "Archive" at bounding box center [815, 24] width 34 height 10
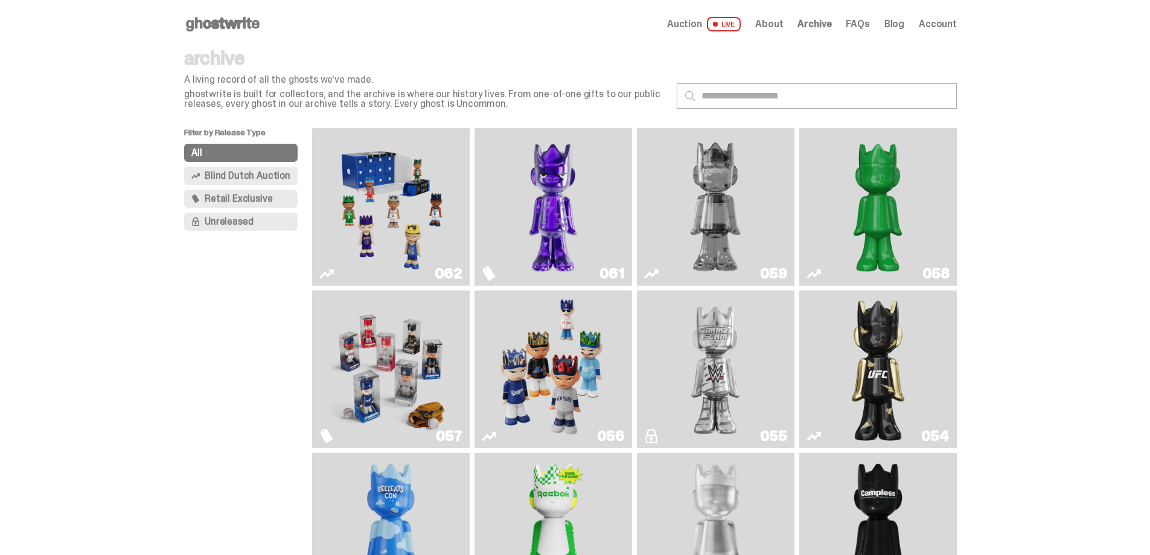
click at [561, 197] on img "Fantasy" at bounding box center [553, 207] width 118 height 148
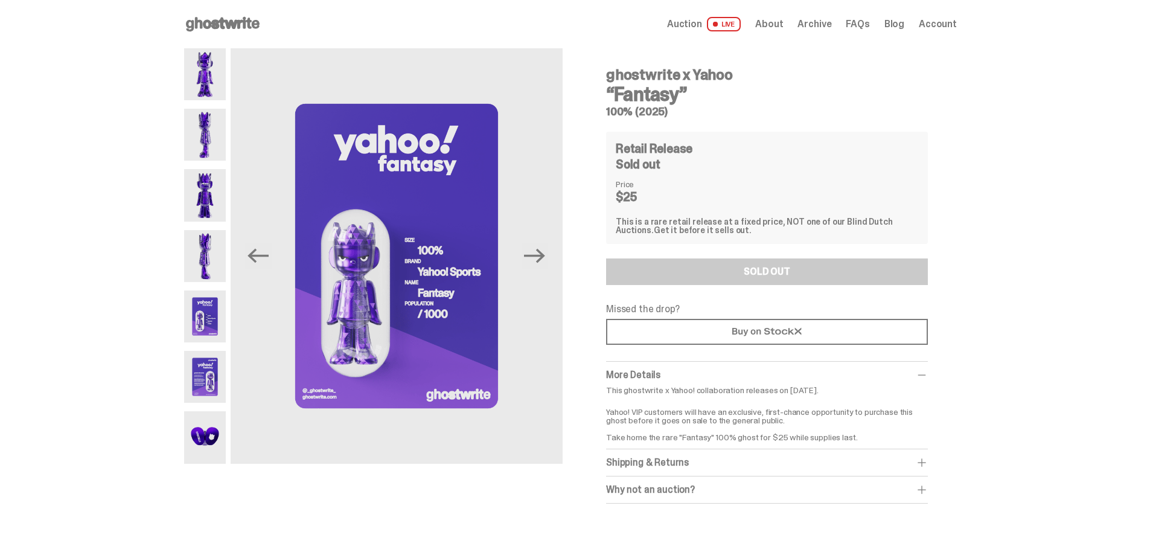
click at [241, 22] on use at bounding box center [223, 24] width 74 height 14
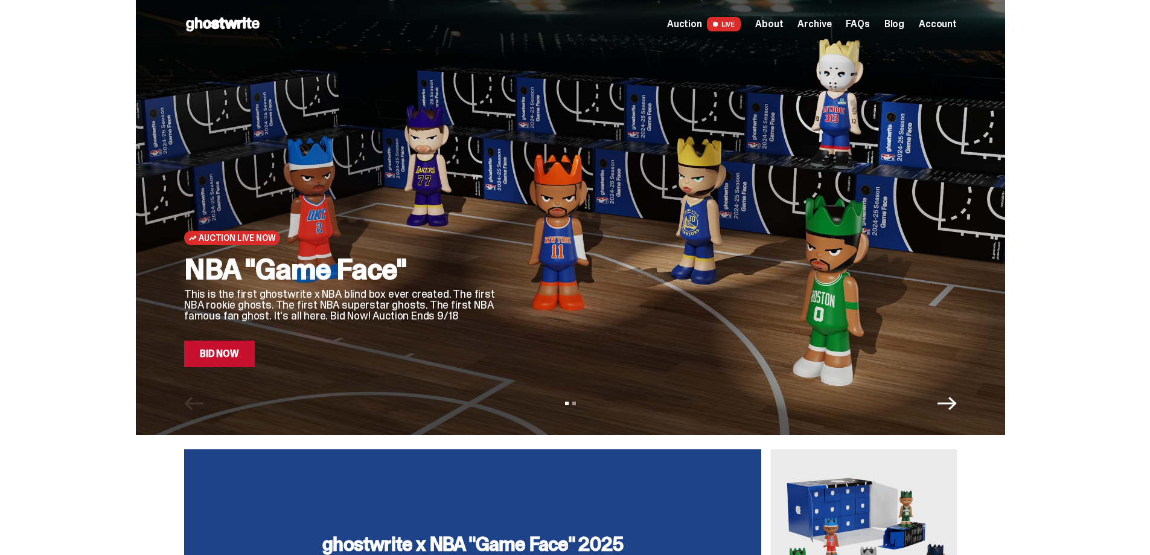
click at [831, 21] on span "Archive" at bounding box center [815, 24] width 34 height 10
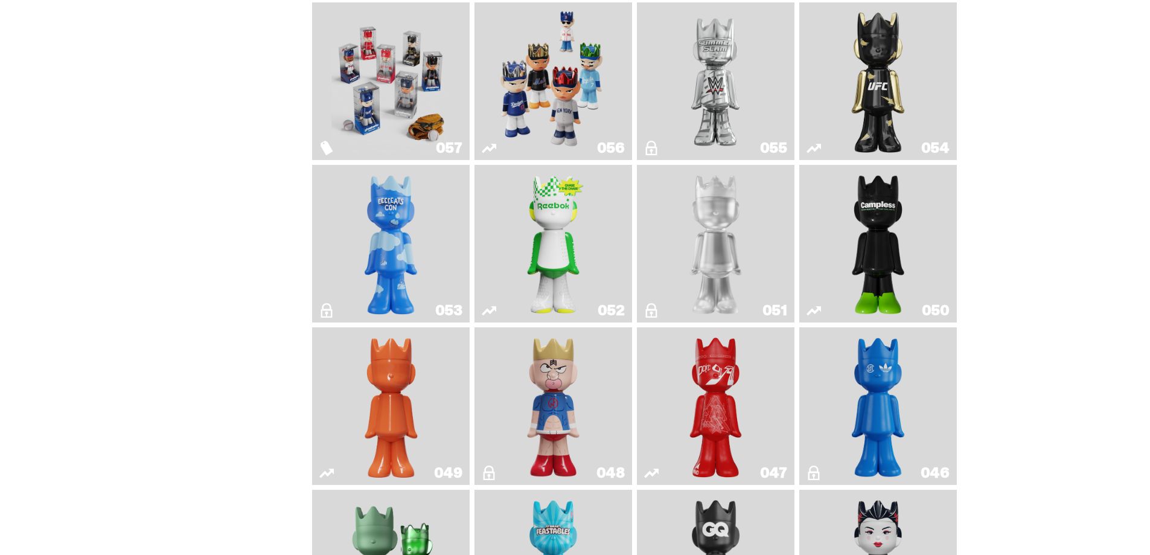
scroll to position [362, 0]
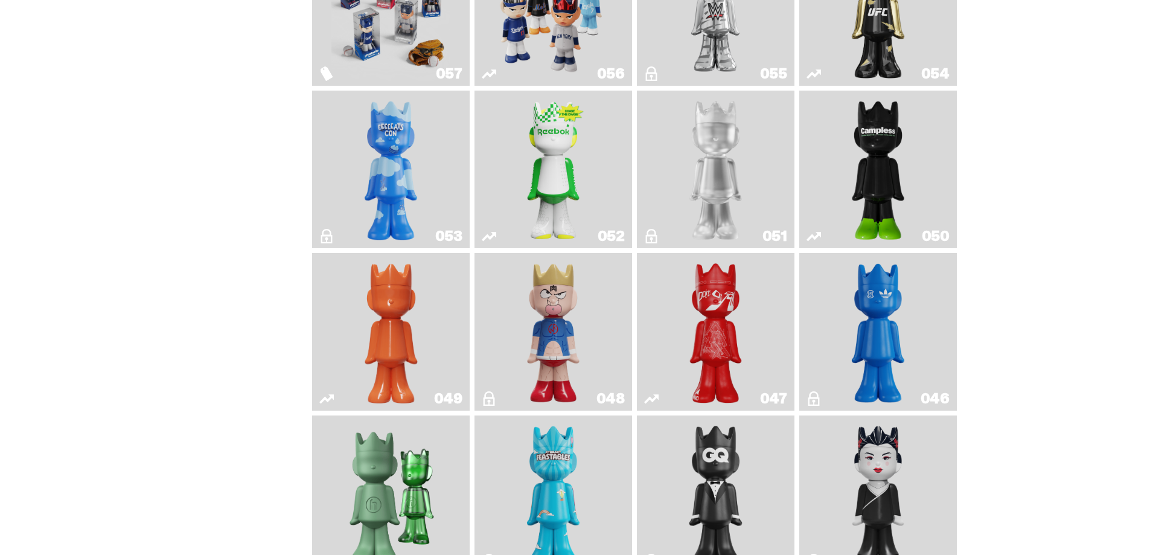
click at [570, 45] on img "Game Face (2025)" at bounding box center [553, 7] width 118 height 148
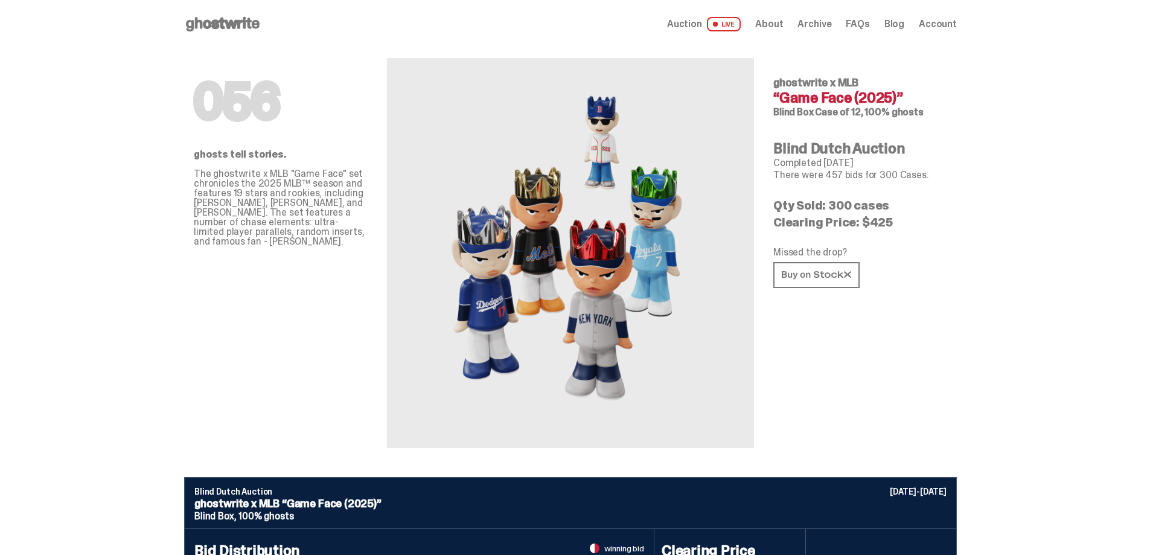
click at [822, 27] on span "Archive" at bounding box center [815, 24] width 34 height 10
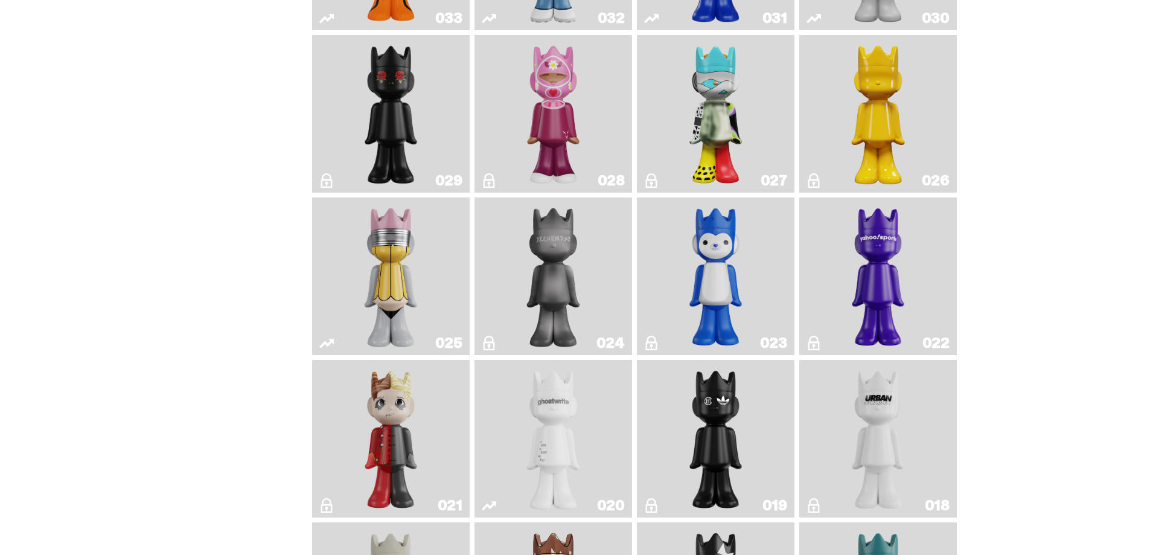
scroll to position [1389, 0]
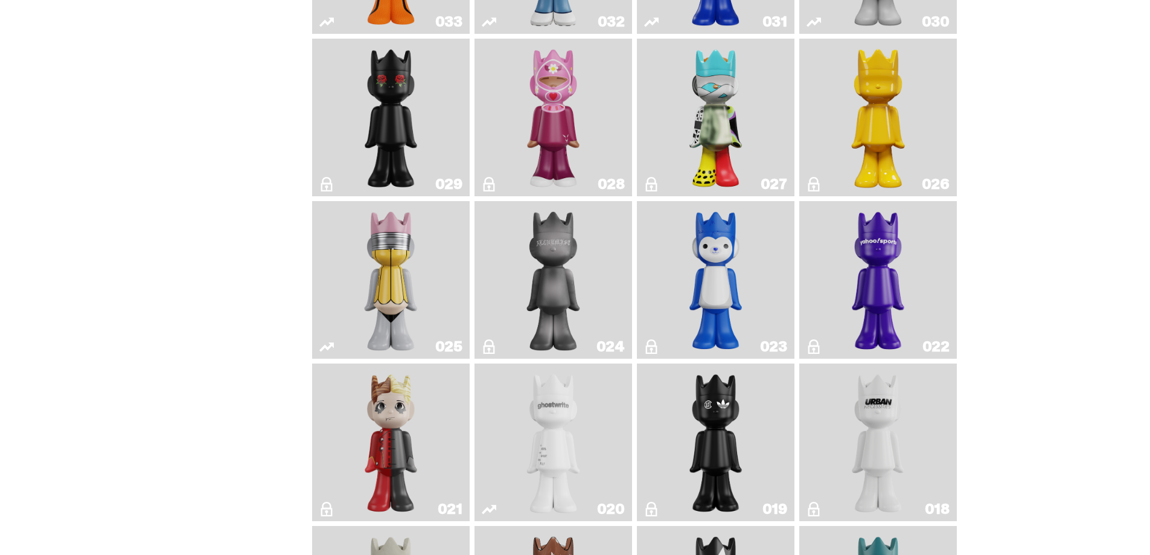
click at [902, 292] on img "Yahoo!" at bounding box center [878, 280] width 64 height 148
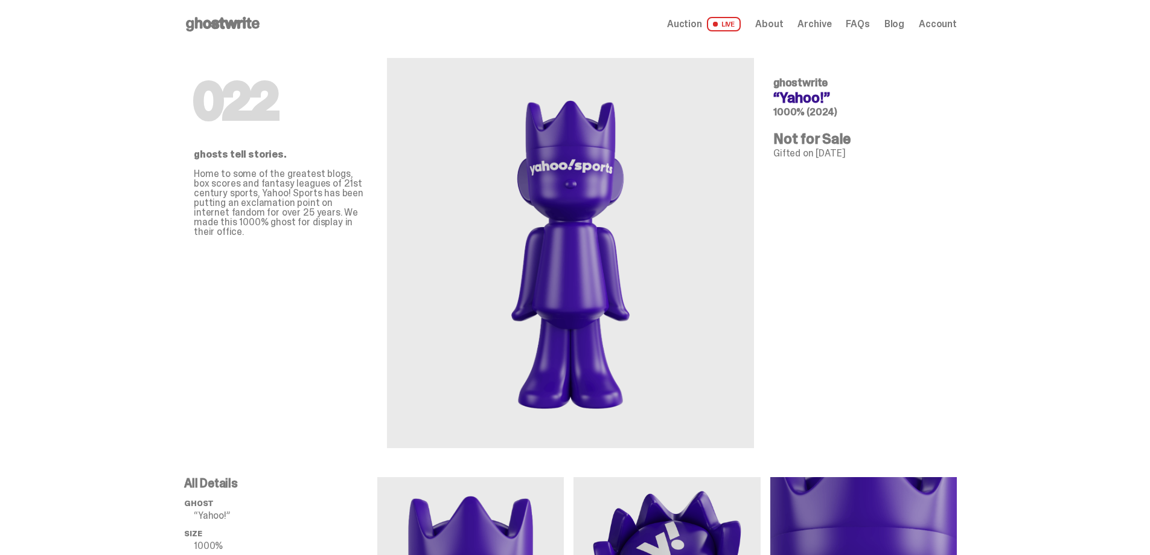
click at [827, 21] on span "Archive" at bounding box center [815, 24] width 34 height 10
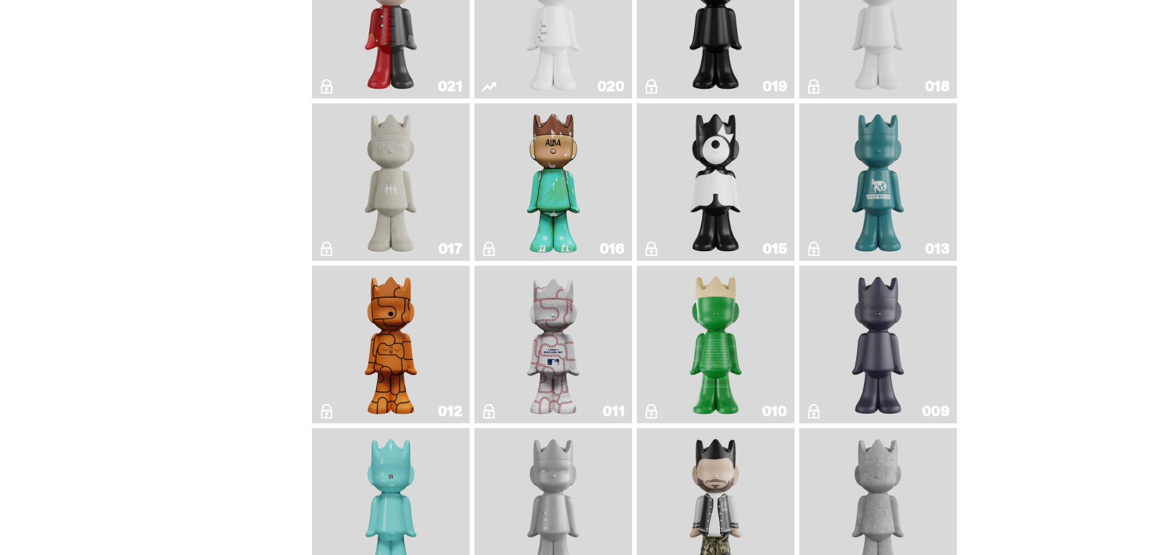
scroll to position [1570, 0]
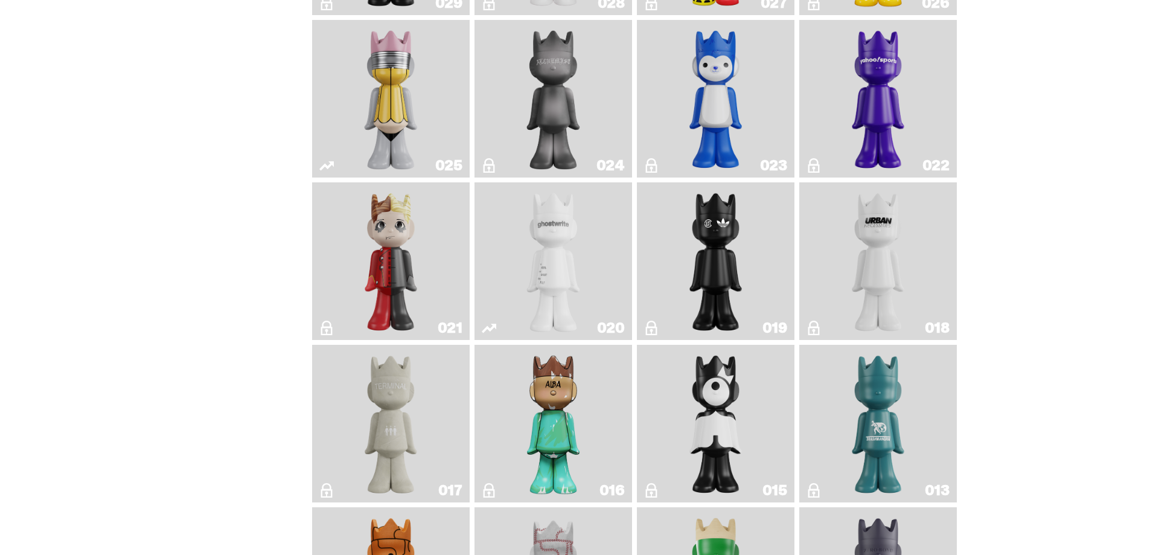
click at [725, 267] on img "Year of the Dragon" at bounding box center [716, 261] width 64 height 148
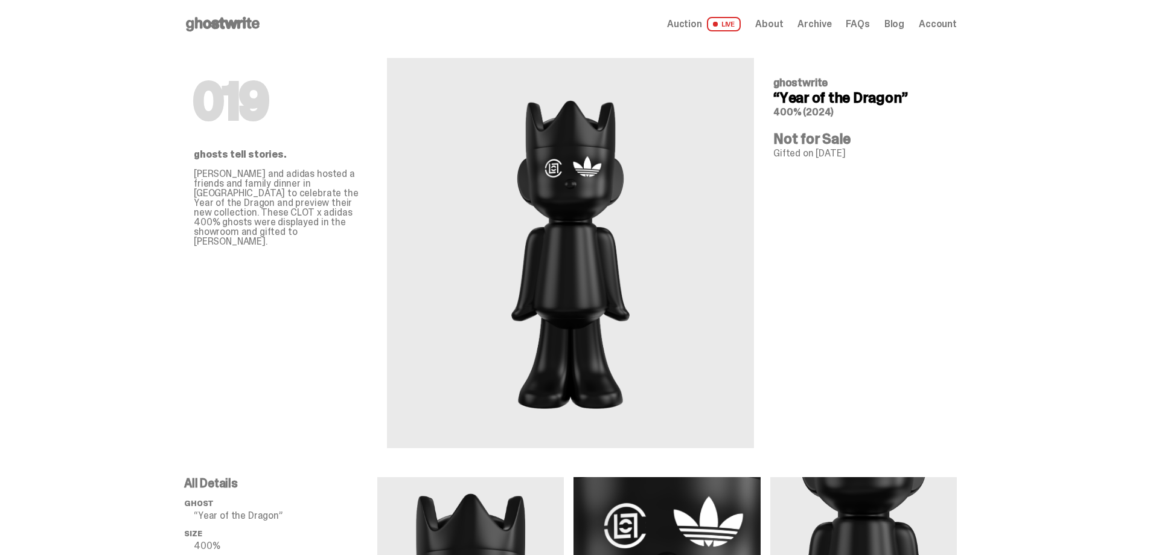
click at [822, 29] on span "Archive" at bounding box center [815, 24] width 34 height 10
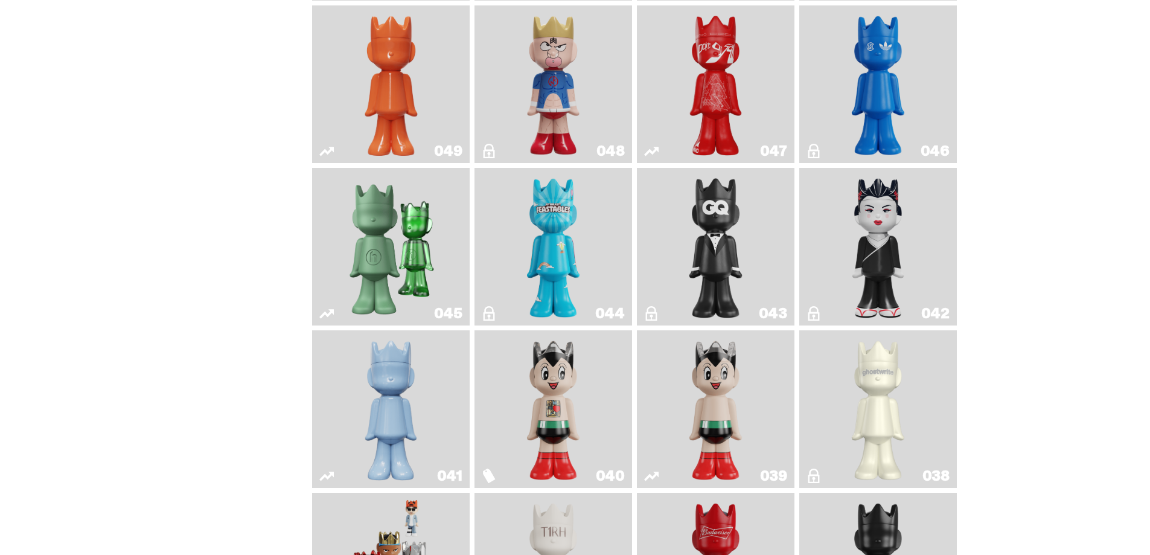
scroll to position [543, 0]
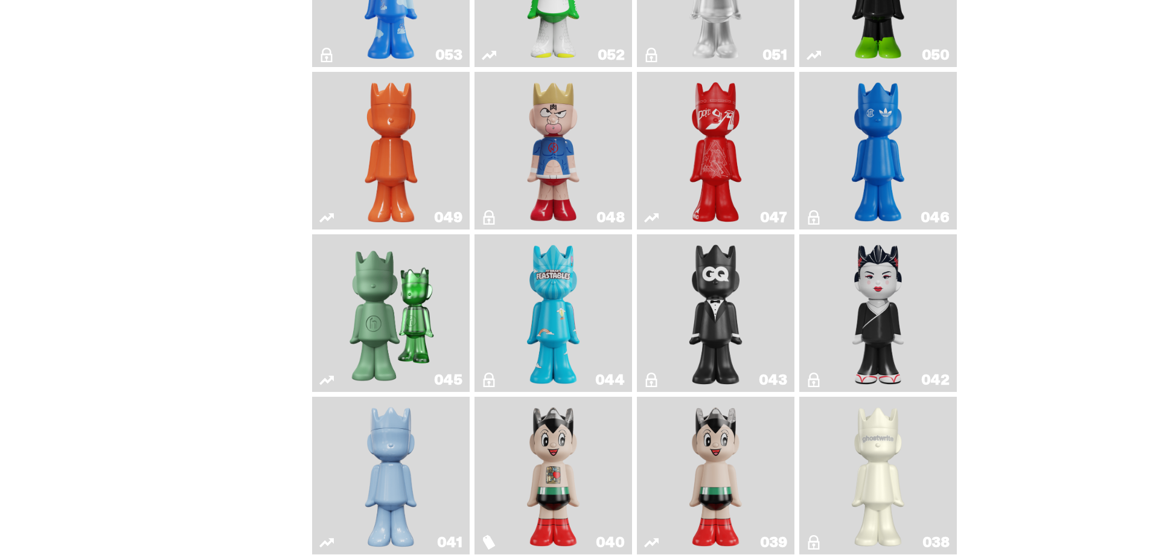
click at [584, 280] on img "Feastables" at bounding box center [554, 313] width 64 height 148
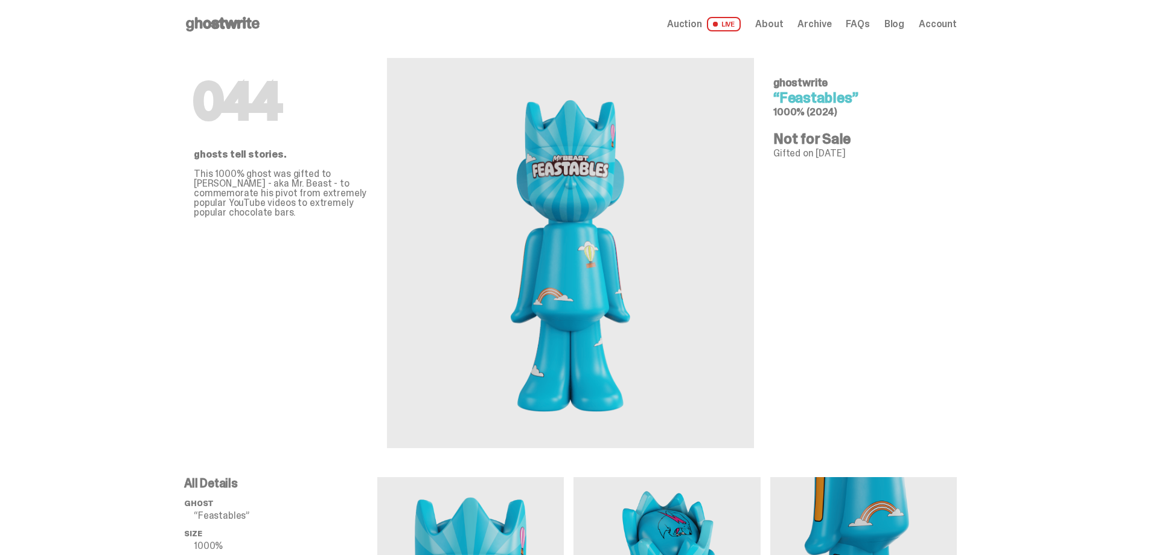
click at [810, 27] on span "Archive" at bounding box center [815, 24] width 34 height 10
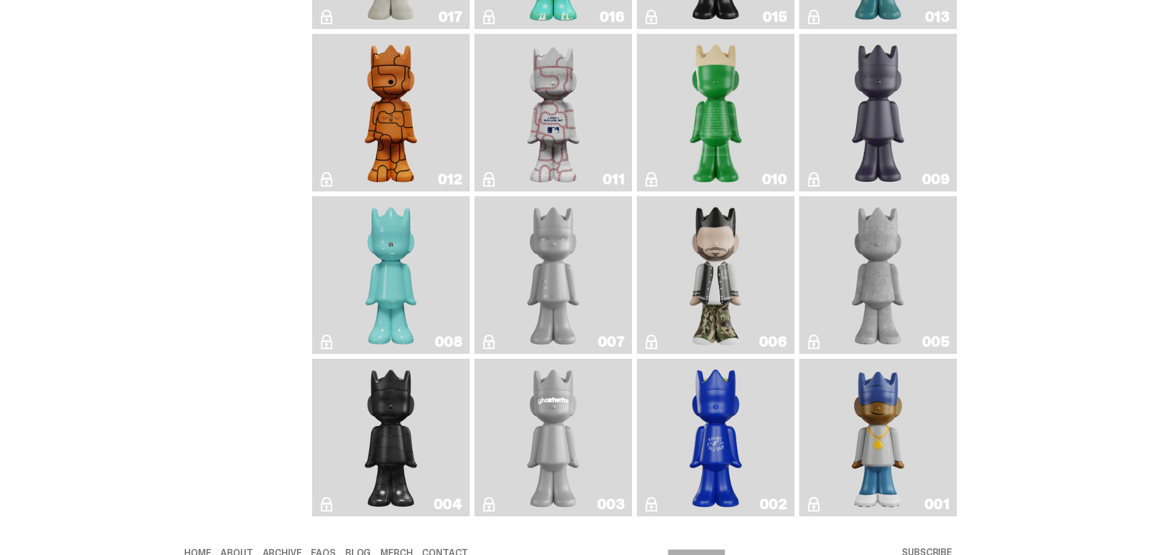
scroll to position [2112, 0]
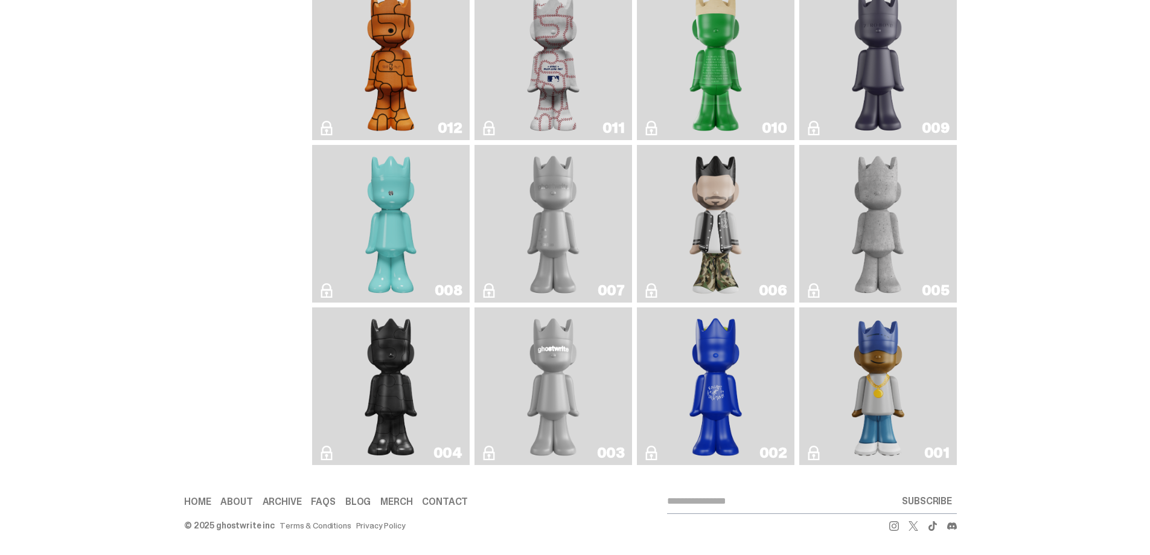
click at [557, 374] on img "ghostwriter" at bounding box center [554, 386] width 64 height 148
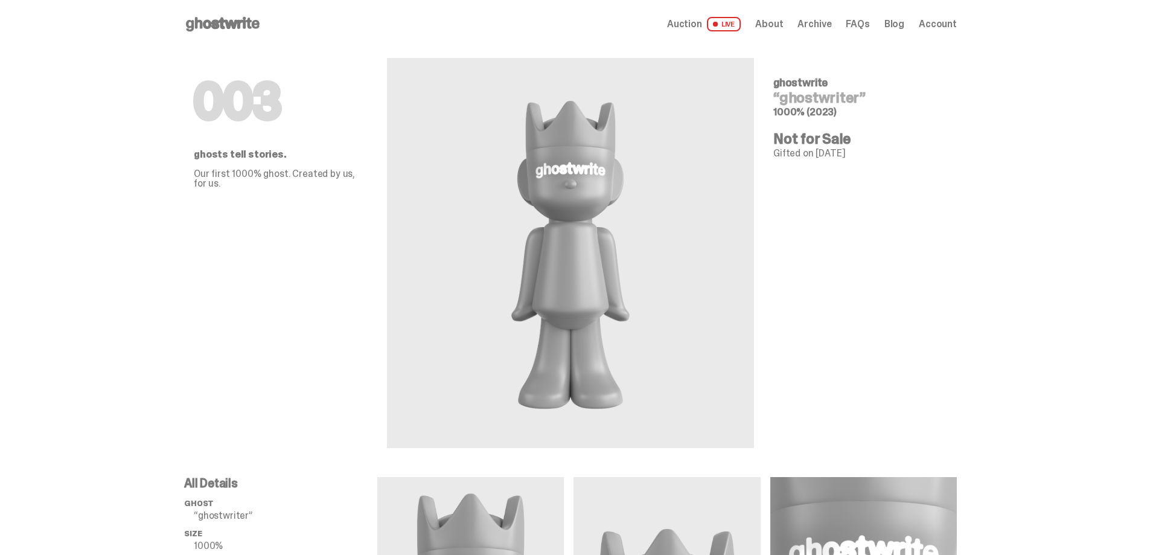
click at [815, 25] on span "Archive" at bounding box center [815, 24] width 34 height 10
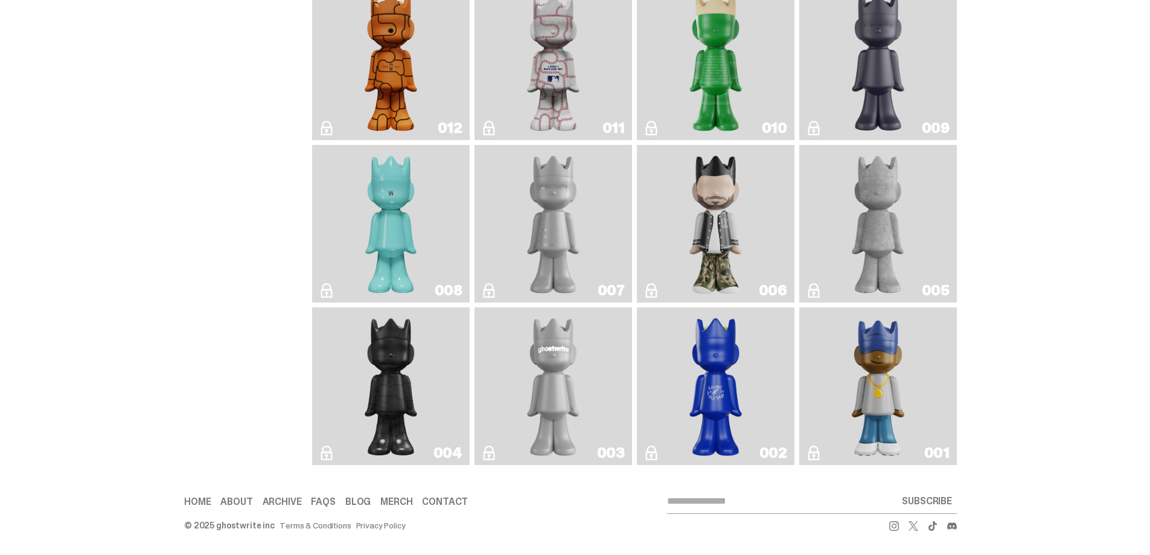
scroll to position [2112, 0]
click at [872, 392] on img "Eastside Golf" at bounding box center [877, 386] width 63 height 148
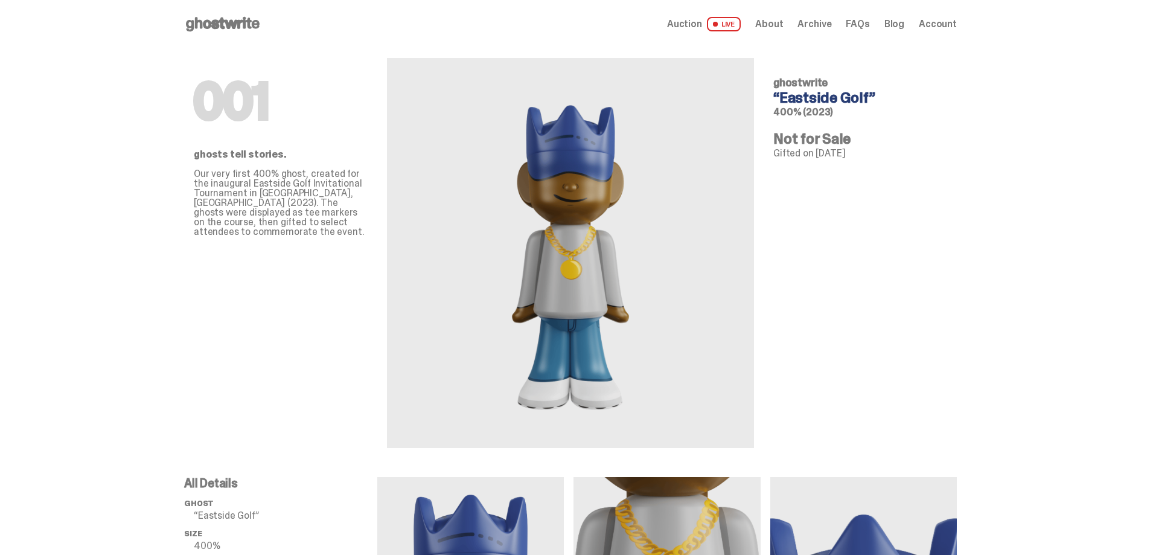
click at [816, 22] on span "Archive" at bounding box center [815, 24] width 34 height 10
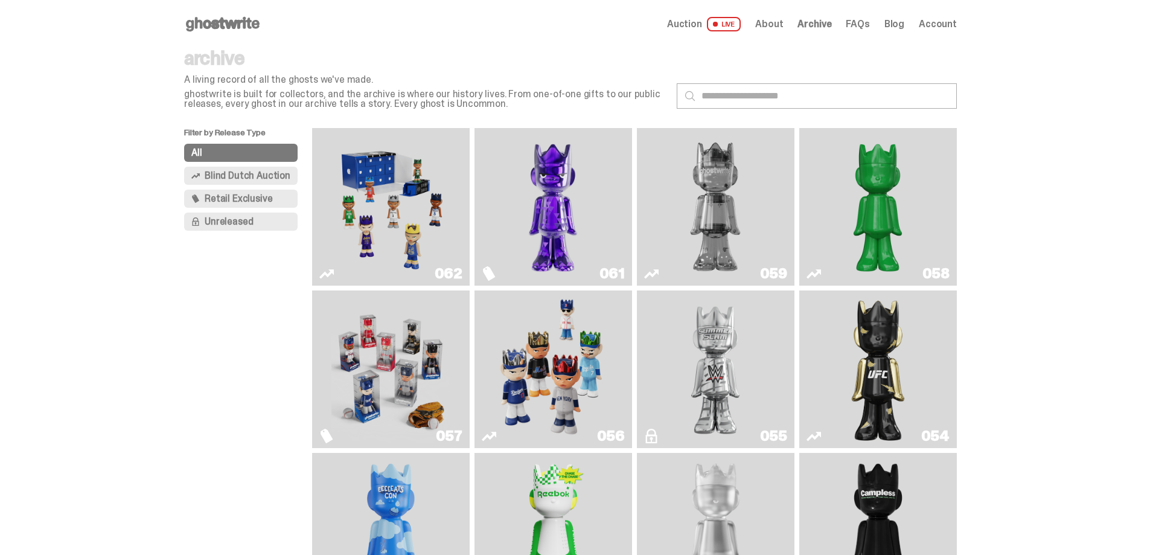
click at [279, 173] on span "Blind Dutch Auction" at bounding box center [248, 176] width 86 height 10
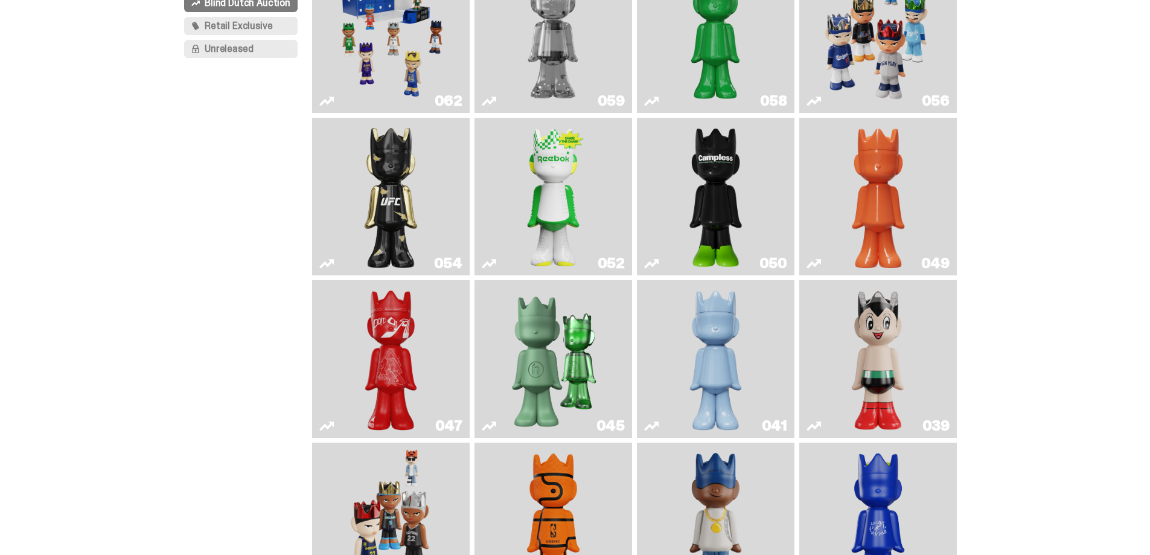
scroll to position [114, 0]
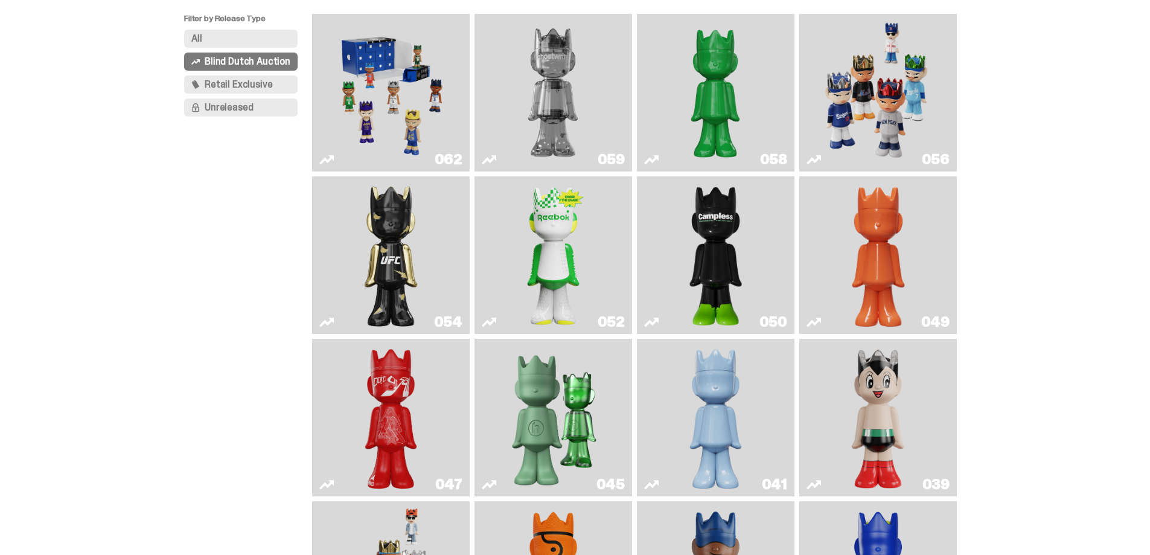
click at [859, 78] on img "Game Face (2025)" at bounding box center [878, 93] width 118 height 148
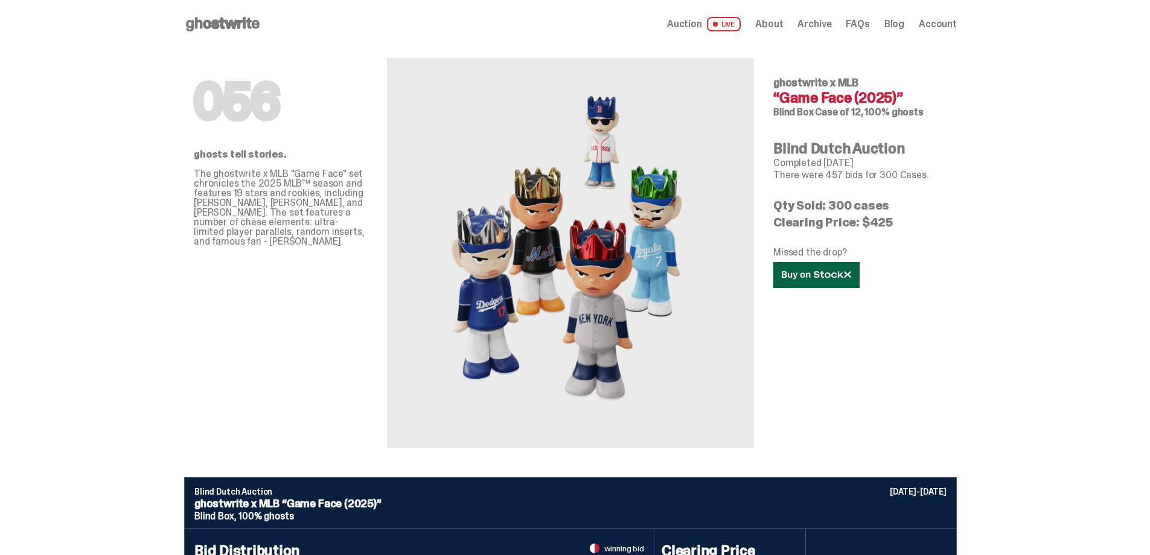
click at [813, 279] on icon at bounding box center [816, 274] width 69 height 9
click at [822, 25] on span "Archive" at bounding box center [815, 24] width 34 height 10
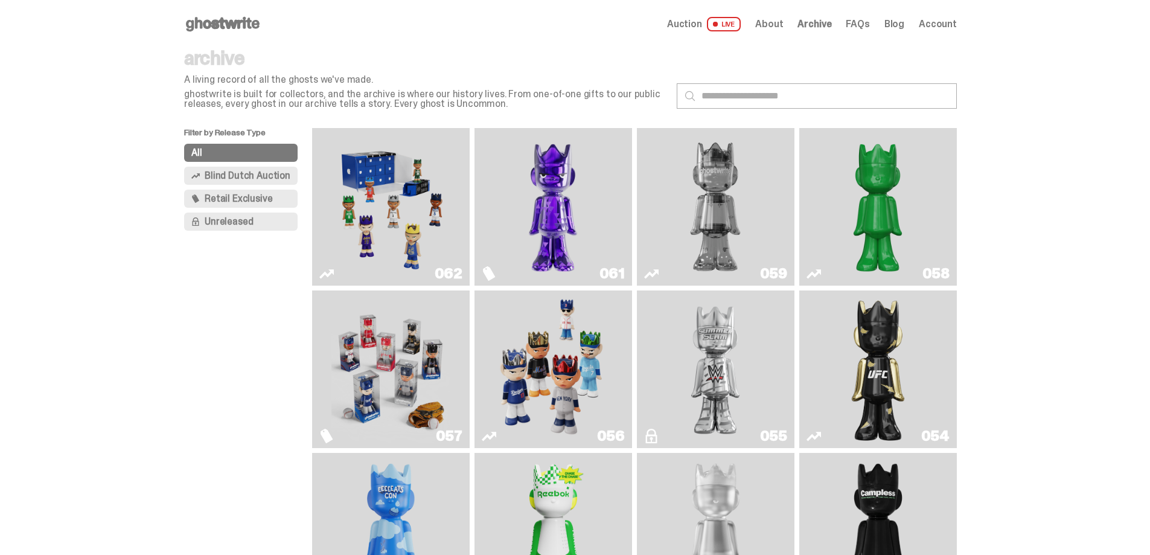
click at [279, 171] on span "Blind Dutch Auction" at bounding box center [248, 176] width 86 height 10
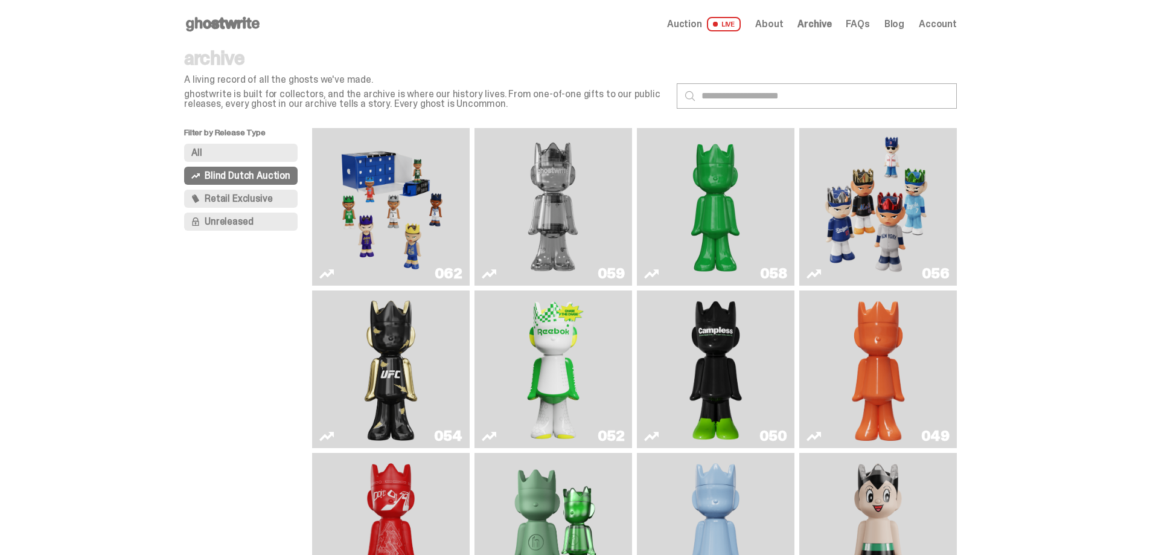
click at [277, 226] on button "Unreleased" at bounding box center [241, 222] width 114 height 18
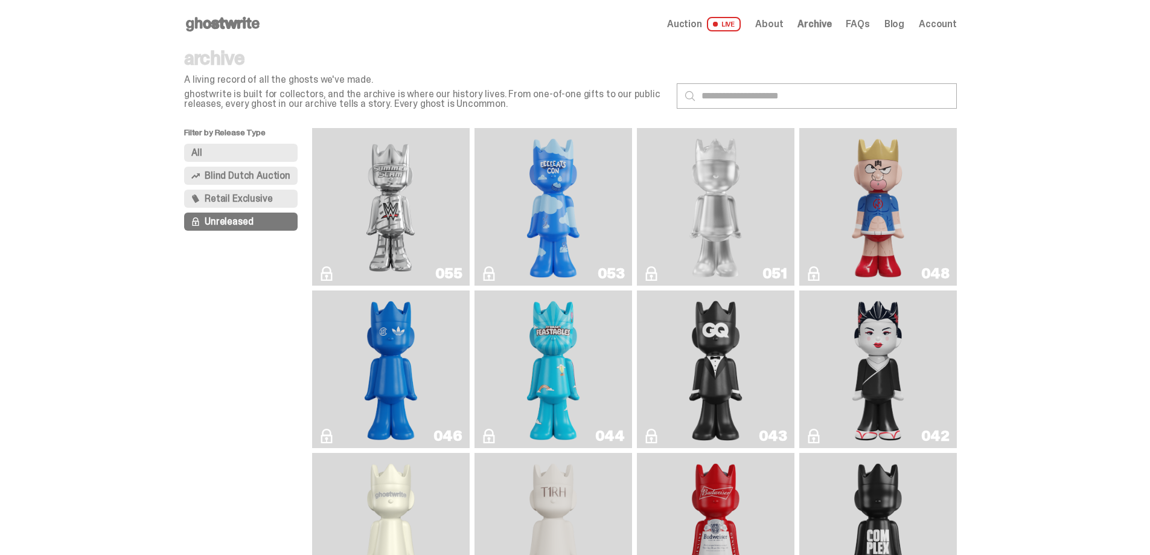
click at [275, 199] on button "Retail Exclusive" at bounding box center [241, 199] width 114 height 18
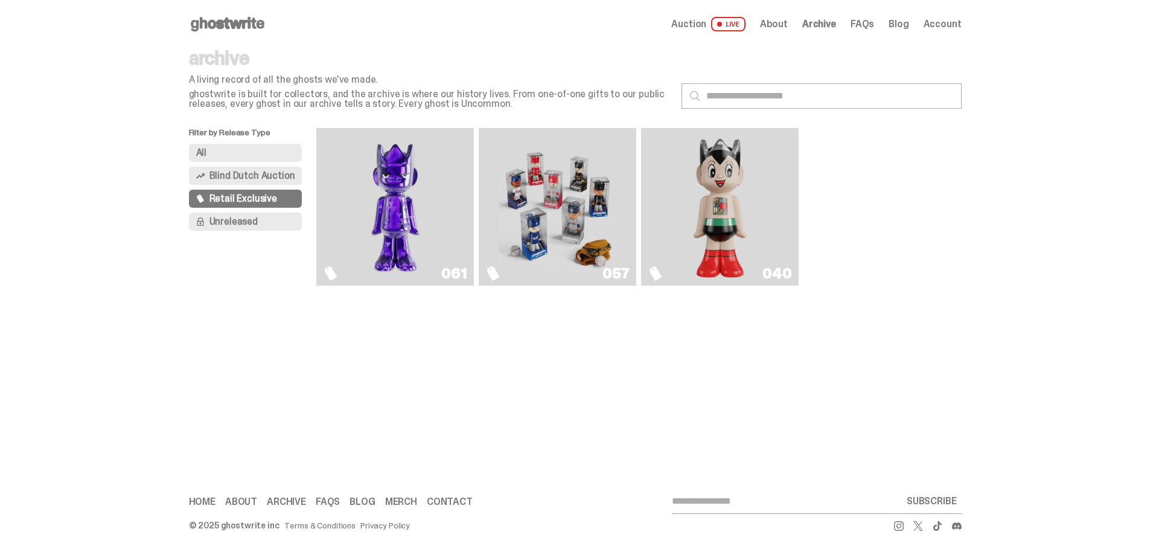
click at [699, 24] on span "Auction" at bounding box center [688, 24] width 35 height 10
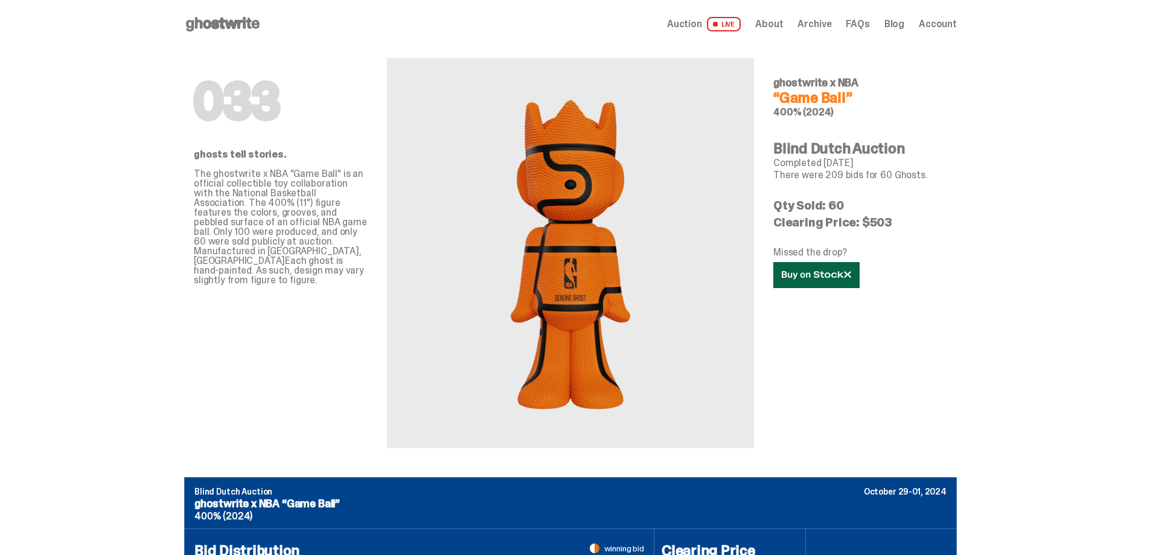
click at [826, 284] on link at bounding box center [816, 275] width 86 height 26
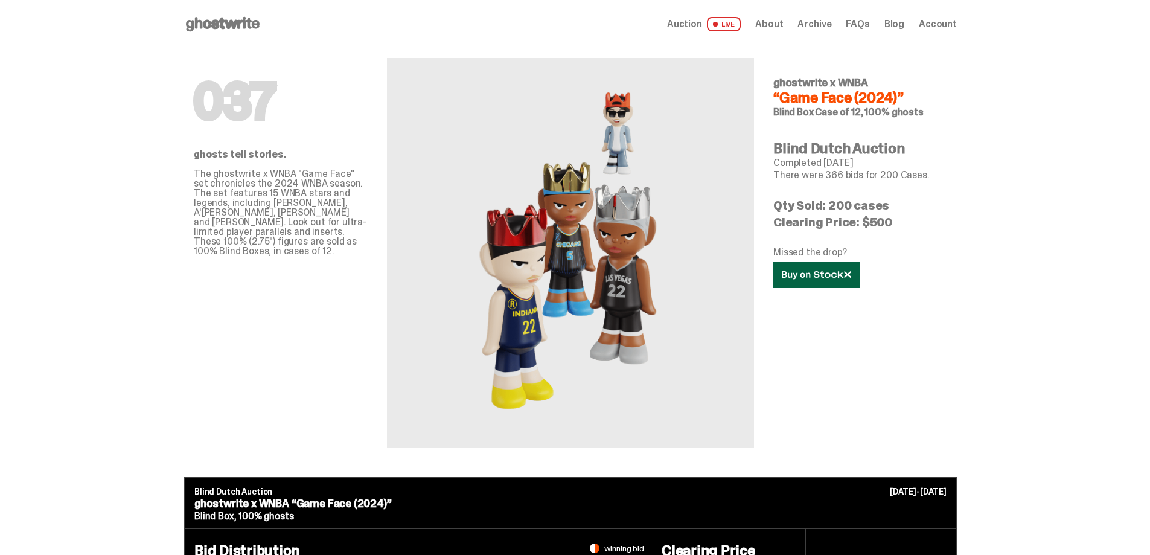
click at [846, 278] on icon at bounding box center [816, 274] width 69 height 9
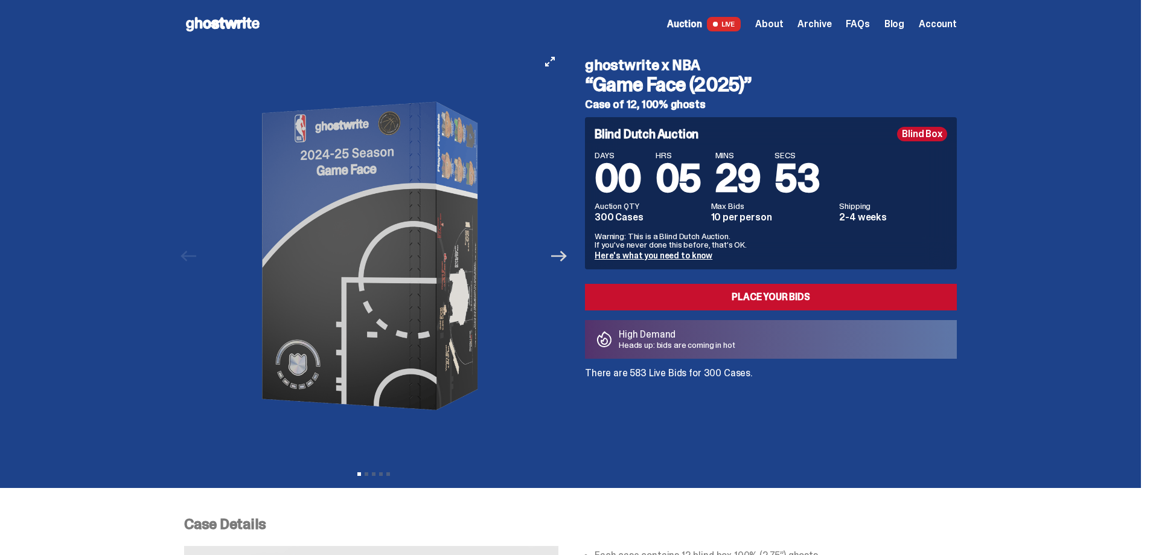
click at [560, 254] on icon "Next" at bounding box center [559, 256] width 16 height 16
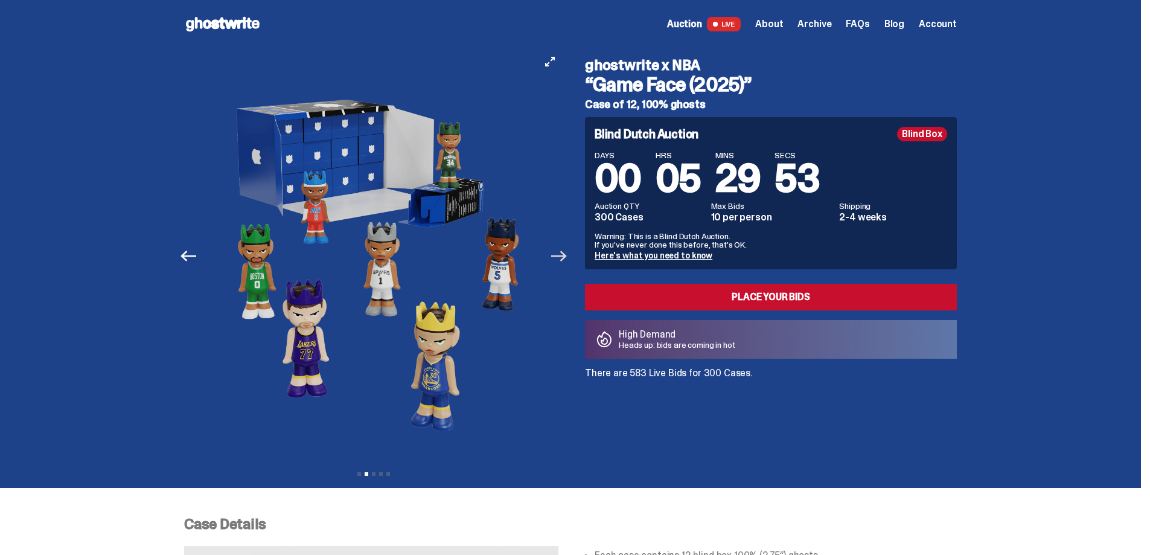
click at [560, 254] on icon "Next" at bounding box center [559, 256] width 16 height 16
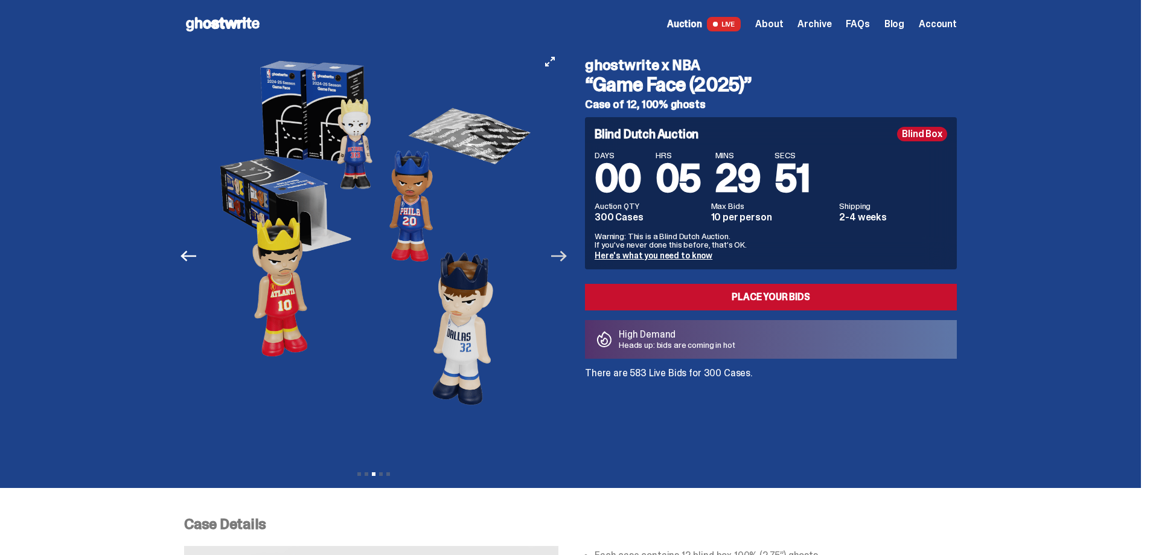
click at [560, 254] on icon "Next" at bounding box center [559, 256] width 16 height 16
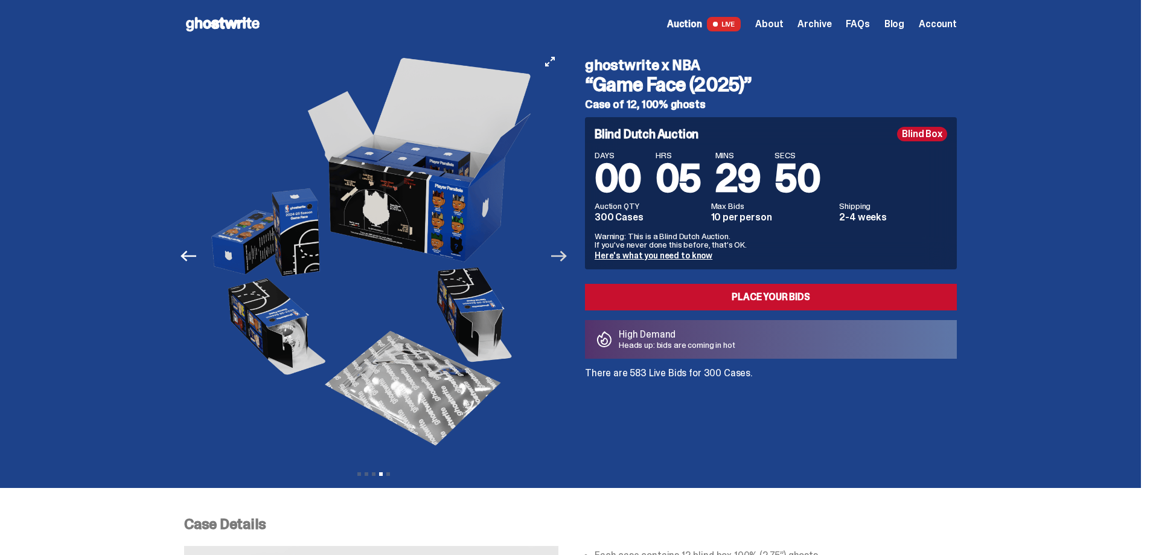
click at [560, 254] on icon "Next" at bounding box center [559, 256] width 16 height 16
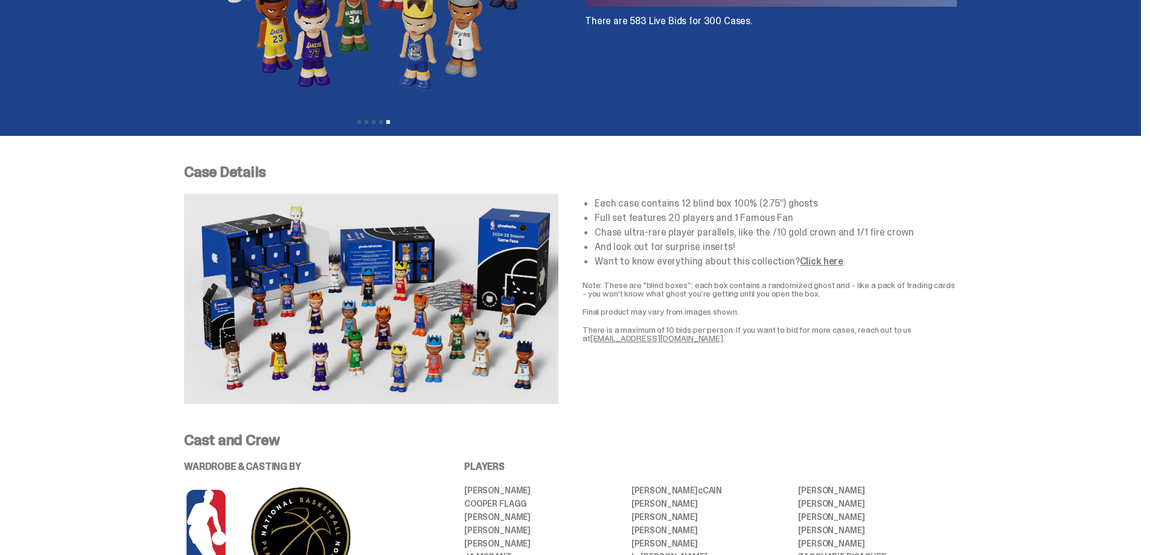
scroll to position [362, 0]
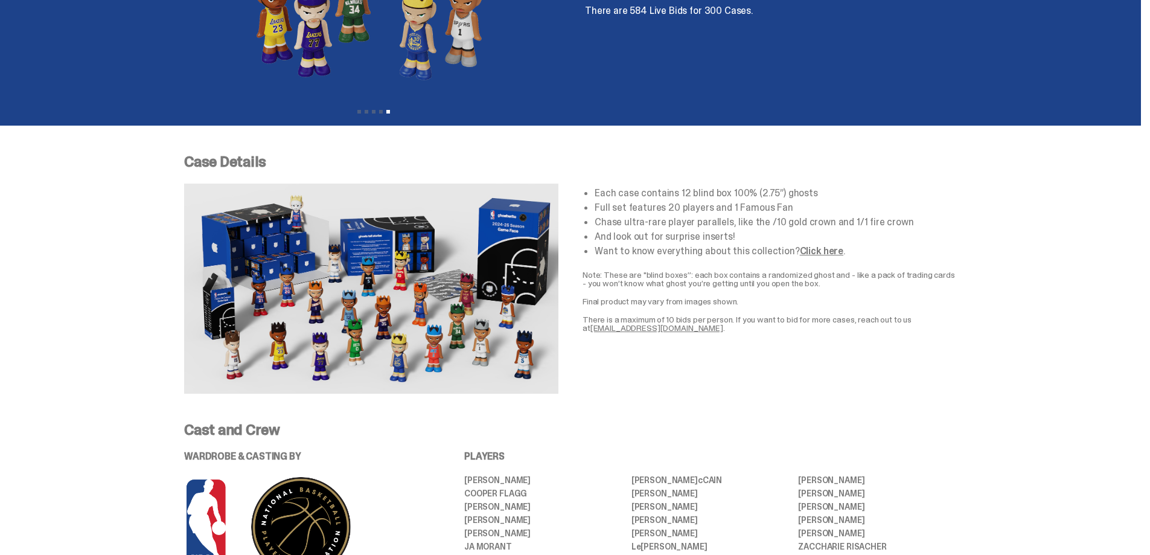
click at [817, 255] on link "Click here" at bounding box center [821, 251] width 43 height 13
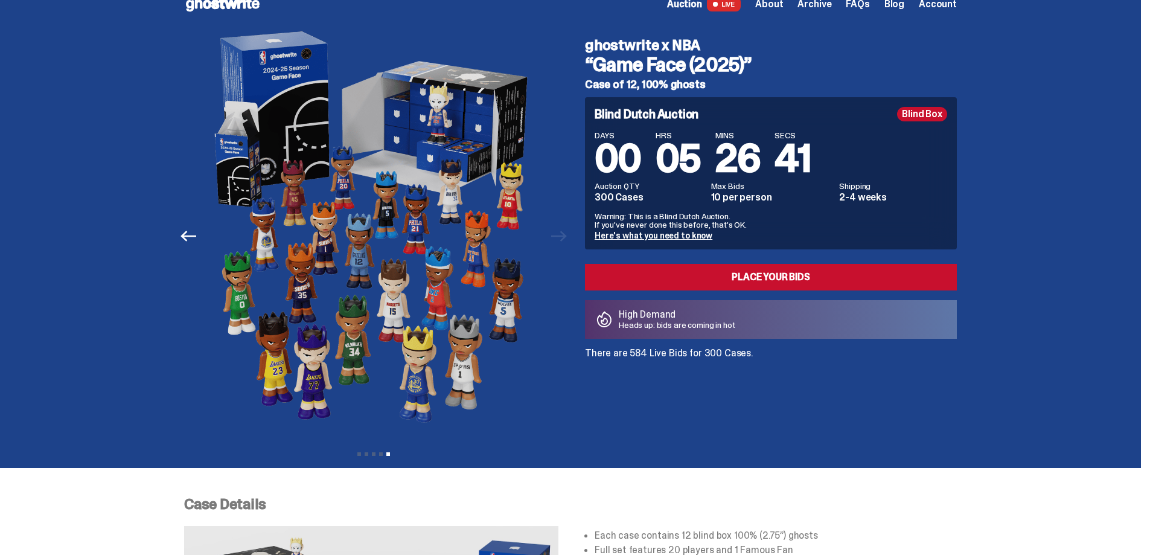
scroll to position [0, 0]
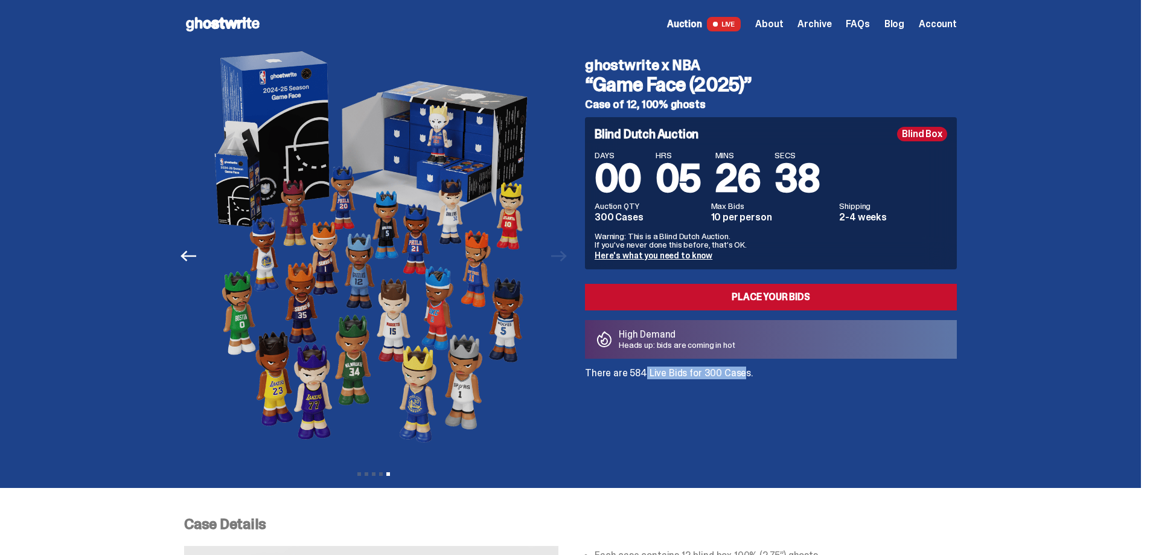
drag, startPoint x: 634, startPoint y: 374, endPoint x: 728, endPoint y: 373, distance: 94.2
click at [728, 373] on p "There are 584 Live Bids for 300 Cases." at bounding box center [771, 373] width 372 height 10
